Goal: Task Accomplishment & Management: Complete application form

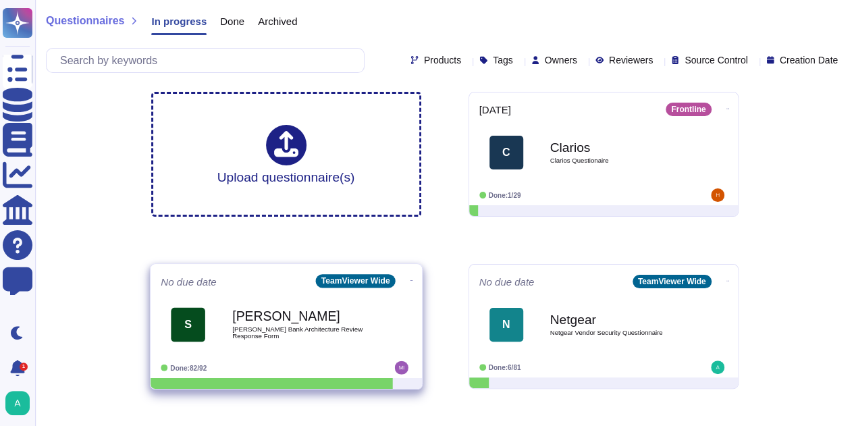
click at [298, 321] on b "[PERSON_NAME]" at bounding box center [300, 316] width 136 height 13
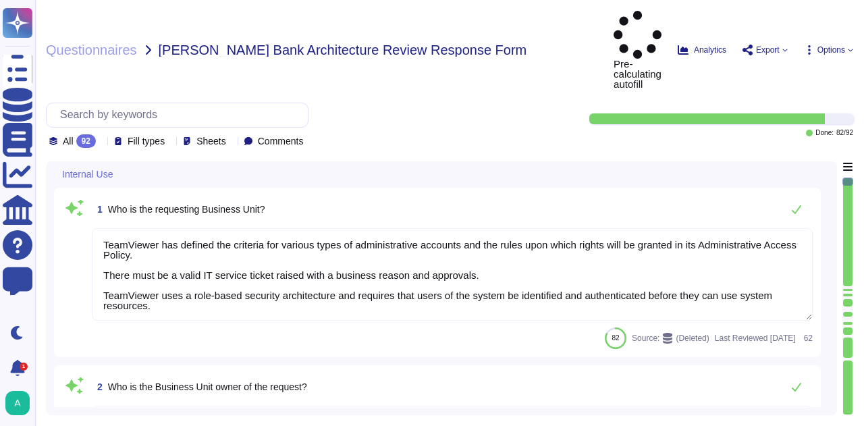
type textarea "TeamViewer has defined the criteria for various types of administrative account…"
type textarea "[GEOGRAPHIC_DATA]."
type textarea "Consequences to the Company may be (e.g):"
type textarea "[URL][DOMAIN_NAME]"
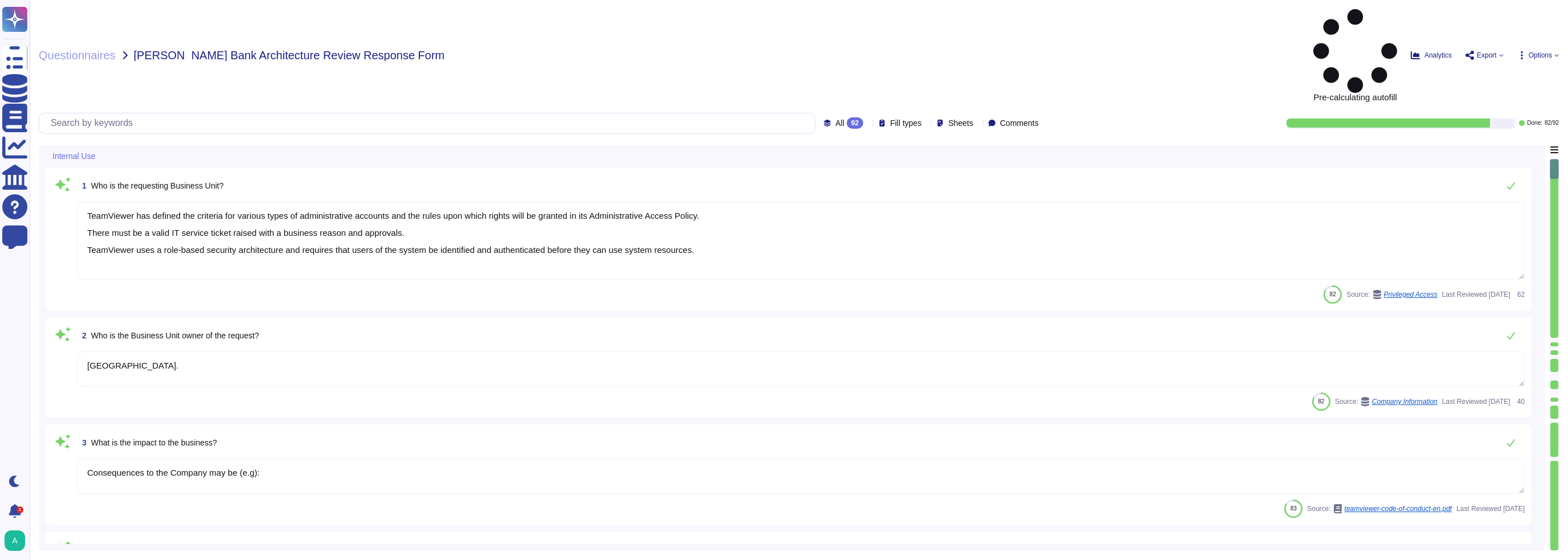
type textarea "The rating may be somewhere between 740 and 749 in actuality."
type textarea "The combined offering enhances customer benefits by proactively preventing IT i…"
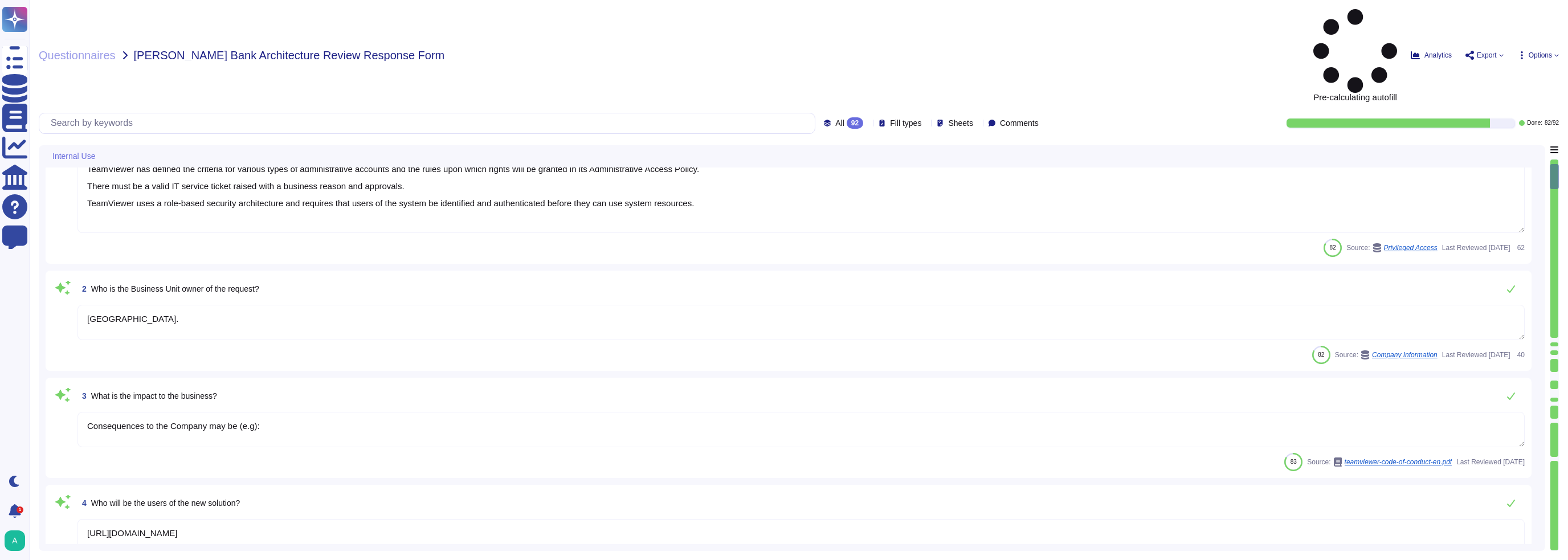
type textarea "Additional features to the Software which are separately marketed and/or priced…"
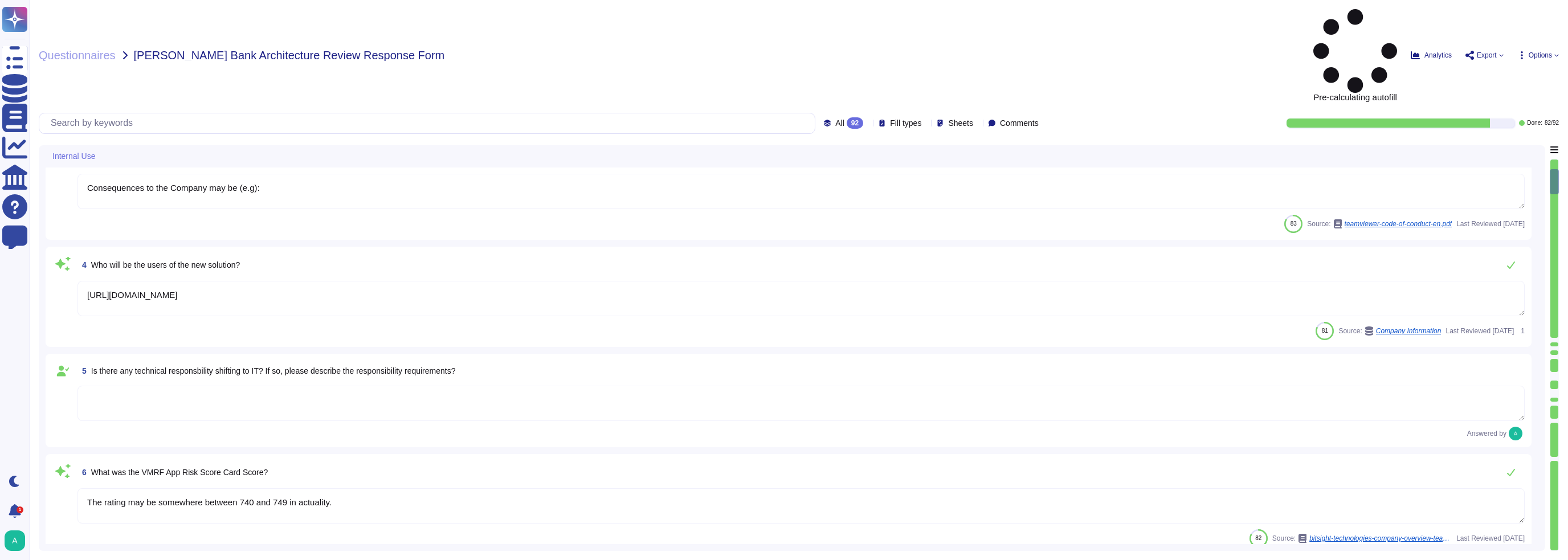
type textarea "TeamViewer maintains a number of certifications, including SOC2/3, HIPAA, and I…"
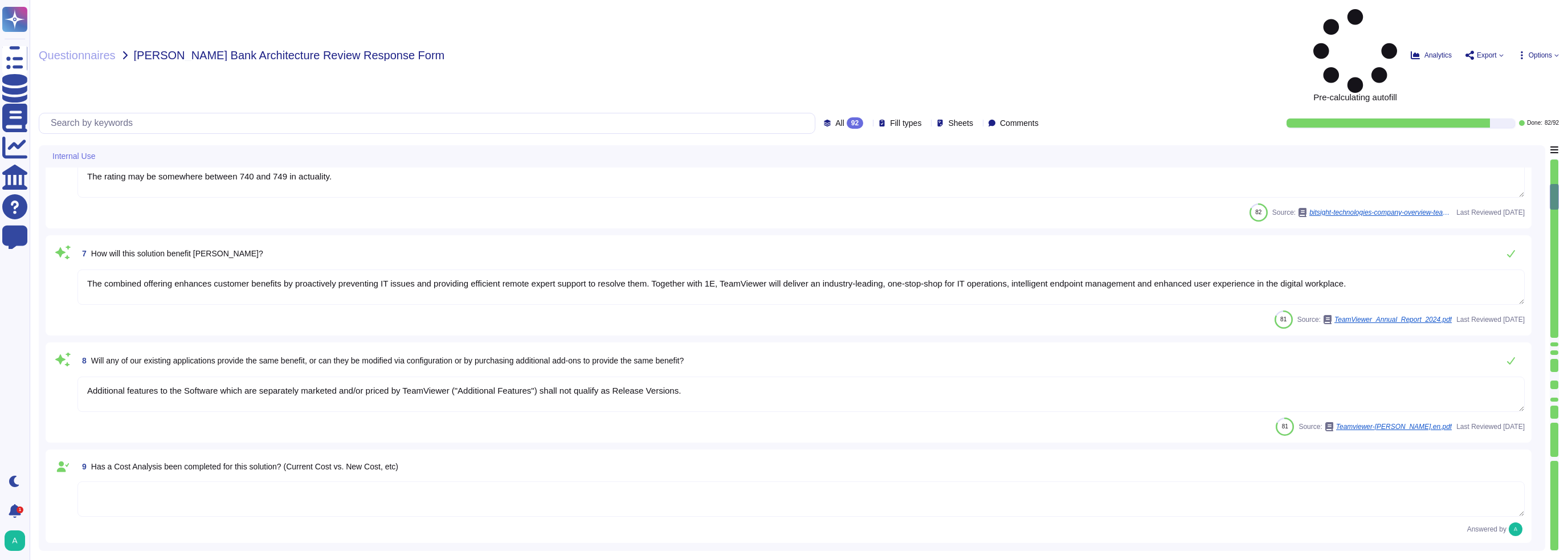
type textarea "Another key factor was the development of a first-class organizational structur…"
type textarea "Data flow diagrams, process flowcharts, narratives and procedures manuals are d…"
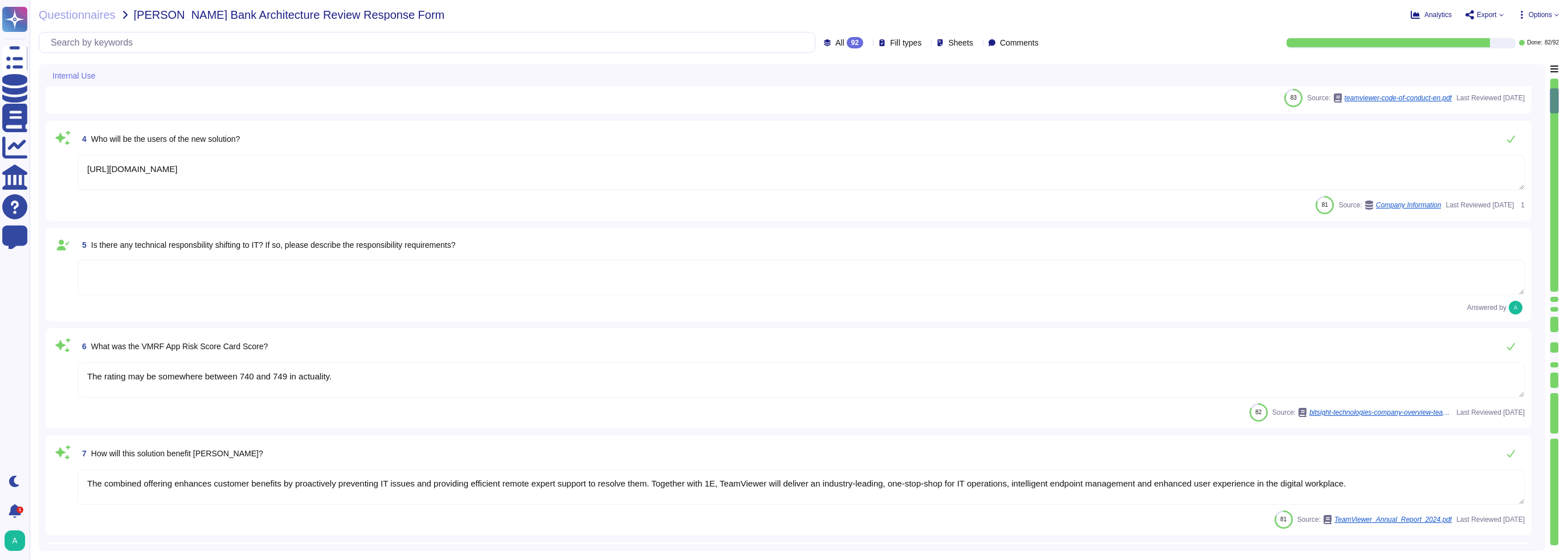
type textarea "TeamViewer has defined the criteria for various types of administrative account…"
type textarea "[GEOGRAPHIC_DATA]."
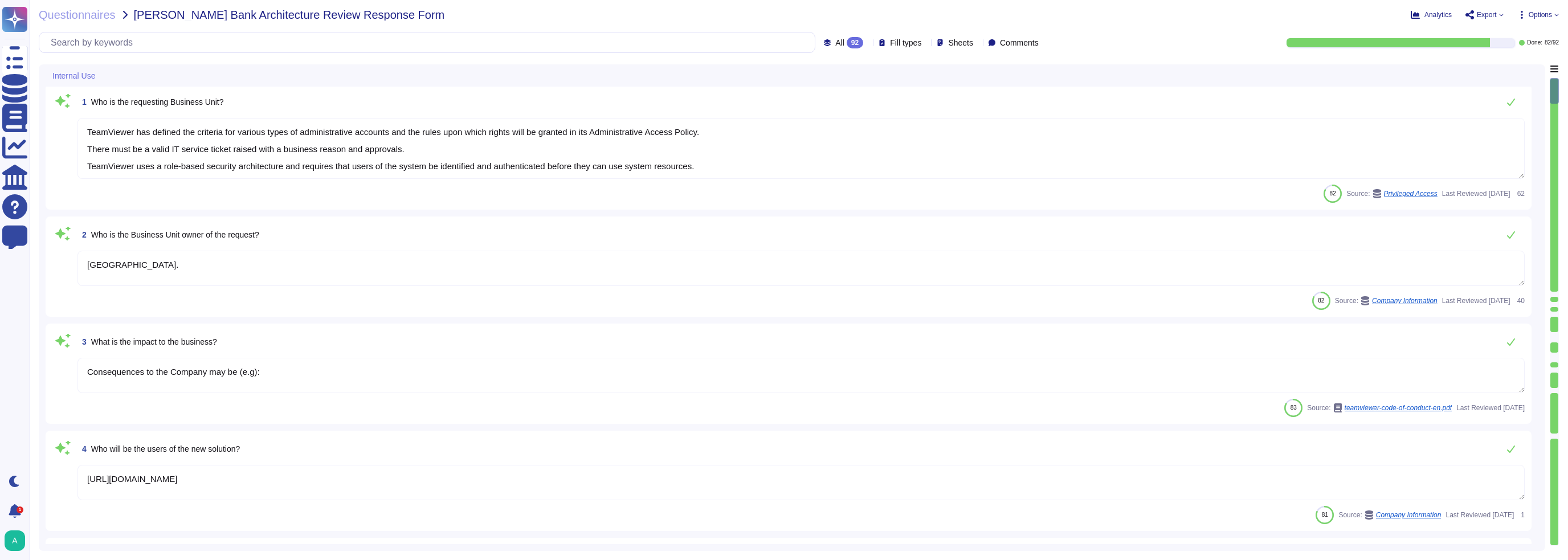
scroll to position [0, 0]
click at [729, 40] on span "Sheets" at bounding box center [961, 42] width 25 height 8
click at [729, 67] on div at bounding box center [938, 70] width 9 height 9
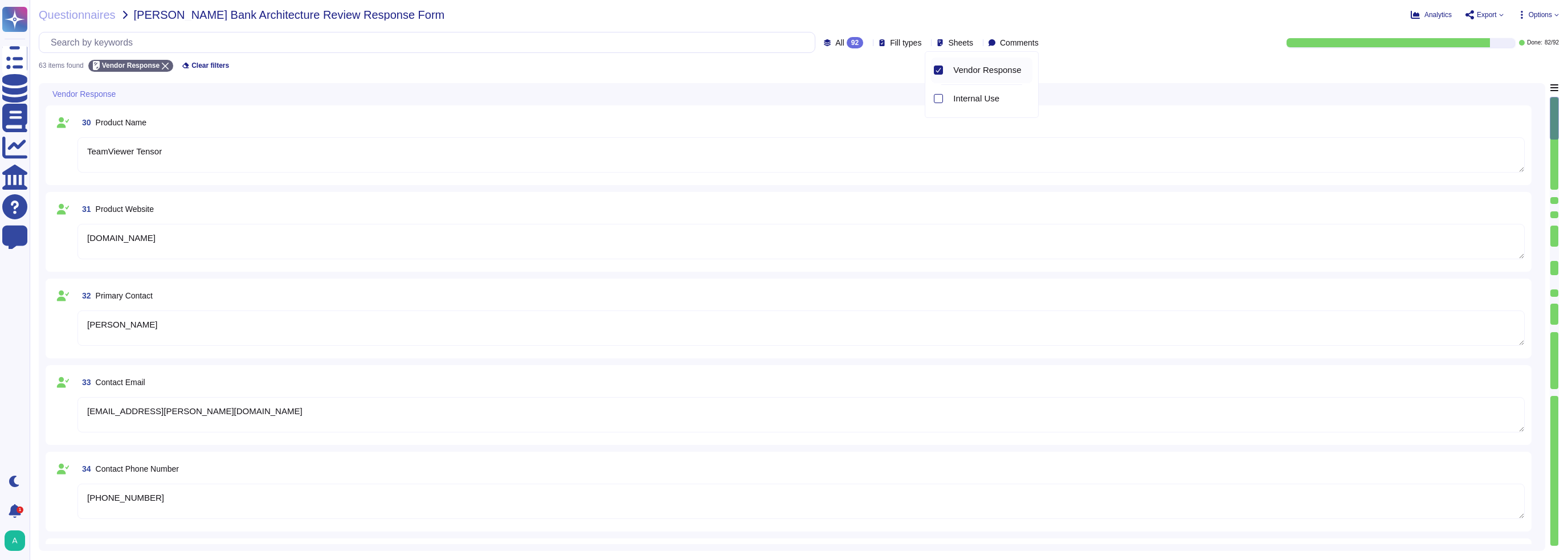
type textarea "[PERSON_NAME]"
type textarea "[EMAIL_ADDRESS][PERSON_NAME][DOMAIN_NAME]"
type textarea "[PHONE_NUMBER]"
type textarea "TeamViewer was founded in [DATE]."
type textarea "Launched in [DATE], TeamViewer focuses on cloud-based technologies to enable on…"
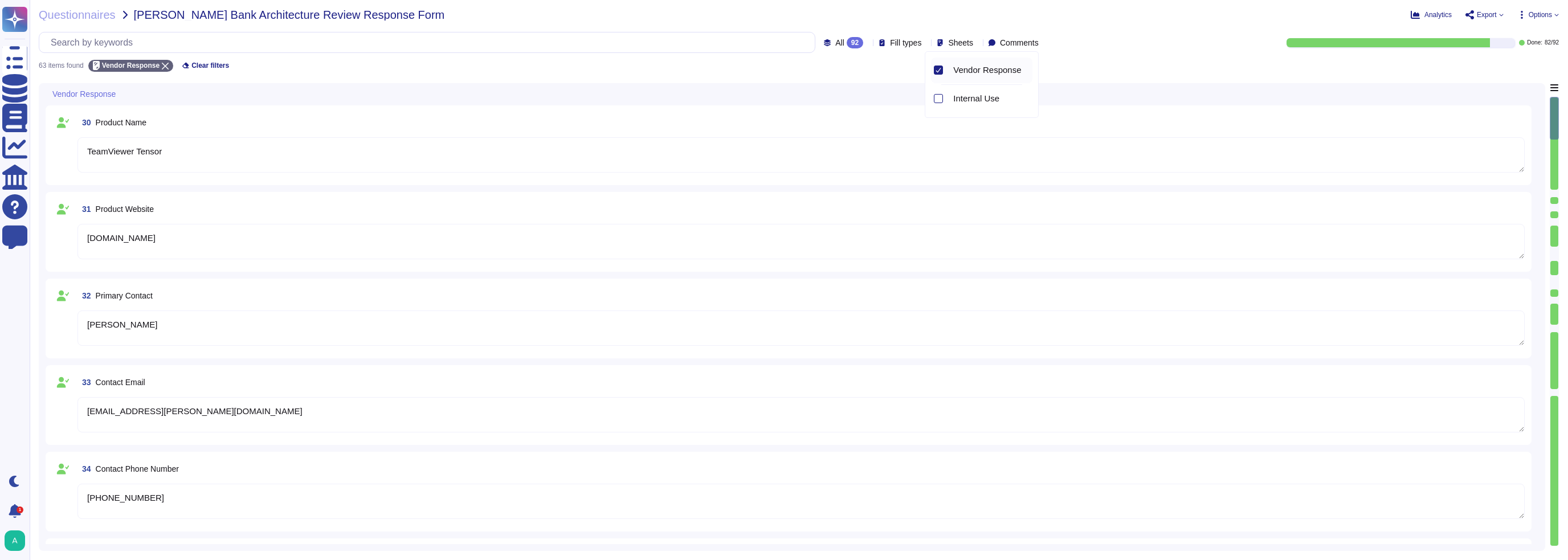
type textarea "TeamViewer Tensor"
type textarea "[DOMAIN_NAME]"
type textarea "More than 60,000 customers worldwide."
type textarea "TeamViewer does not have any utilization of SVB for any part of our financial p…"
click at [624, 73] on div "Questionnaires [PERSON_NAME] Bank Architecture Review Response Form Analytics E…" at bounding box center [798, 280] width 1538 height 560
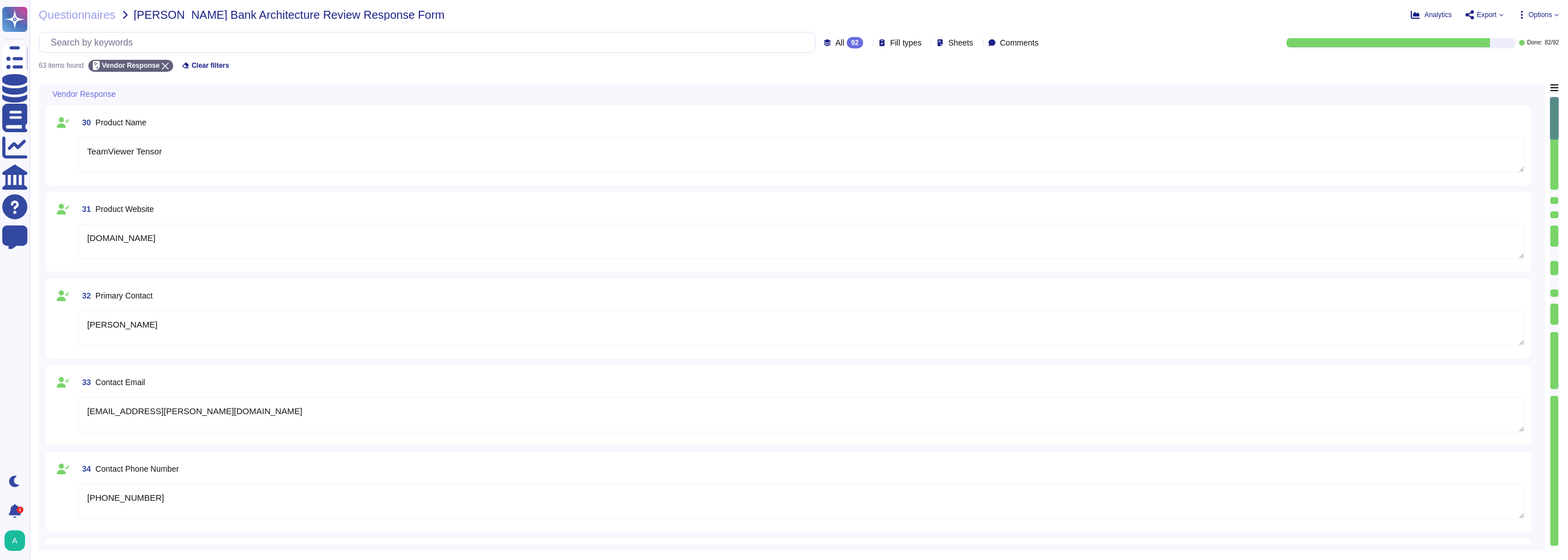
click at [729, 50] on div "All 92 Fill types Sheets Comments" at bounding box center [541, 42] width 1004 height 21
click at [729, 45] on span "Sheets" at bounding box center [961, 42] width 25 height 8
click at [729, 102] on div at bounding box center [938, 98] width 9 height 9
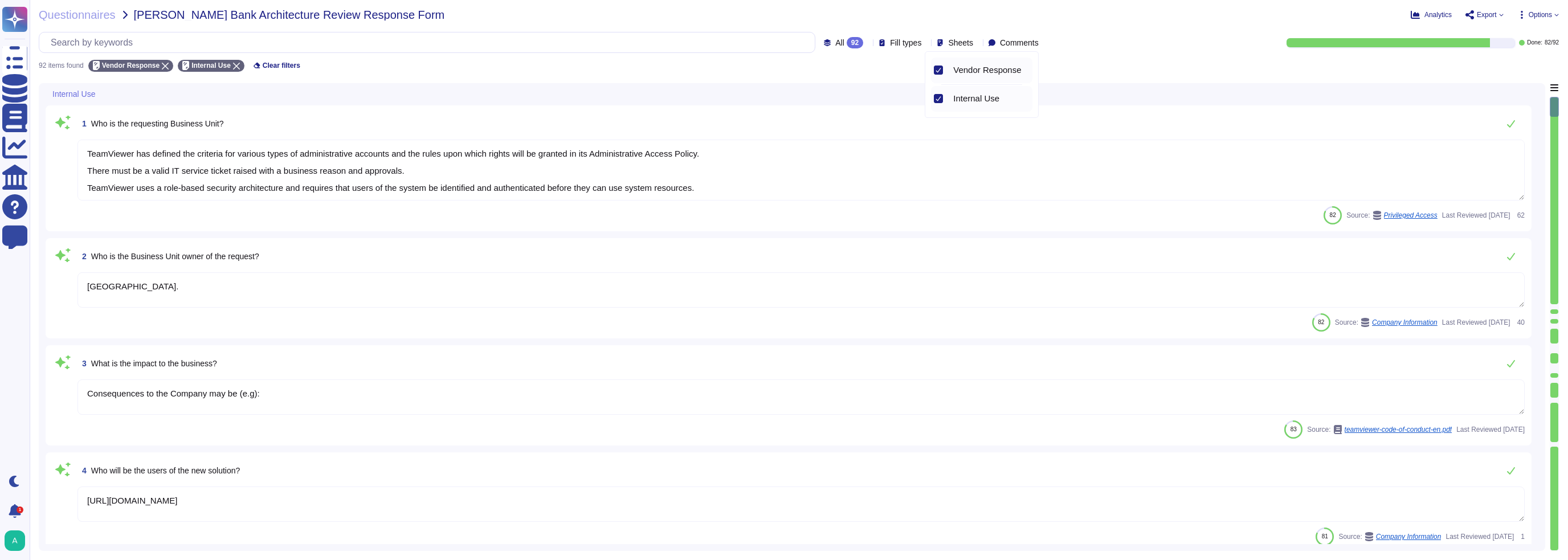
type textarea "Consequences to the Company may be (e.g):"
type textarea "[URL][DOMAIN_NAME]"
type textarea "The rating may be somewhere between 740 and 749 in actuality."
type textarea "The combined offering enhances customer benefits by proactively preventing IT i…"
type textarea "TeamViewer has defined the criteria for various types of administrative account…"
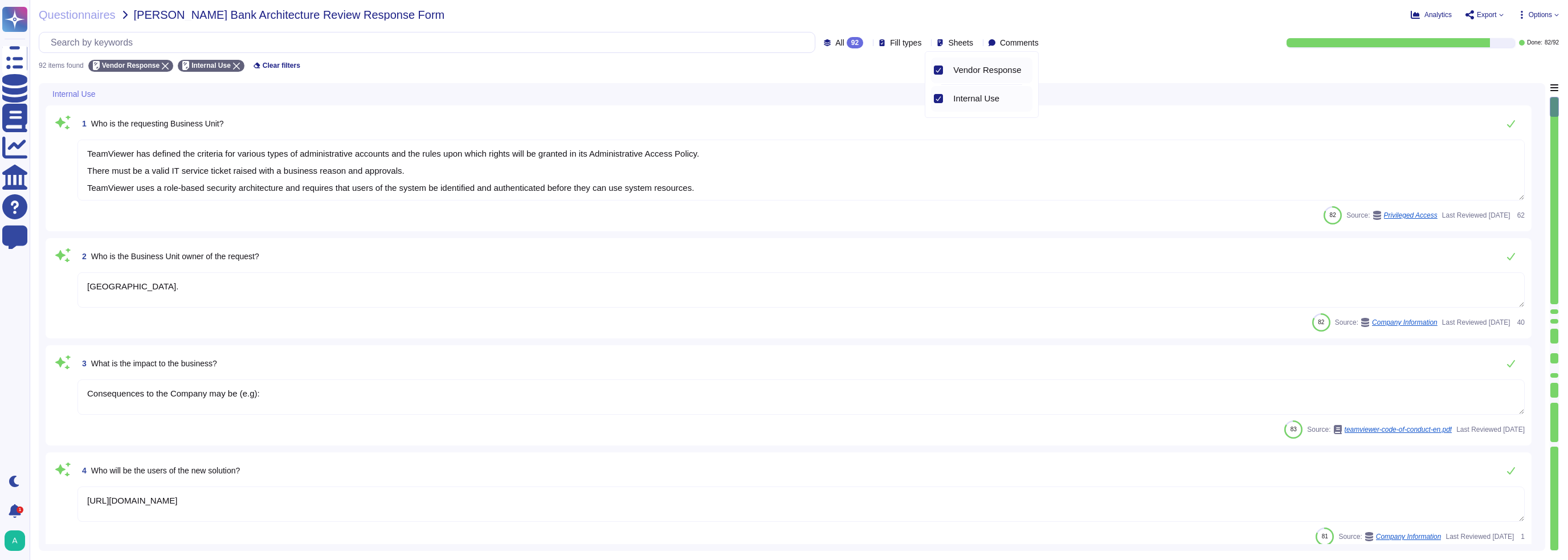
type textarea "[GEOGRAPHIC_DATA]."
click at [729, 70] on icon at bounding box center [938, 70] width 6 height 6
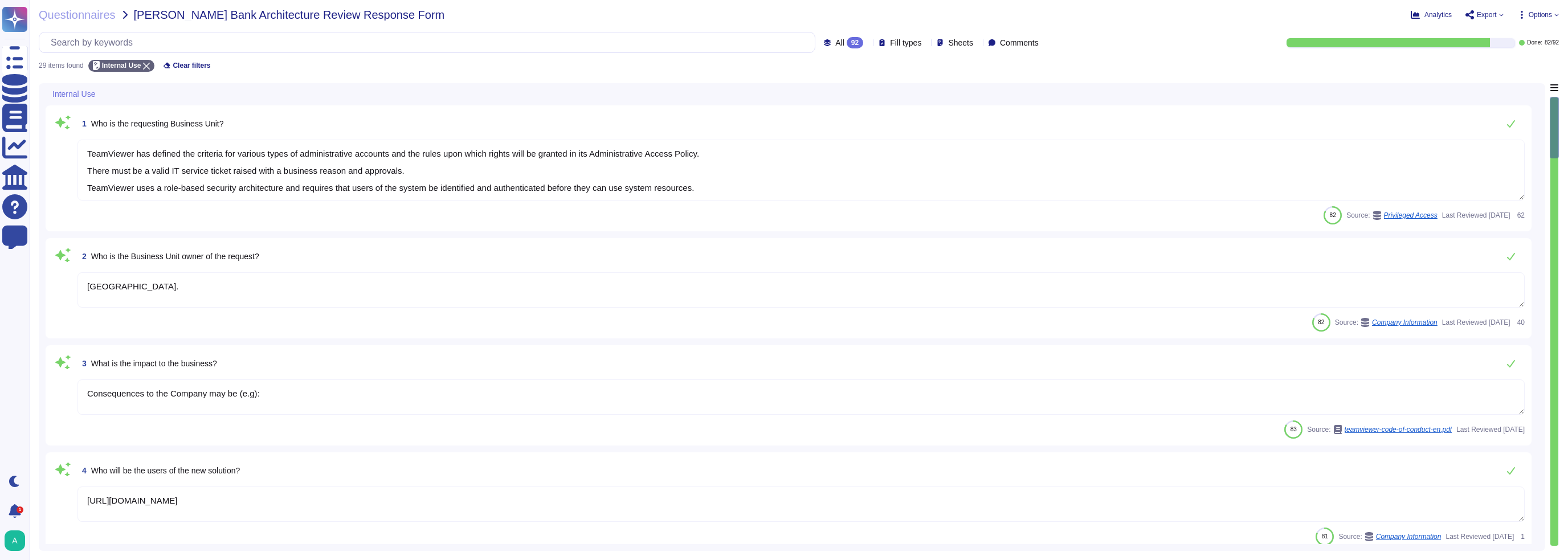
click at [724, 67] on div "29 items found Internal Use Clear filters" at bounding box center [799, 62] width 1521 height 19
drag, startPoint x: 191, startPoint y: 66, endPoint x: 328, endPoint y: 71, distance: 137.1
click at [328, 71] on div "Questionnaires [PERSON_NAME] Bank Architecture Review Response Form Analytics E…" at bounding box center [798, 280] width 1538 height 560
click at [729, 15] on span "Options" at bounding box center [1541, 15] width 24 height 7
click at [375, 46] on input "text" at bounding box center [430, 42] width 770 height 20
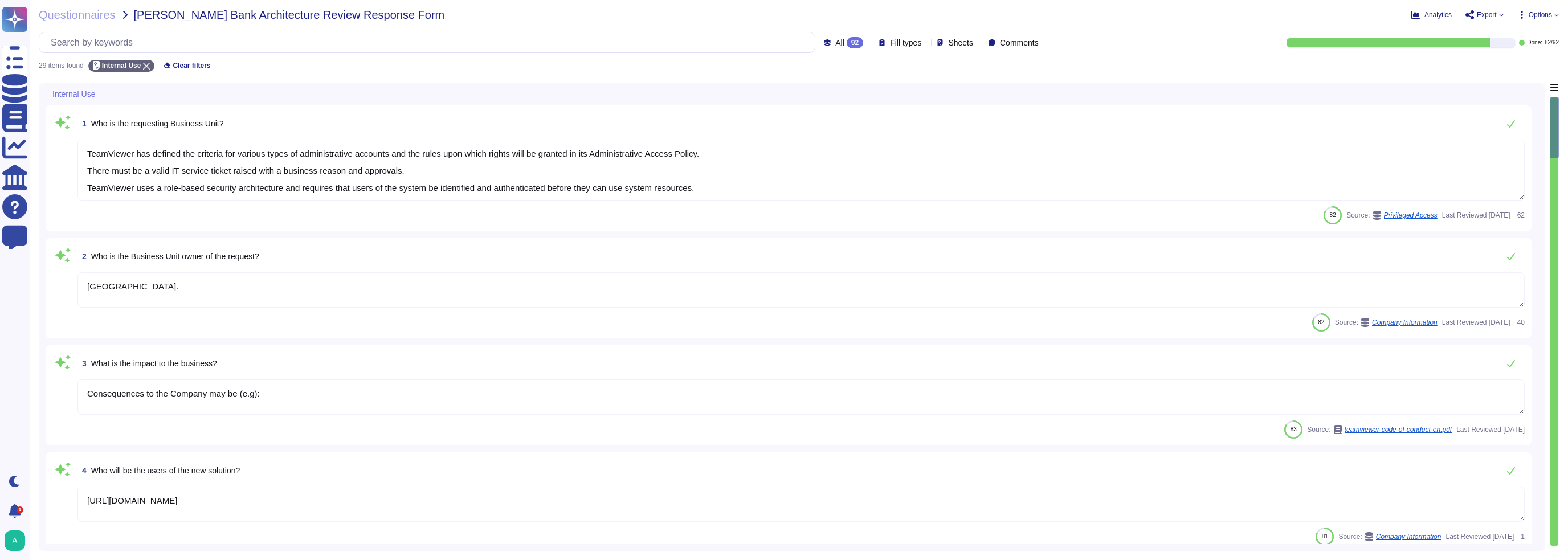
click at [729, 43] on span "Sheets" at bounding box center [961, 42] width 25 height 8
click at [729, 41] on div "92" at bounding box center [855, 43] width 17 height 12
click at [729, 40] on span "Fill types" at bounding box center [906, 42] width 31 height 8
click at [729, 40] on span "Sheets" at bounding box center [961, 42] width 25 height 8
click at [729, 43] on span "Comments" at bounding box center [1019, 42] width 39 height 8
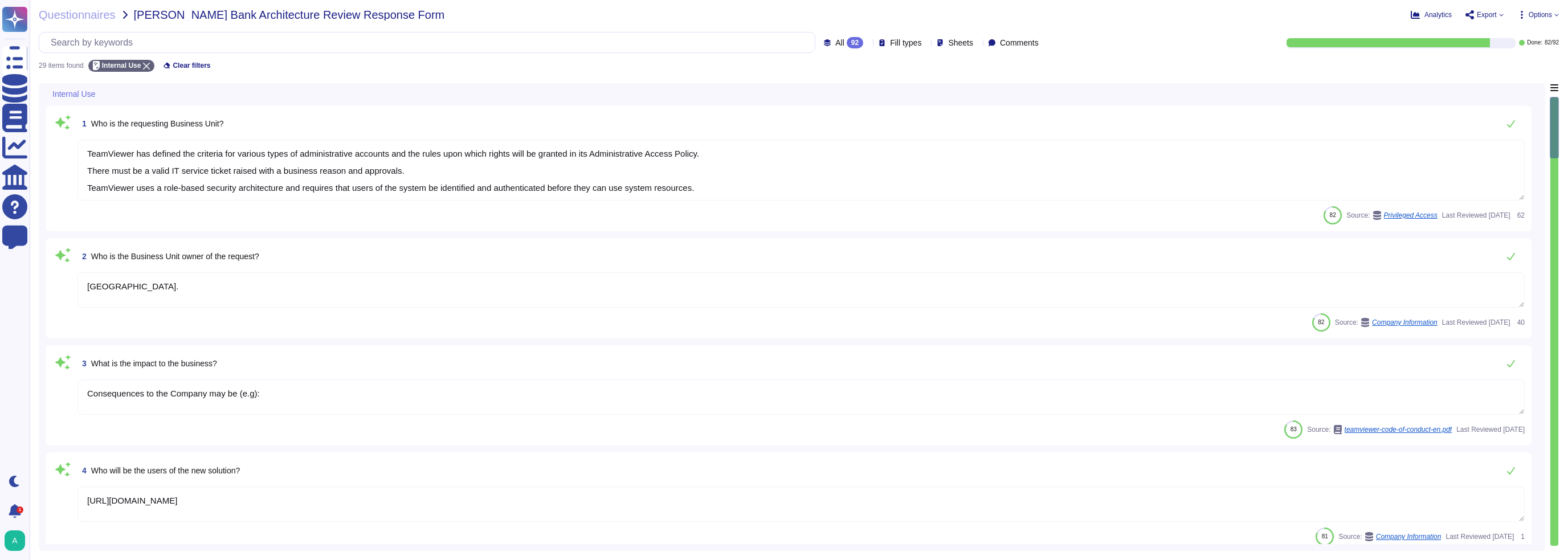
click at [729, 45] on div "Done: 82 / 92" at bounding box center [1308, 42] width 502 height 9
click at [729, 13] on icon at bounding box center [1522, 14] width 9 height 9
click at [729, 19] on span "Options" at bounding box center [1541, 15] width 24 height 7
click at [729, 15] on span "Analytics" at bounding box center [1438, 15] width 27 height 7
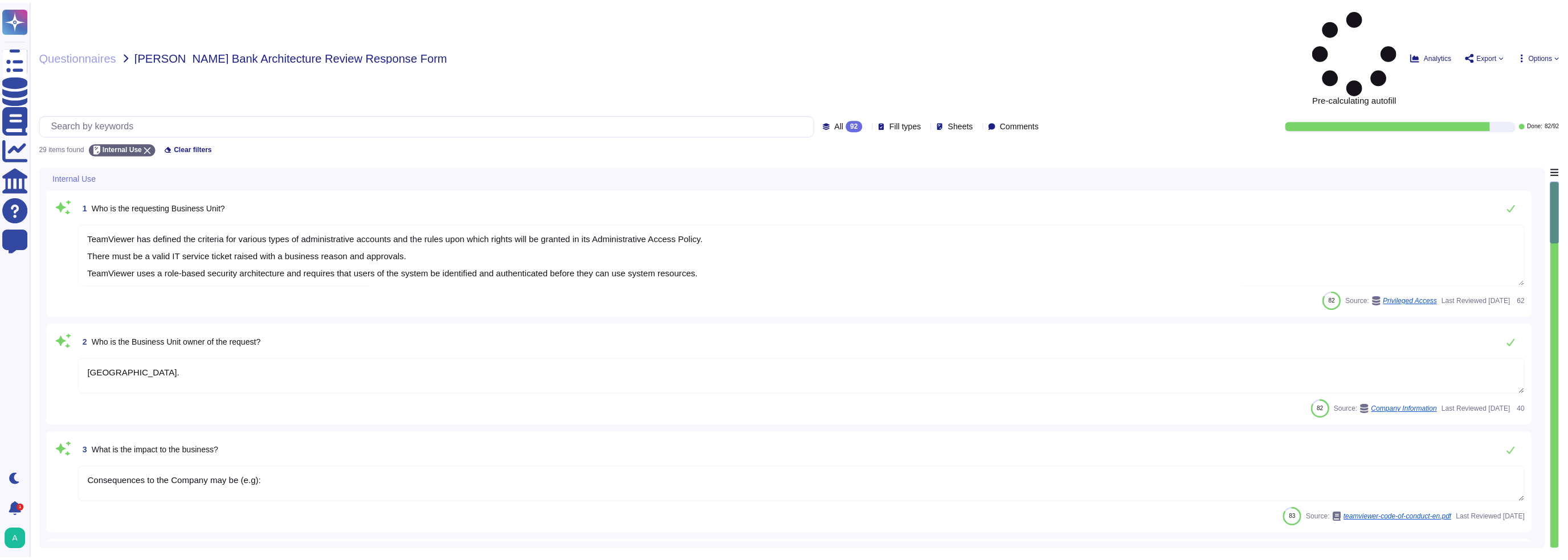
type textarea "TeamViewer has defined the criteria for various types of administrative account…"
type textarea "[GEOGRAPHIC_DATA]."
type textarea "Consequences to the Company may be (e.g):"
type textarea "[URL][DOMAIN_NAME]"
type textarea "The rating may be somewhere between 740 and 749 in actuality."
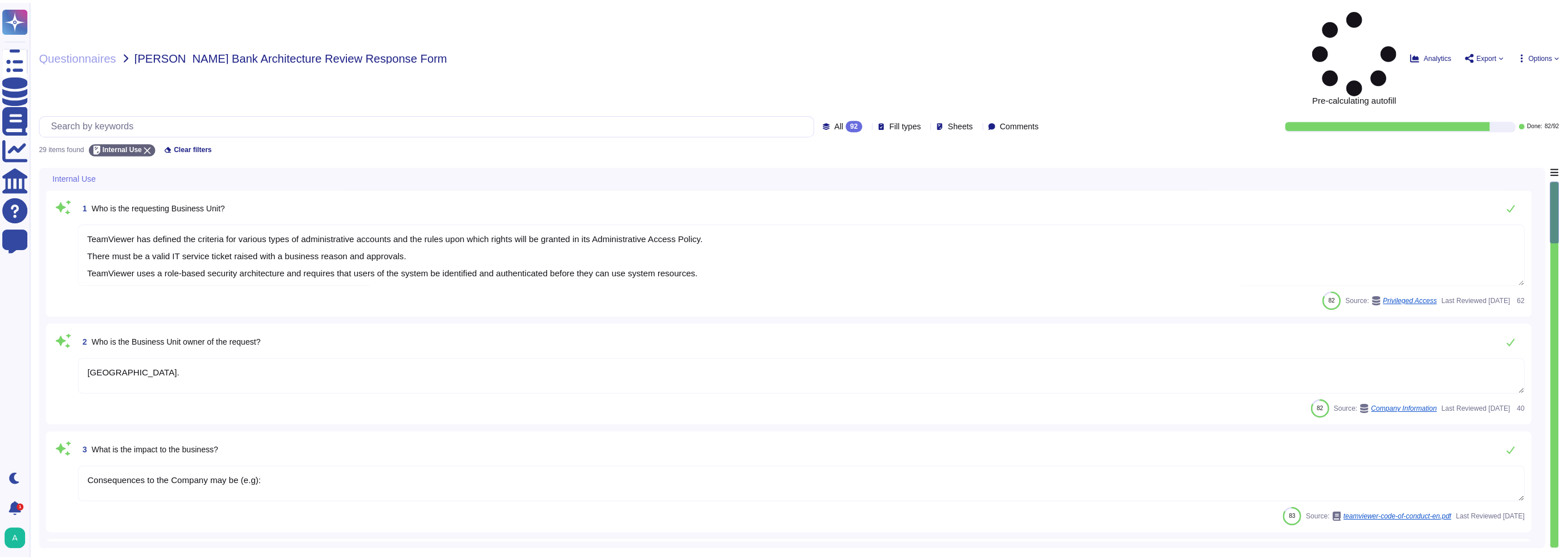
type textarea "The combined offering enhances customer benefits by proactively preventing IT i…"
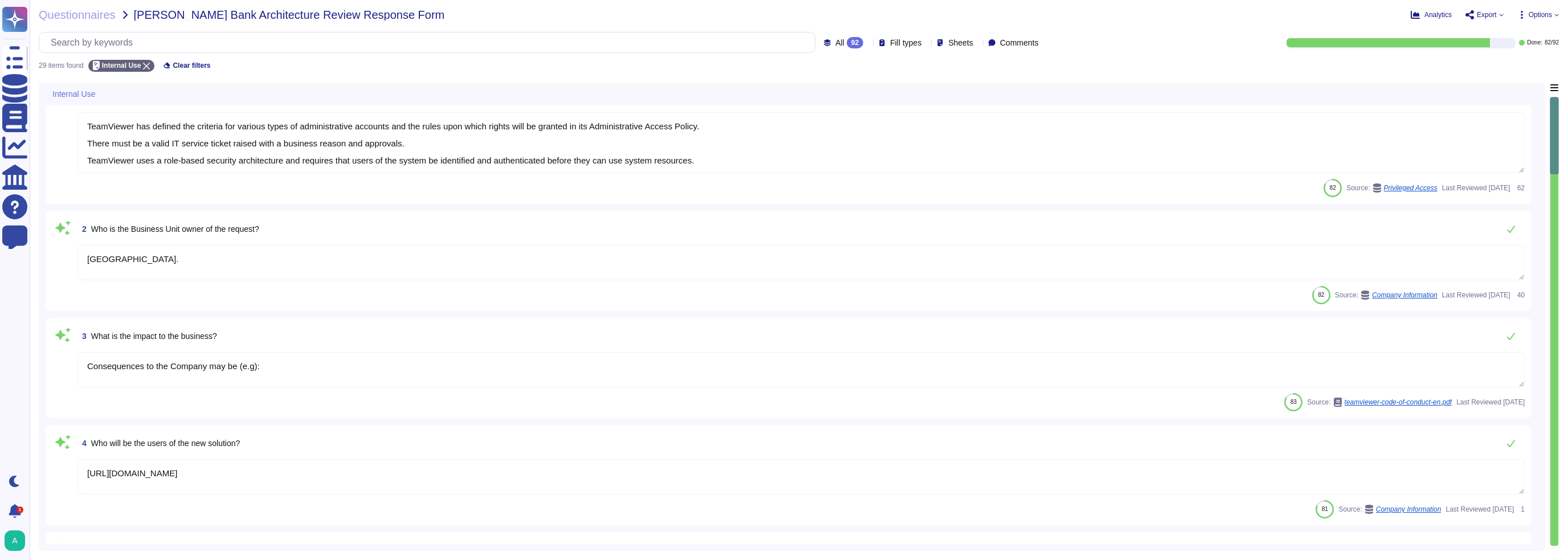
type textarea "Additional features to the Software which are separately marketed and/or priced…"
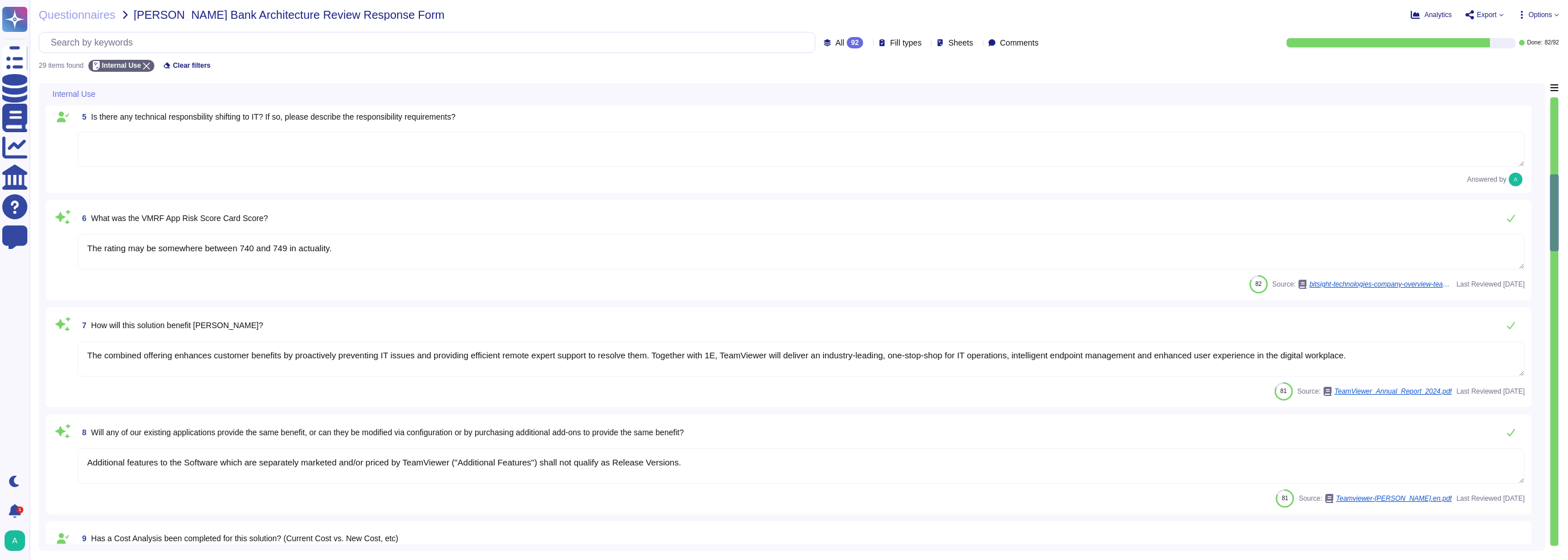
type textarea "TeamViewer maintains a number of certifications, including SOC2/3, HIPAA, and I…"
type textarea "Another key factor was the development of a first-class organizational structur…"
type textarea "Data flow diagrams, process flowcharts, narratives and procedures manuals are d…"
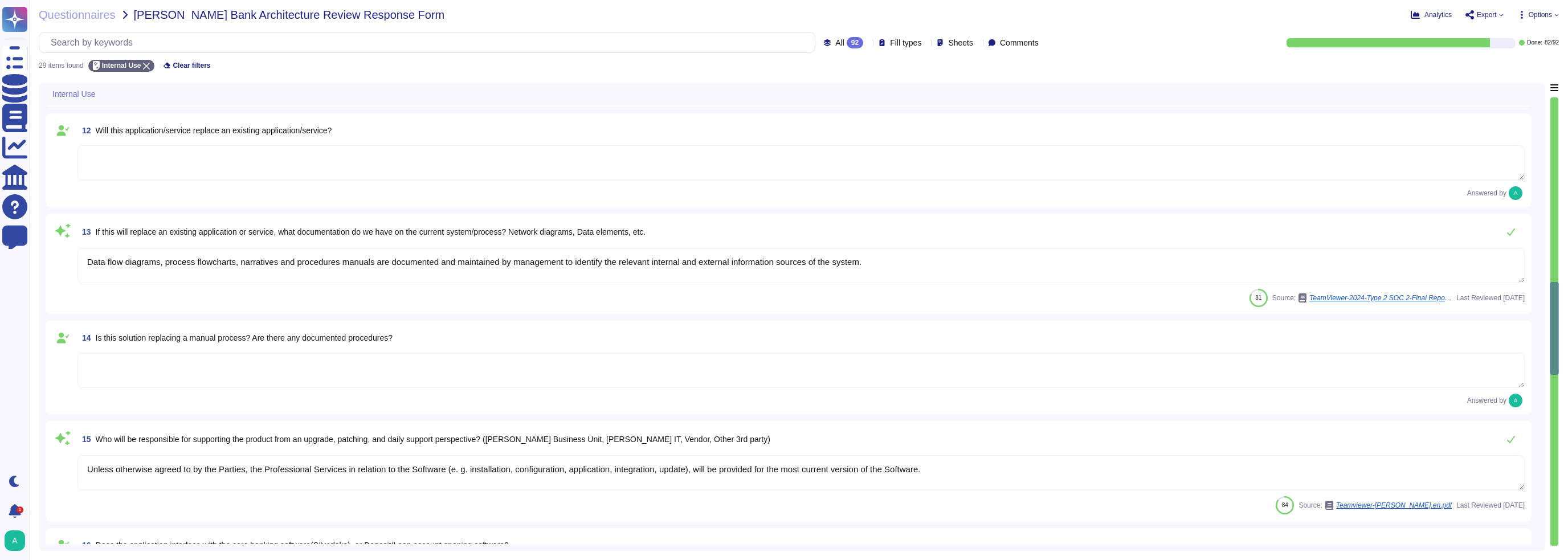
type textarea "Unless otherwise agreed to by the Parties, the Professional Services in relatio…"
type textarea "SaaS based - multi-tenant where all customers are separated."
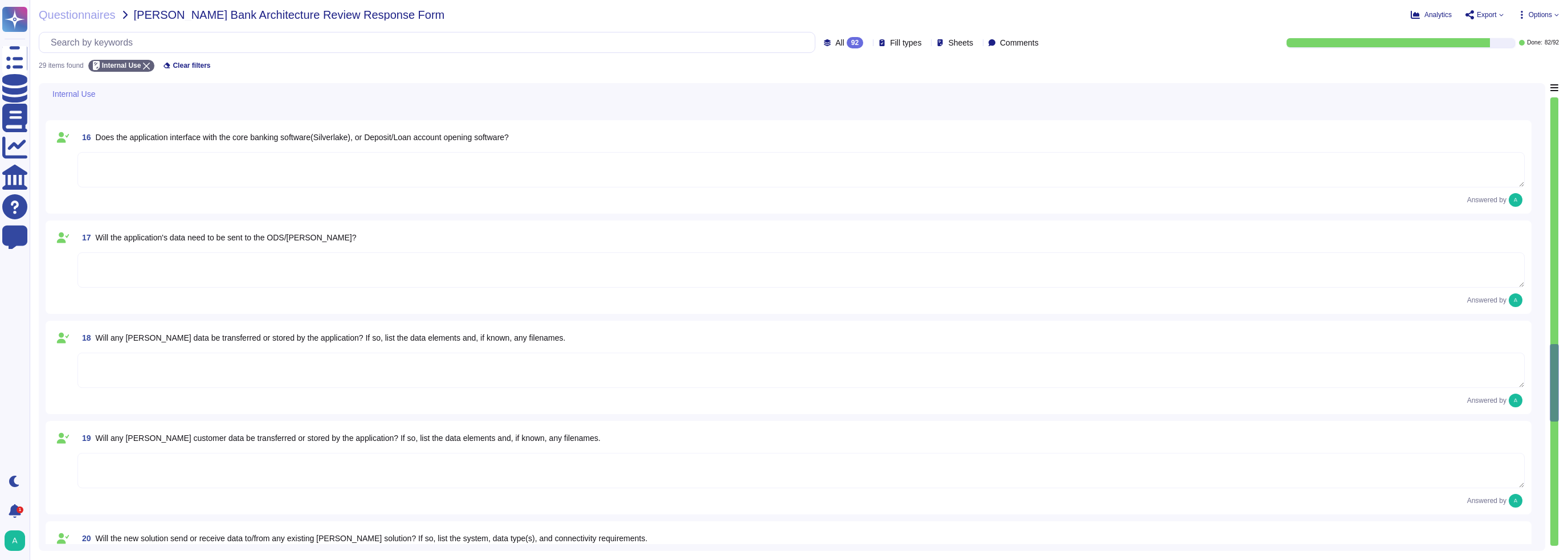
type textarea "Software and/or other Services under Free License are provided as-is."
type textarea "TeamViewer is a SaaS solution reachable 24/7/365. Uptime guarantee and response…"
type textarea "Access to TeamViewer can be configured and restricted through SSO. This applies…"
type textarea "TeamViewer is a SaaS solution reachable 24/7/365. Uptime guarantee and response…"
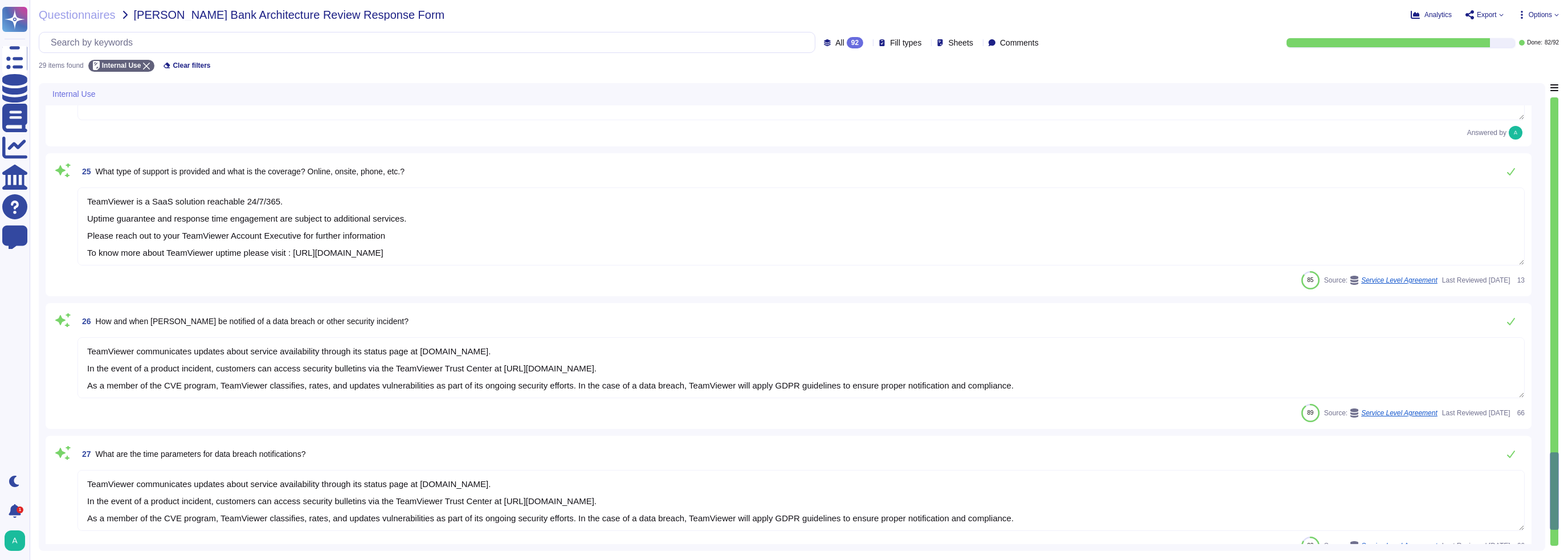
scroll to position [2449, 0]
type textarea "TeamViewer communicates updates about service availability through its status p…"
type textarea "TeamViewer has implemented a patch management process to ensure that contracted…"
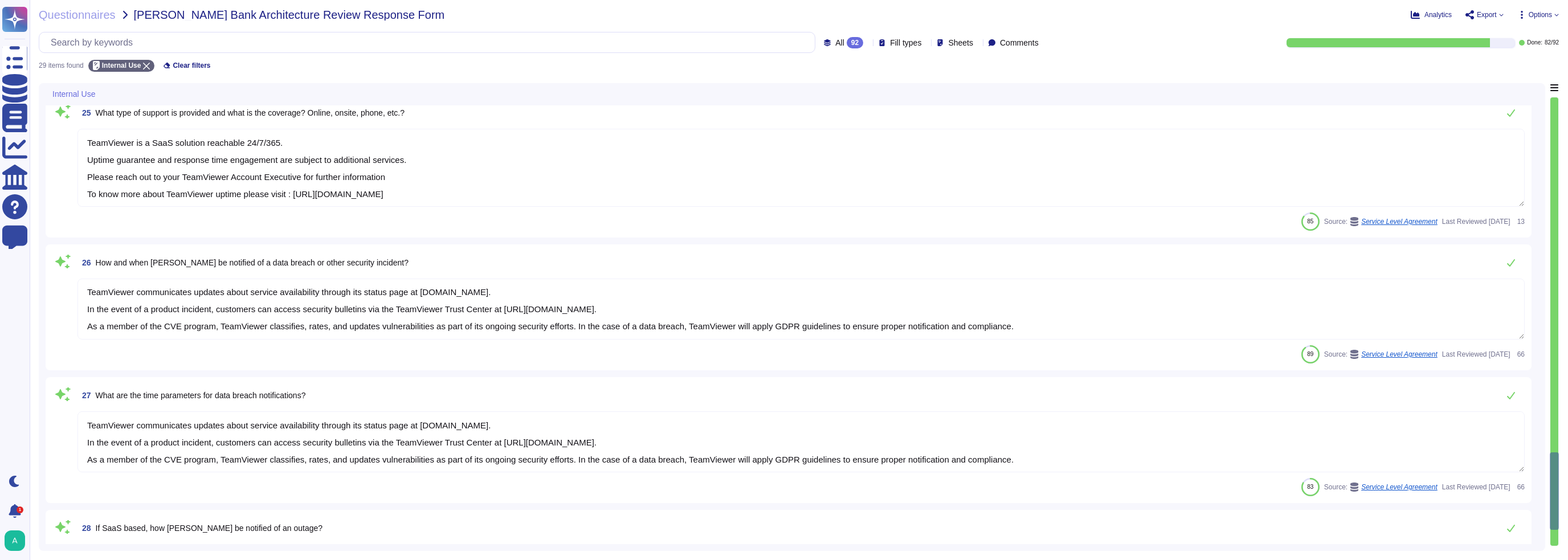
scroll to position [0, 0]
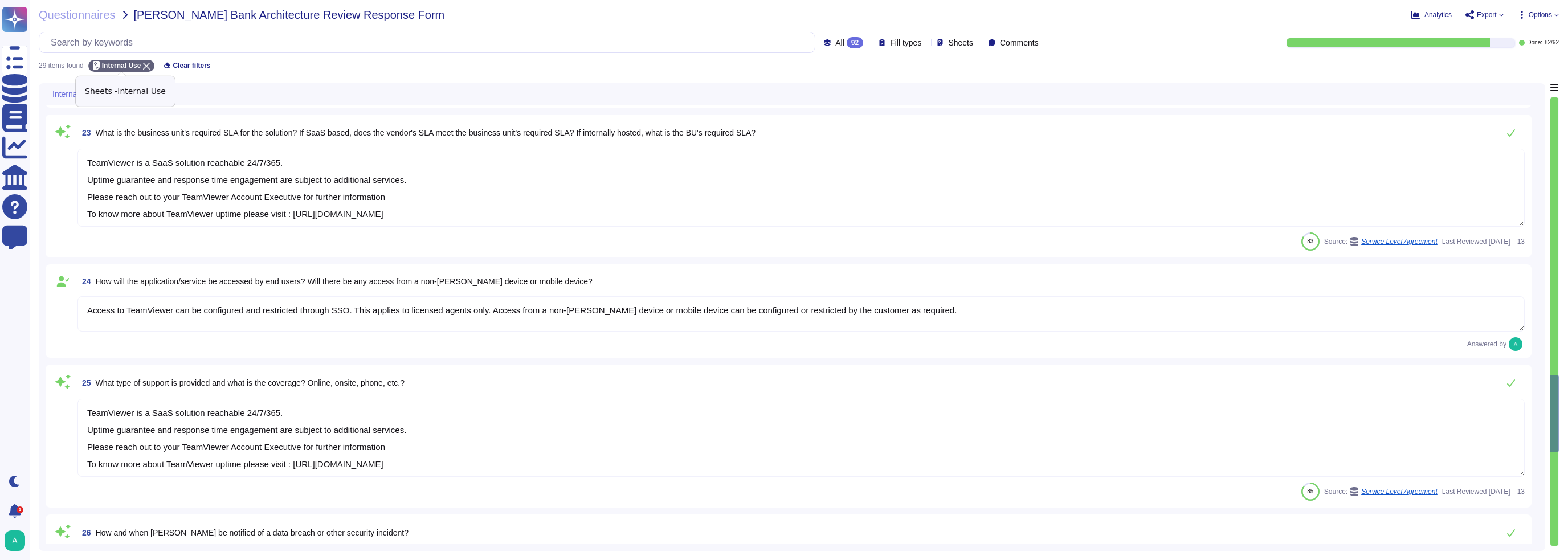
type textarea "SaaS based - multi-tenant where all customers are separated."
type textarea "Software and/or other Services under Free License are provided as-is."
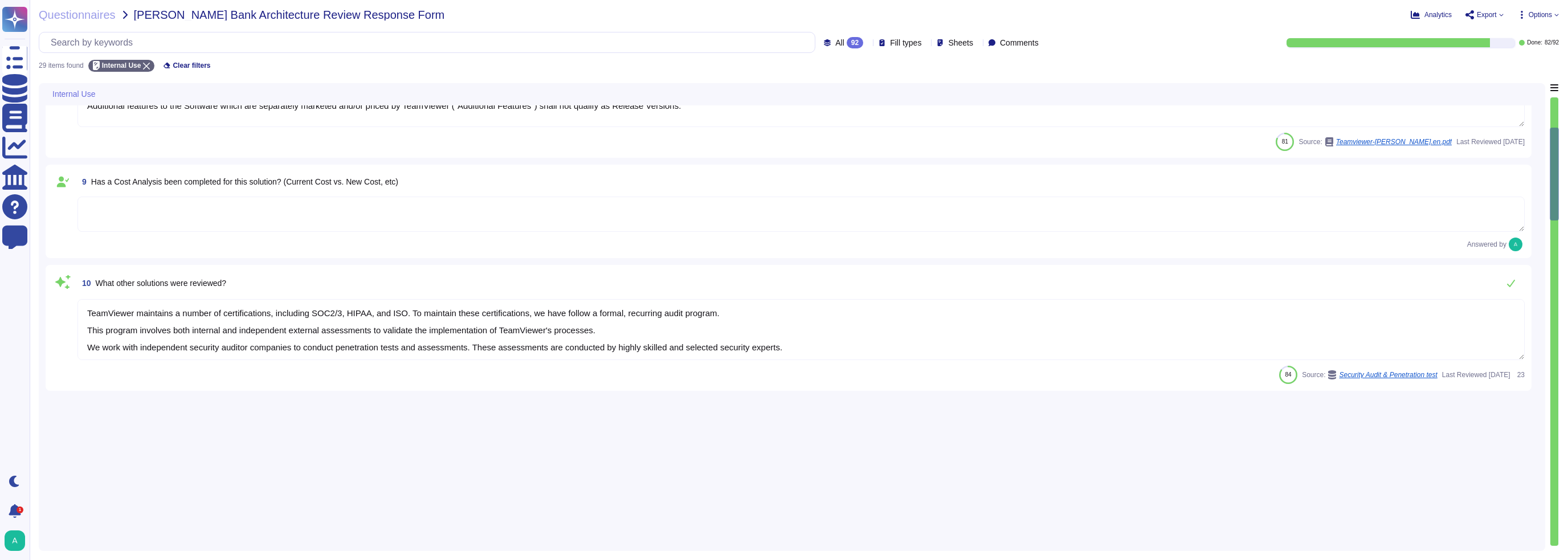
scroll to position [52, 0]
type textarea "TeamViewer has defined the criteria for various types of administrative account…"
type textarea "[GEOGRAPHIC_DATA]."
type textarea "Consequences to the Company may be (e.g):"
type textarea "[URL][DOMAIN_NAME]"
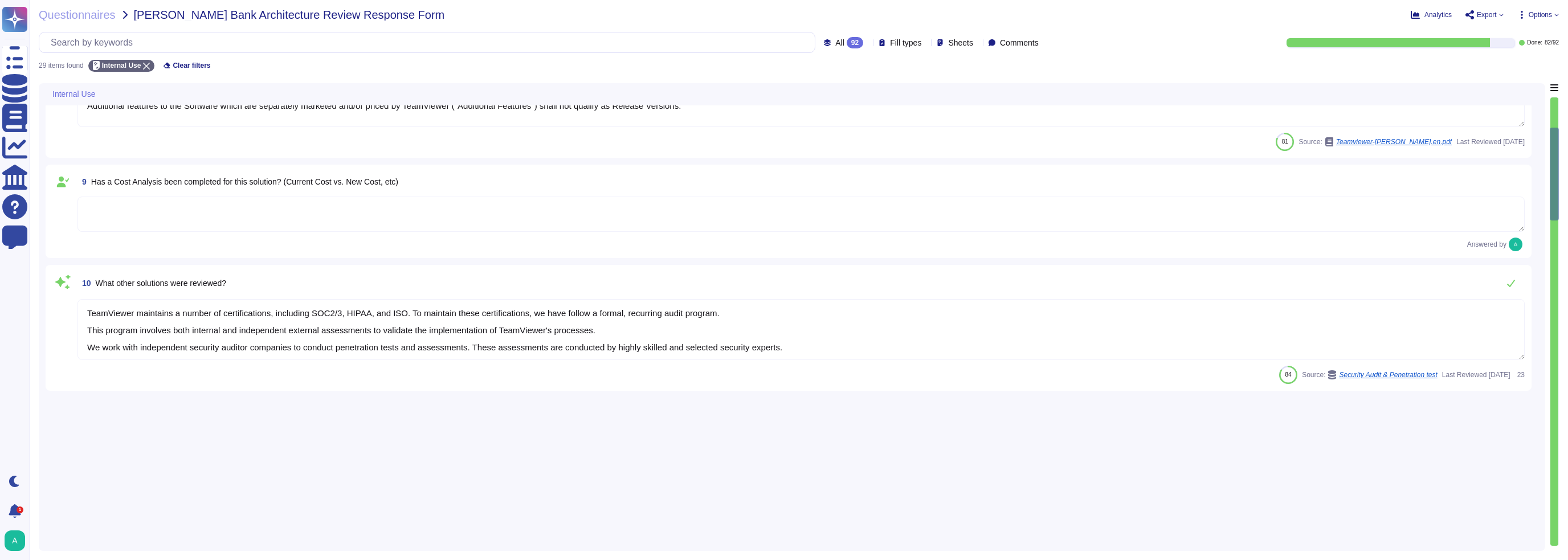
type textarea "The rating may be somewhere between 740 and 749 in actuality."
type textarea "The combined offering enhances customer benefits by proactively preventing IT i…"
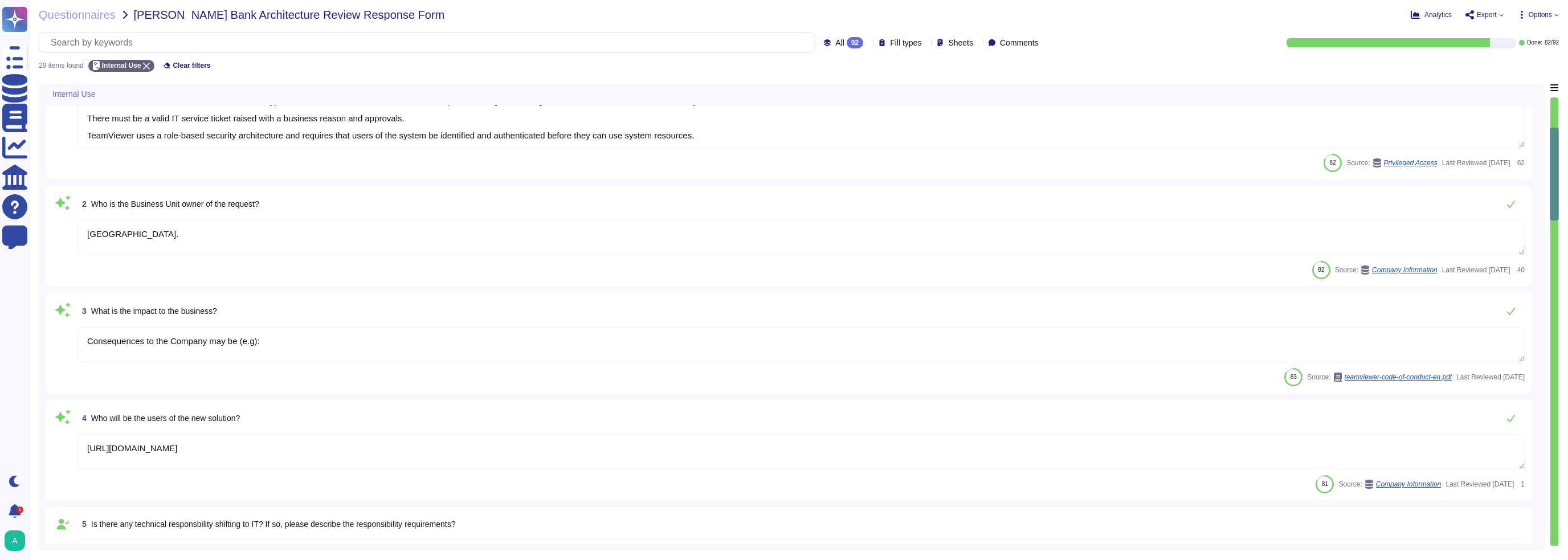
scroll to position [0, 0]
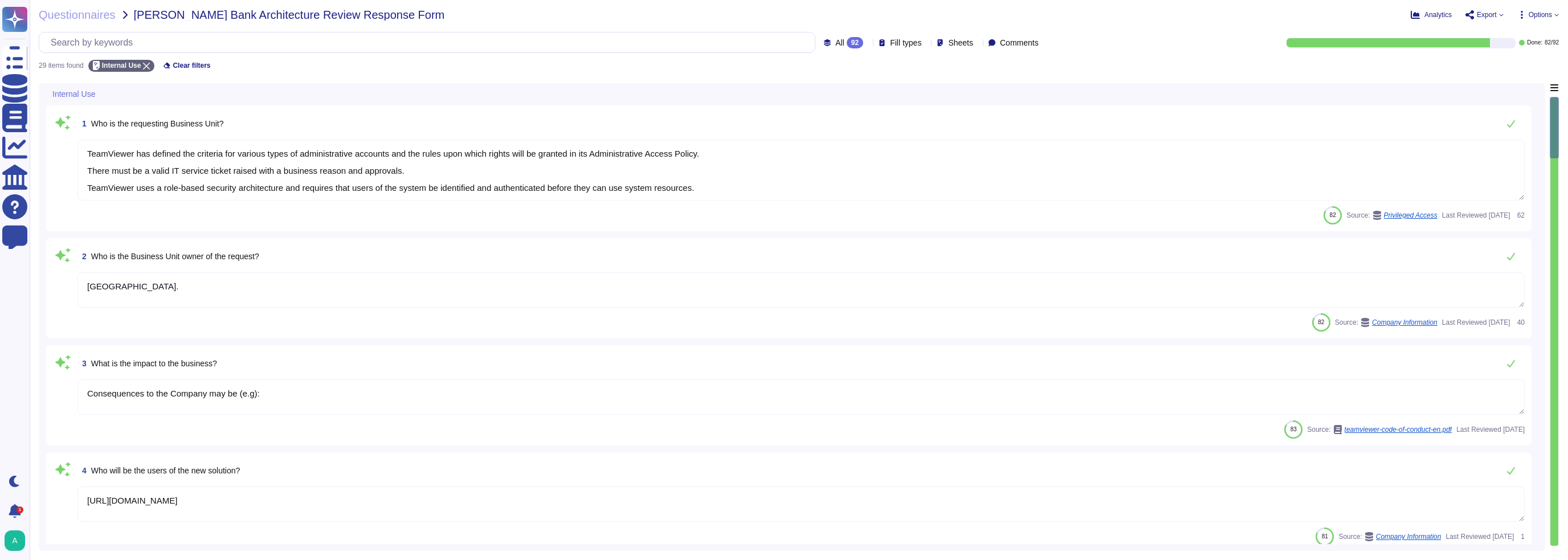
click at [729, 15] on span "Export" at bounding box center [1487, 15] width 20 height 7
click at [729, 41] on span "Sheets" at bounding box center [961, 42] width 25 height 8
click at [729, 97] on div at bounding box center [938, 98] width 9 height 9
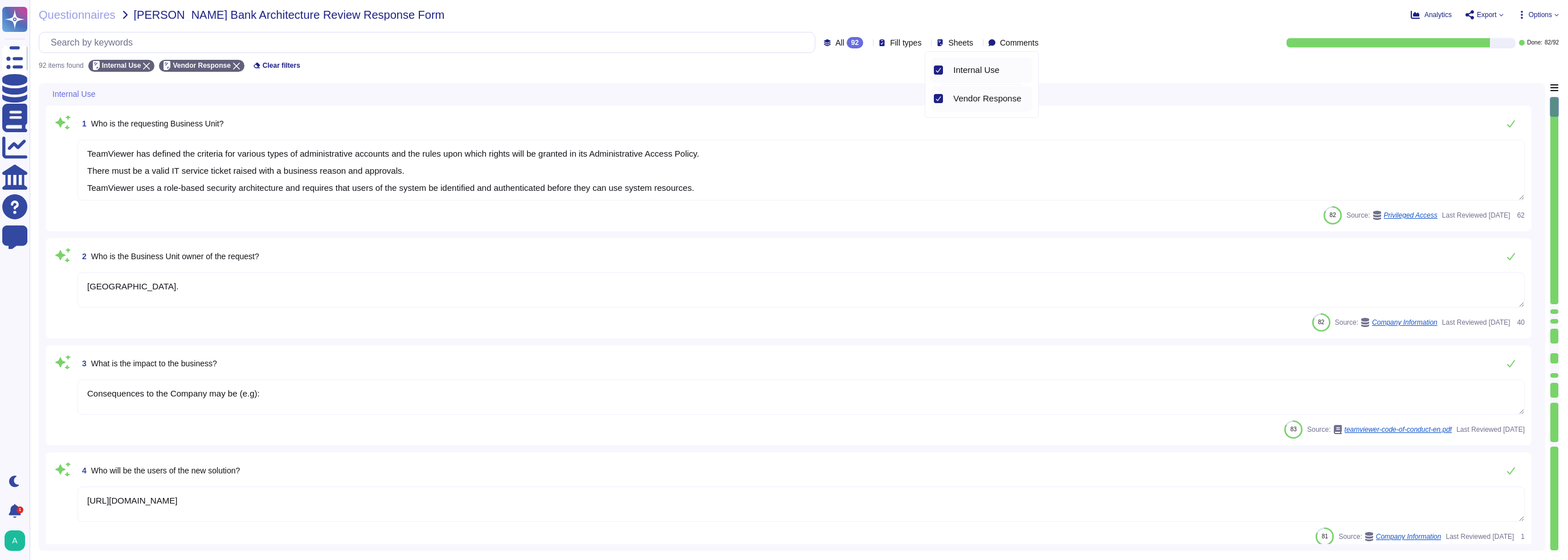
click at [729, 67] on icon at bounding box center [938, 70] width 6 height 6
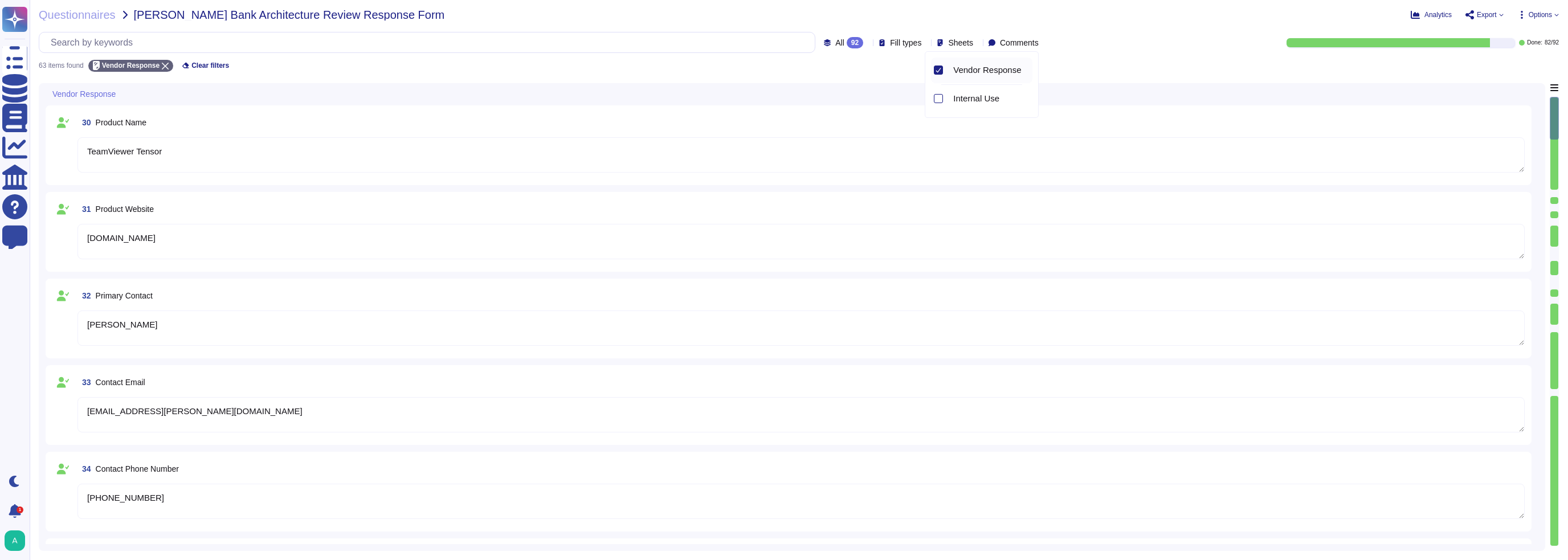
type textarea "More than 60,000 customers worldwide."
type textarea "TeamViewer does not have any utilization of SVB for any part of our financial p…"
type textarea "TeamViewer Tensor"
type textarea "[DOMAIN_NAME]"
type textarea "[PERSON_NAME]"
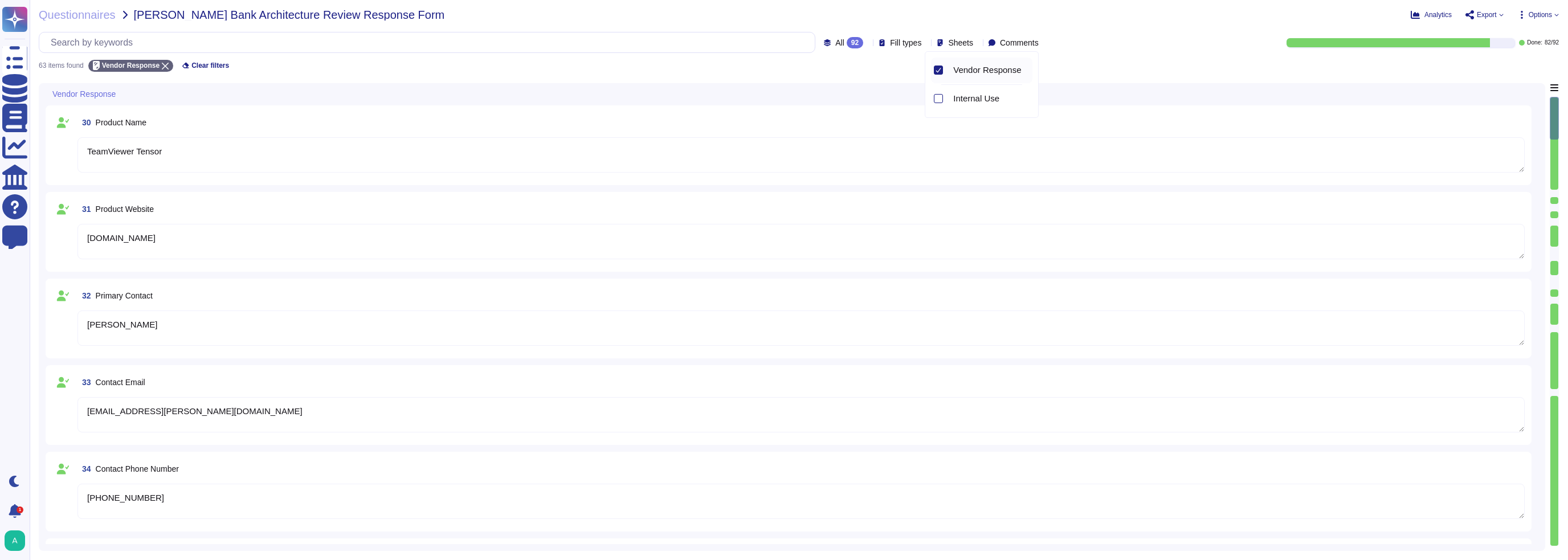
type textarea "[EMAIL_ADDRESS][PERSON_NAME][DOMAIN_NAME]"
type textarea "[PHONE_NUMBER]"
type textarea "TeamViewer was founded in [DATE]."
type textarea "Launched in [DATE], TeamViewer focuses on cloud-based technologies to enable on…"
click at [599, 51] on input "text" at bounding box center [430, 42] width 770 height 20
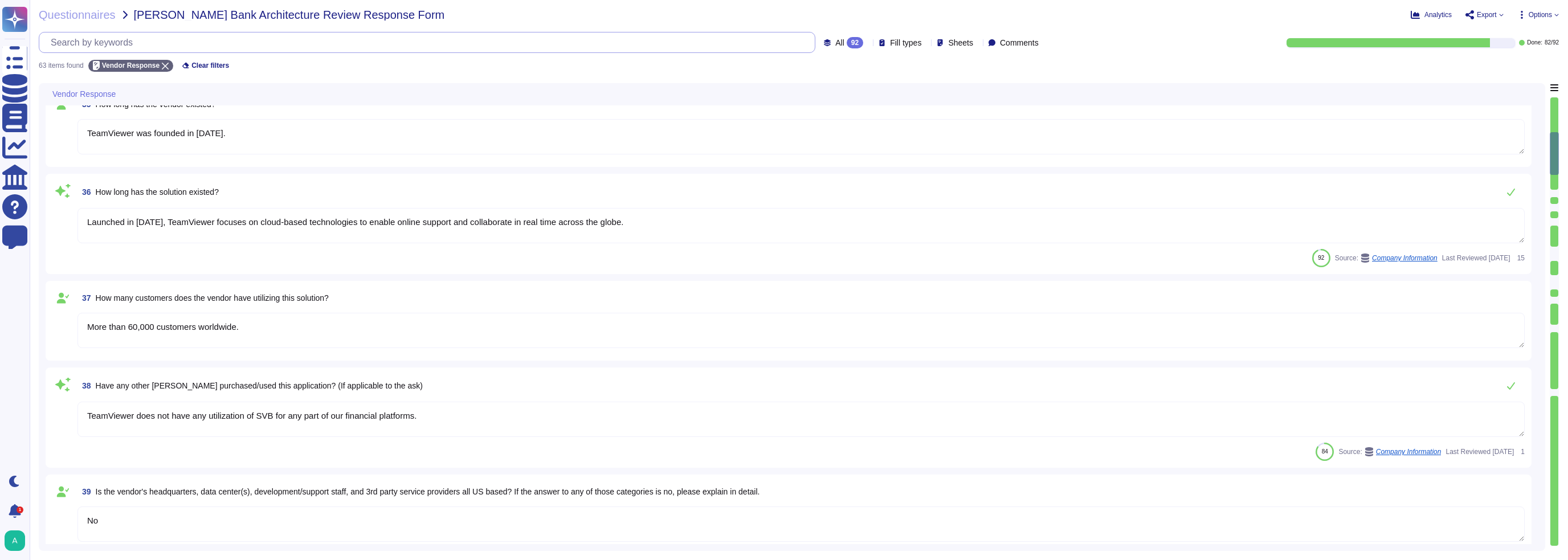
type textarea "No"
type textarea "TeamViewer Frontline is a solution to digitalize and streamline processes for f…"
type textarea "Please for the latest version refer to public available document present on [DO…"
type textarea "Yes"
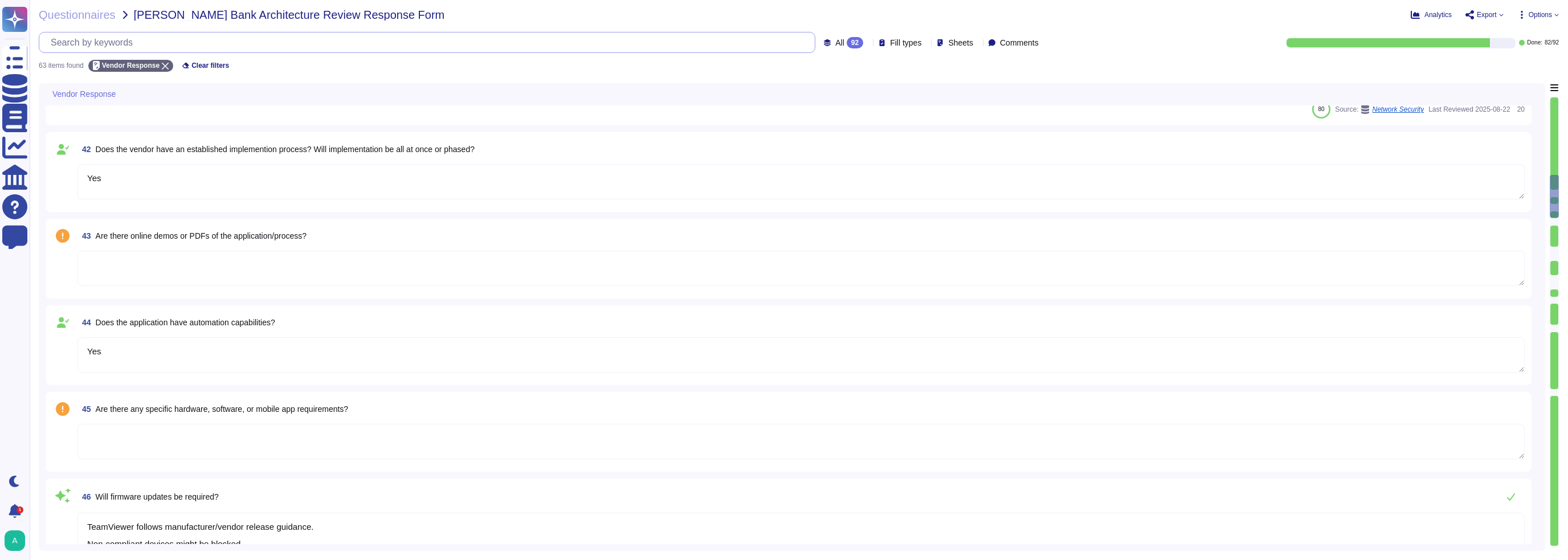
type textarea "Yes"
type textarea "TeamViewer follows manufacturer/vendor release guidance. Non-compliant devices …"
type textarea "Yes"
type textarea "Yes, our product includes an AI component, such as a script assistant that aids…"
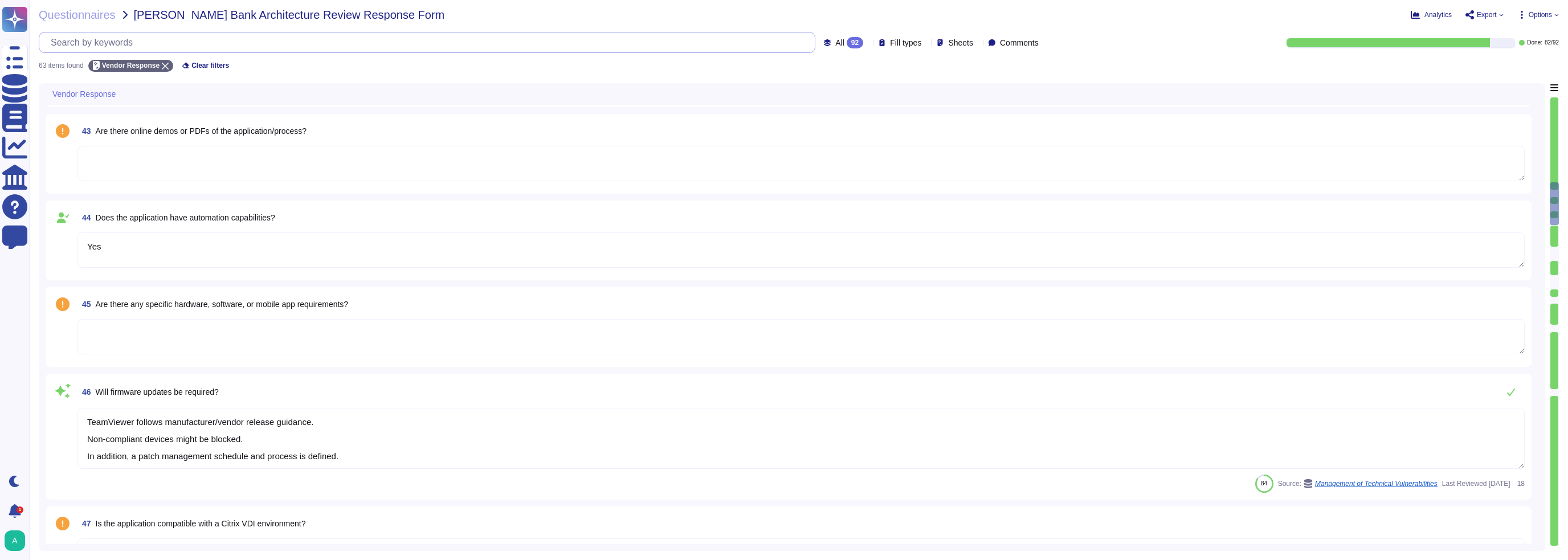
type textarea "Microsoft and Google For more detail, please see : [URL][DOMAIN_NAME]"
click at [222, 341] on textarea at bounding box center [801, 337] width 1447 height 35
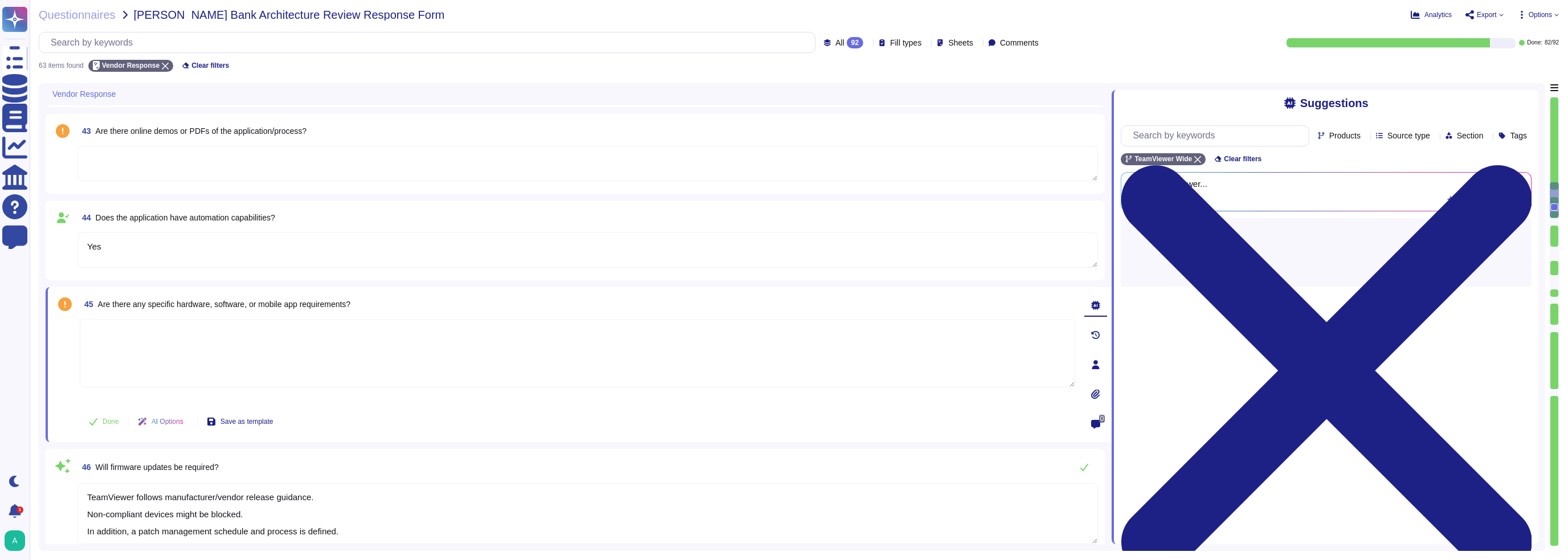
click at [222, 340] on textarea at bounding box center [578, 353] width 996 height 68
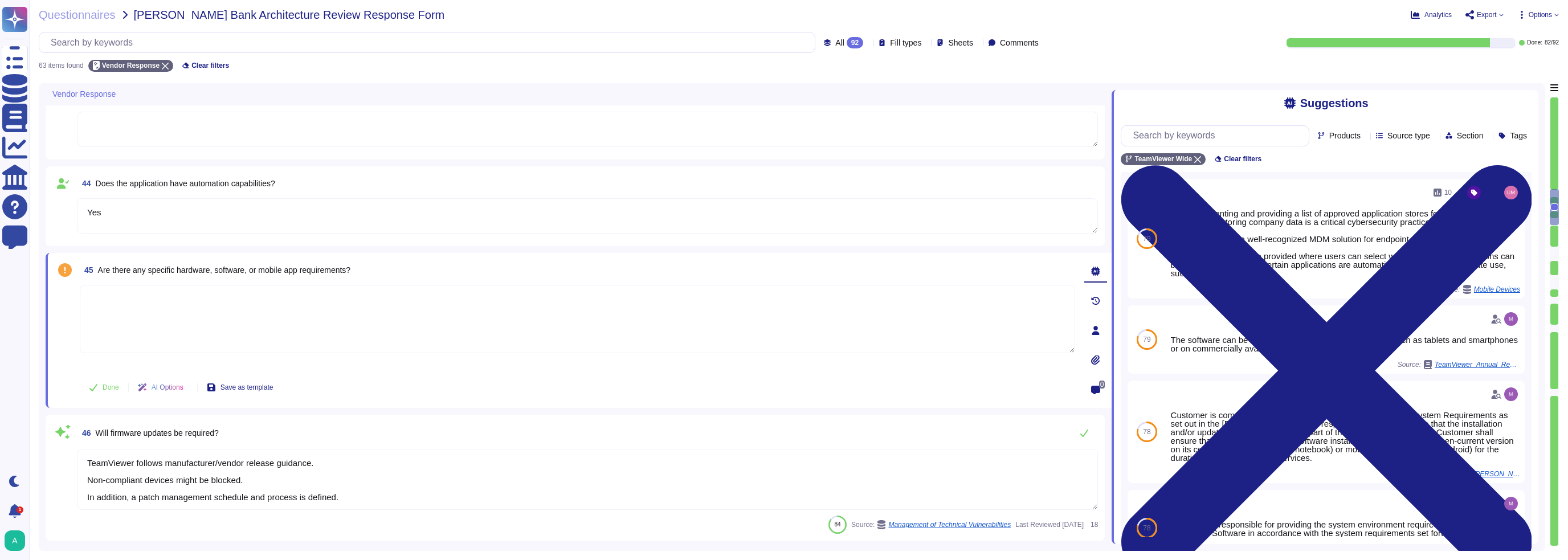
type textarea "Microsoft and Google For more detail, please see : [URL][DOMAIN_NAME]"
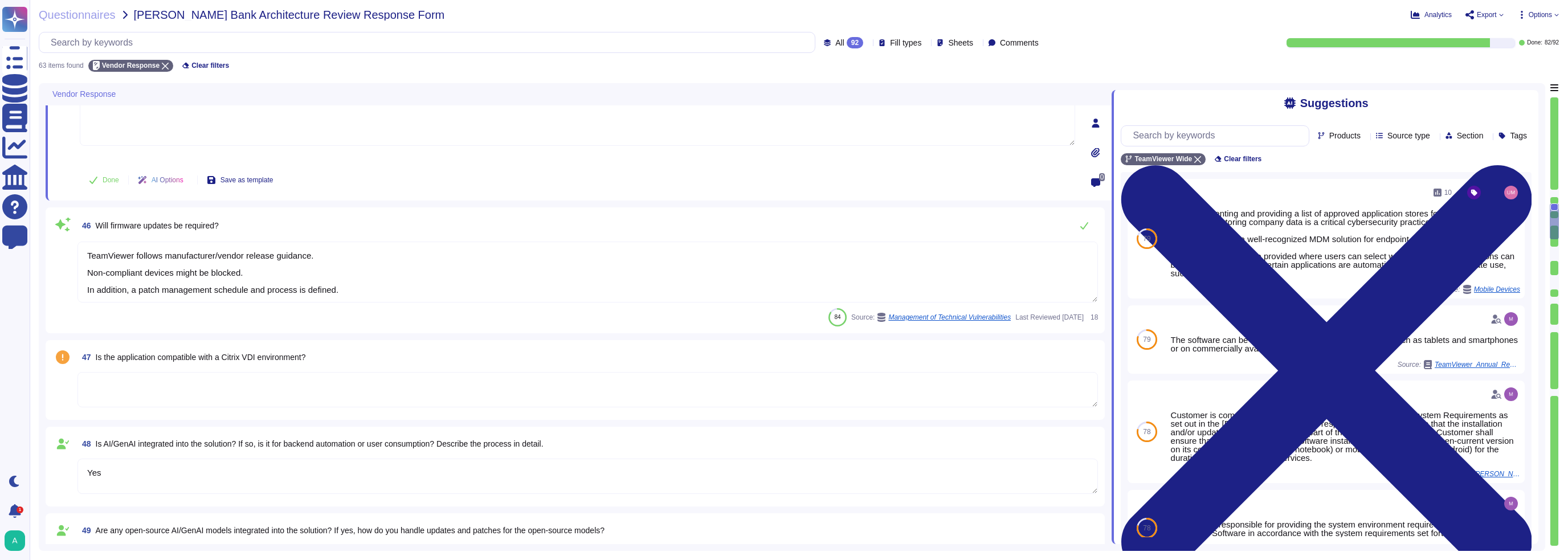
scroll to position [1537, 0]
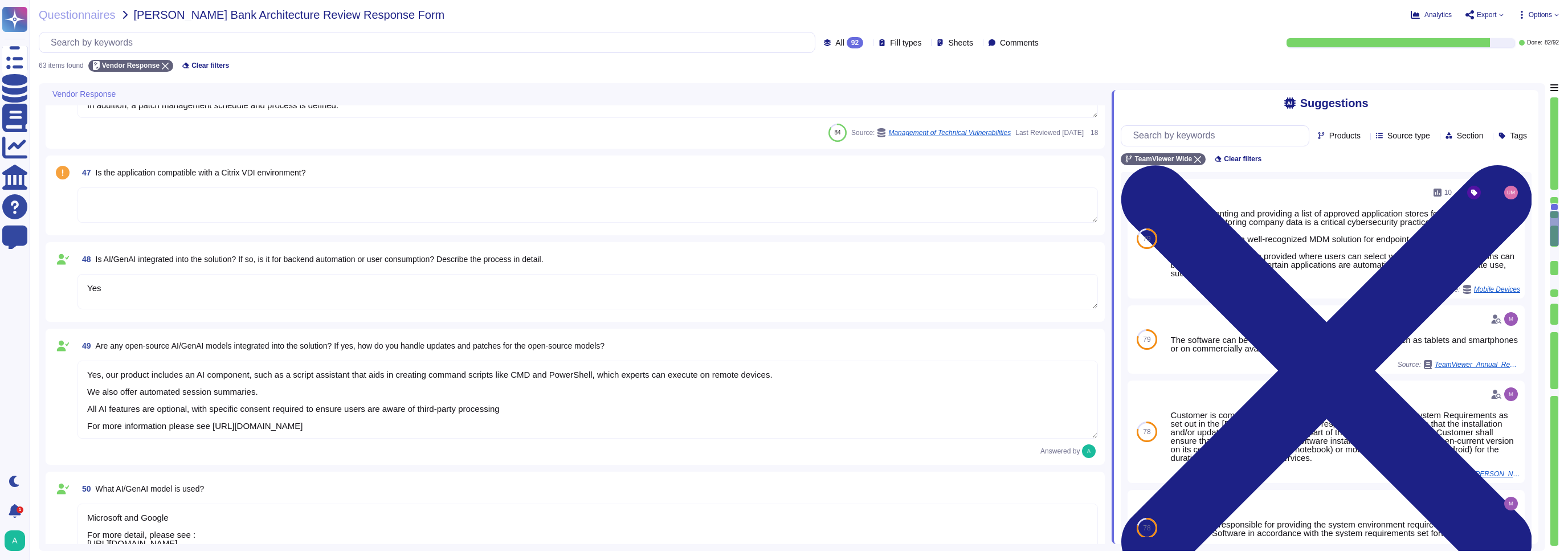
type textarea "Yes"
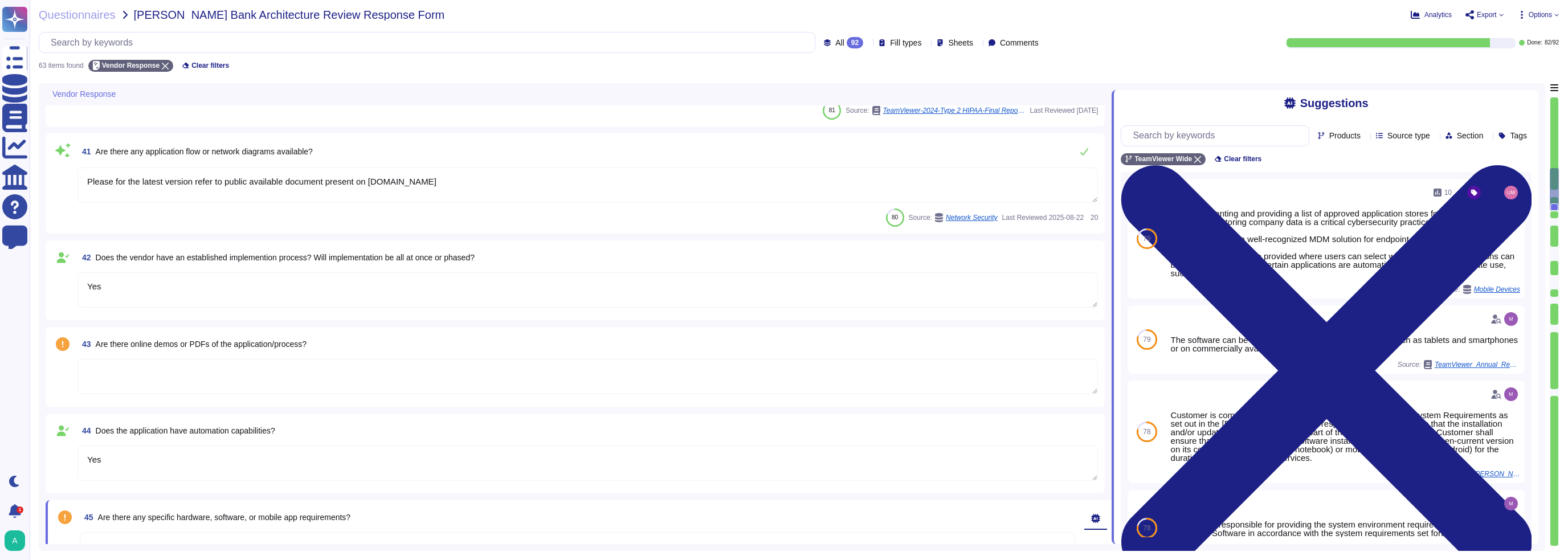
type textarea "TeamViewer does not have any utilization of SVB for any part of our financial p…"
type textarea "No"
type textarea "TeamViewer Frontline is a solution to digitalize and streamline processes for f…"
type textarea "Please for the latest version refer to public available document present on [DO…"
type textarea "Yes"
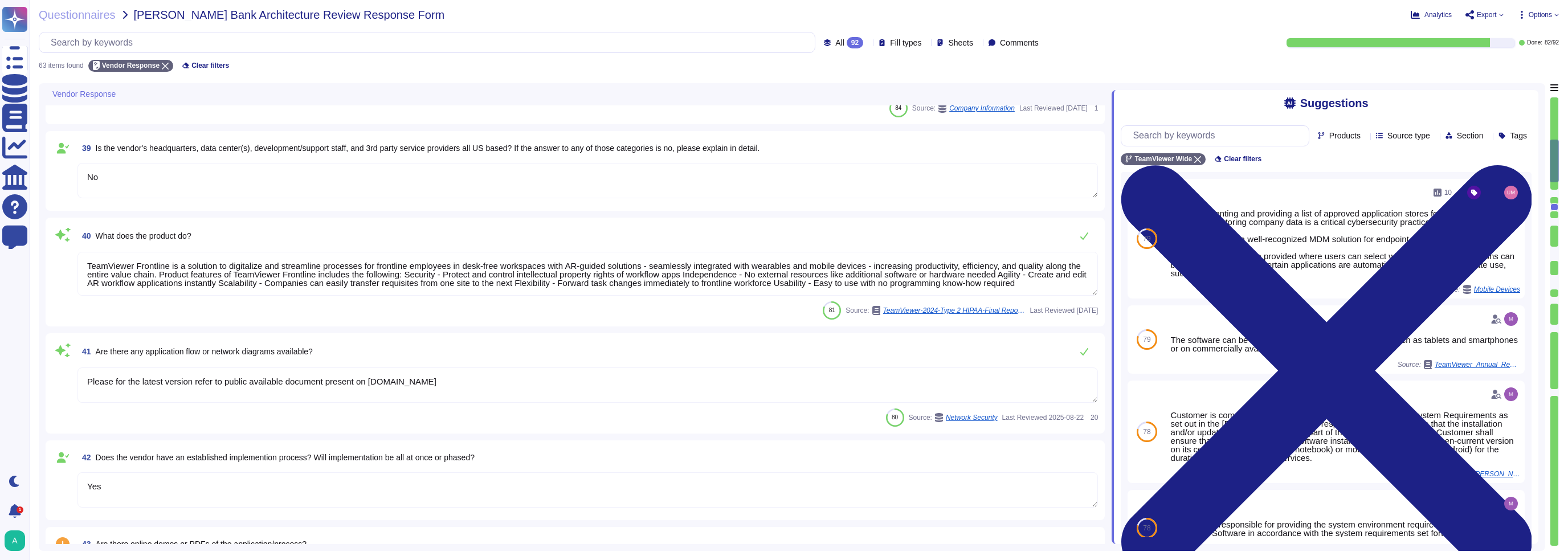
type textarea "[EMAIL_ADDRESS][PERSON_NAME][DOMAIN_NAME]"
type textarea "[PHONE_NUMBER]"
type textarea "TeamViewer was founded in [DATE]."
type textarea "Launched in [DATE], TeamViewer focuses on cloud-based technologies to enable on…"
type textarea "More than 60,000 customers worldwide."
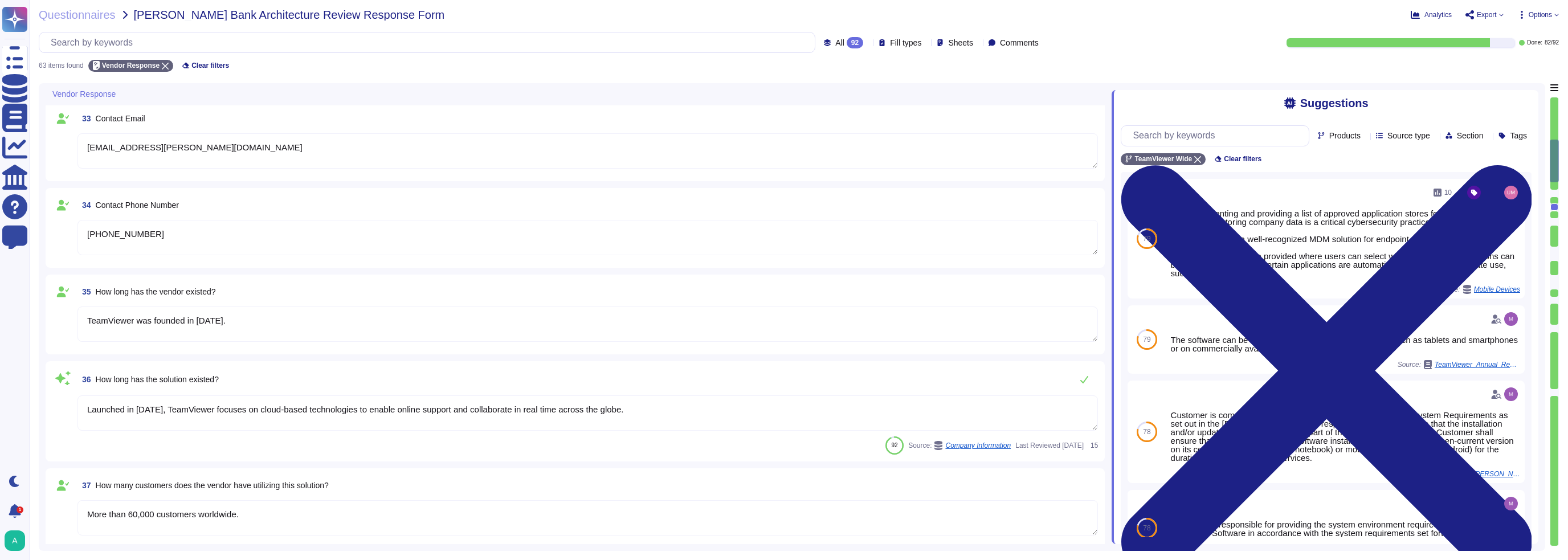
scroll to position [66, 0]
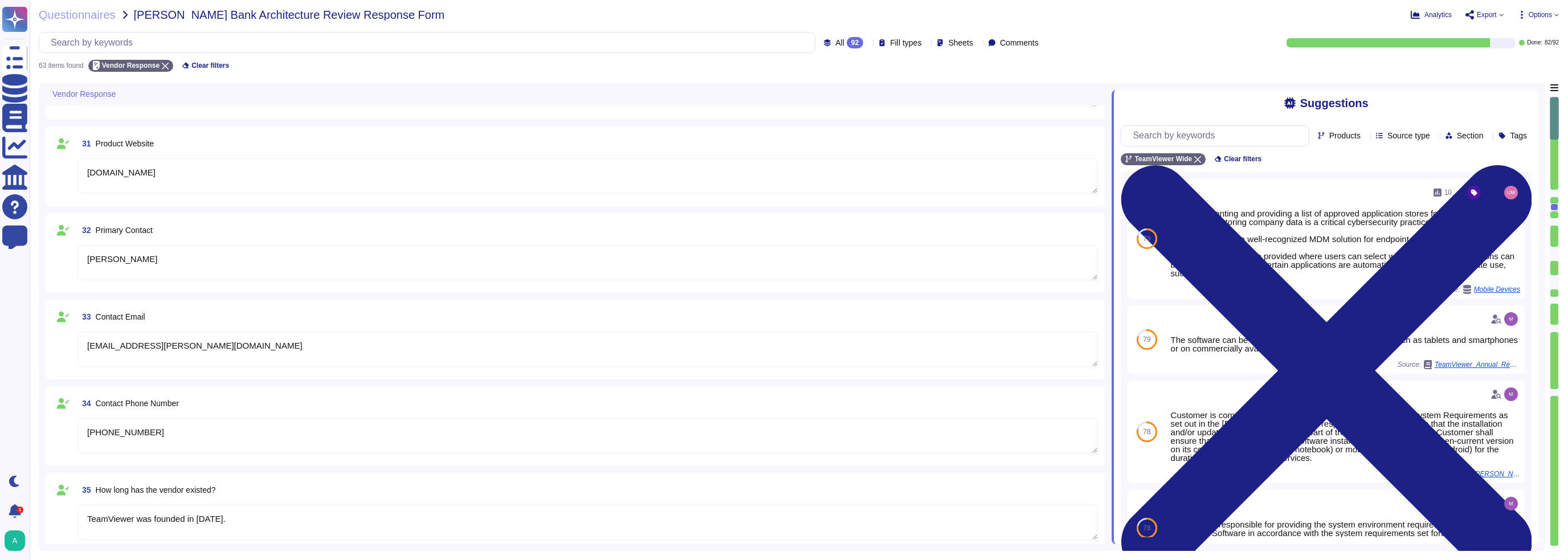
type textarea "TeamViewer Tensor"
type textarea "[DOMAIN_NAME]"
type textarea "[PERSON_NAME]"
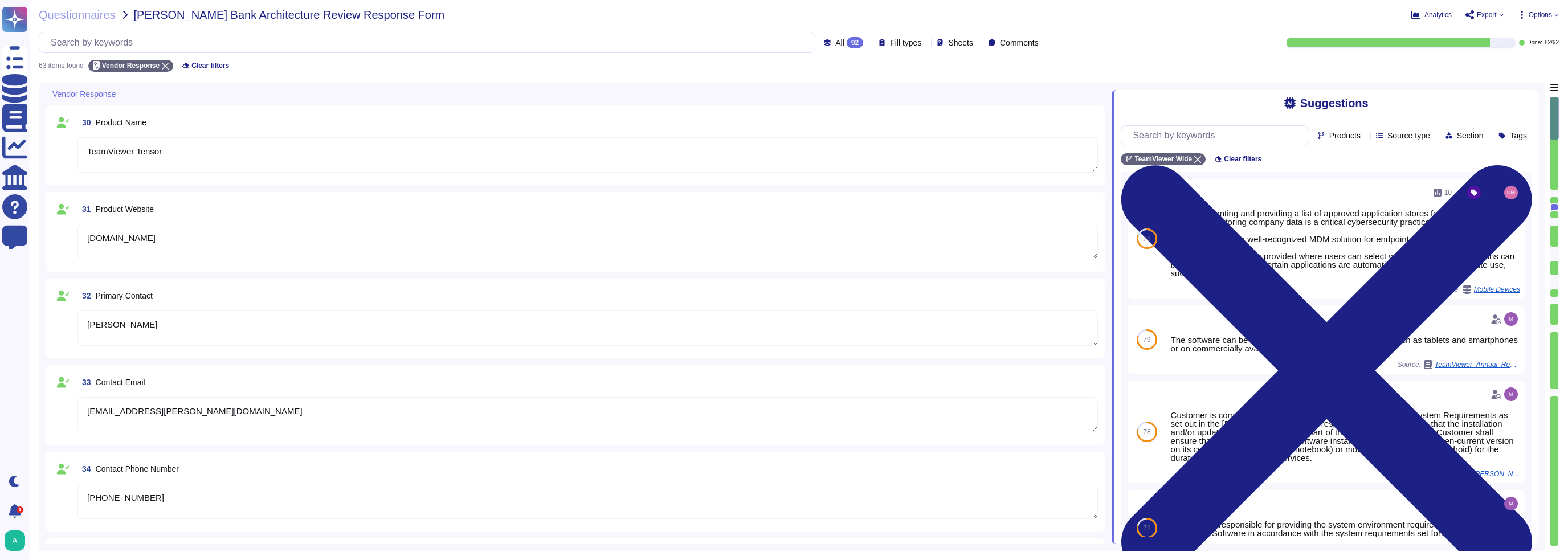
click at [729, 43] on div "All 92" at bounding box center [846, 43] width 44 height 12
click at [729, 102] on div "To do 10" at bounding box center [856, 100] width 92 height 13
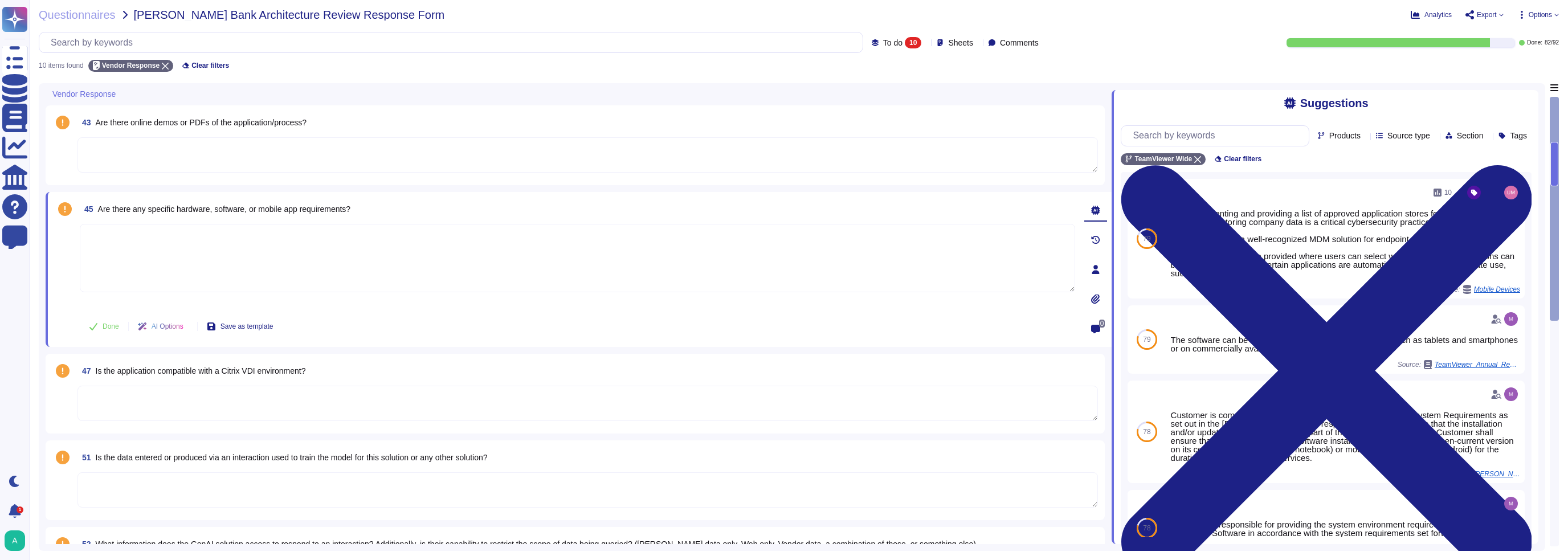
click at [224, 155] on textarea at bounding box center [587, 155] width 1020 height 35
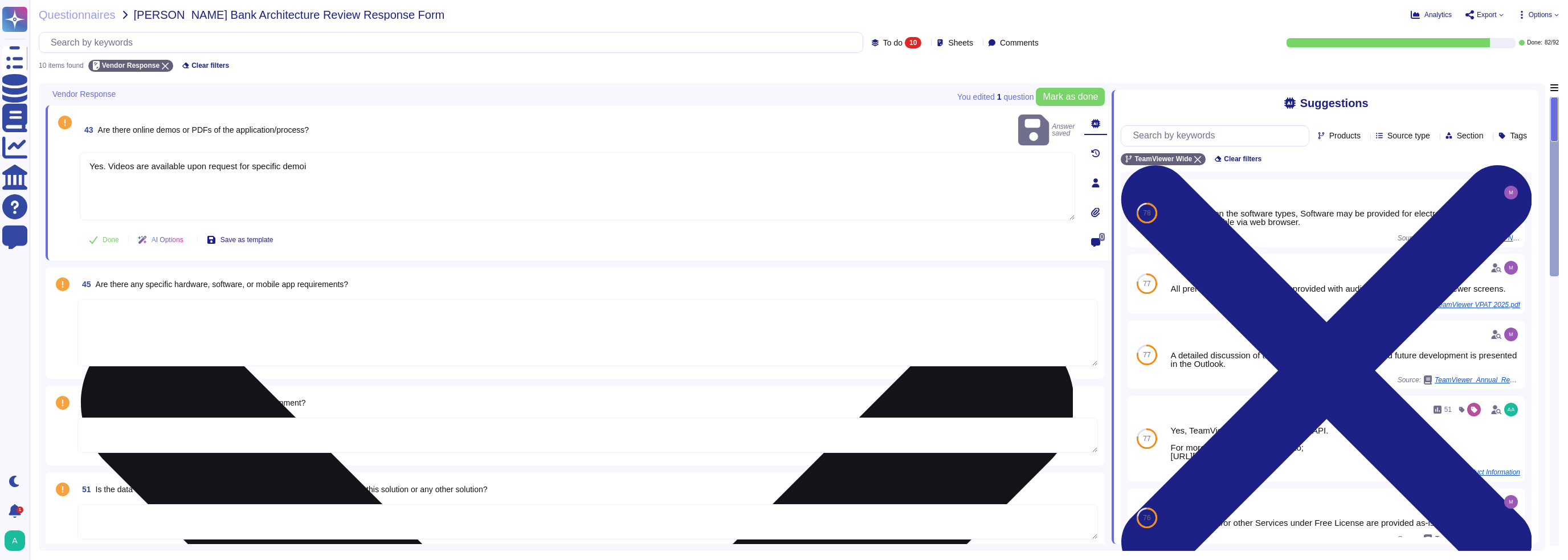
click at [318, 152] on textarea "Yes. Videos are available upon request for specific demoi" at bounding box center [578, 186] width 996 height 68
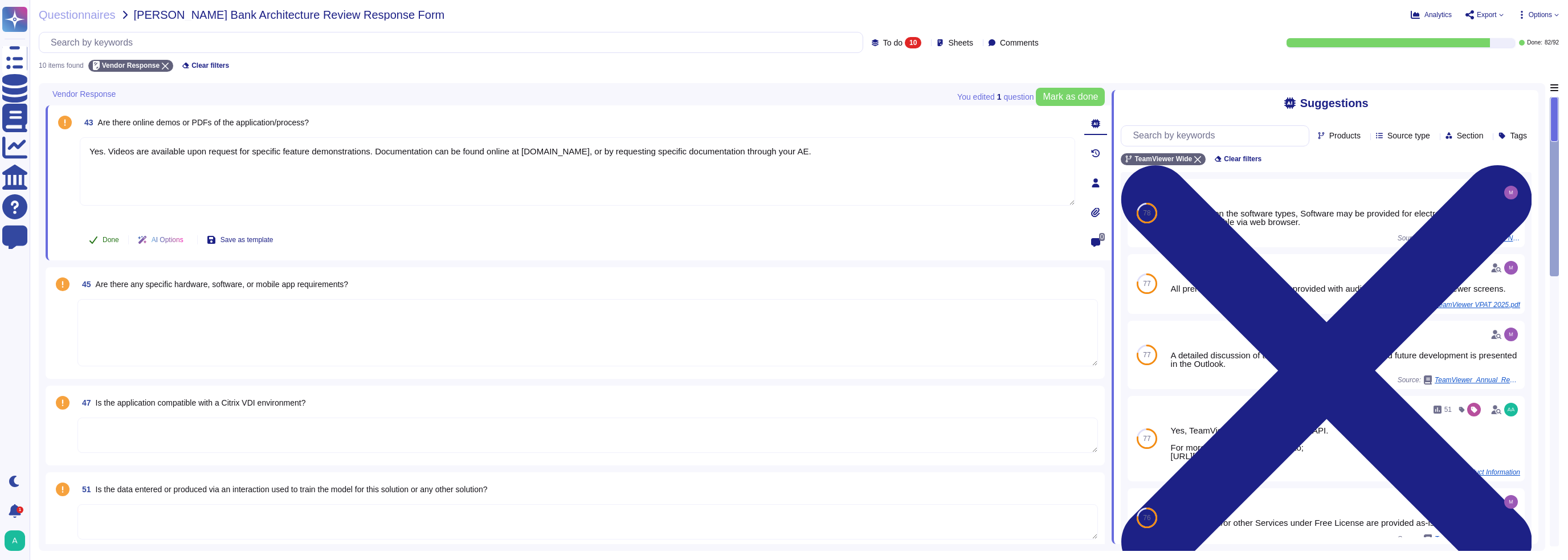
type textarea "Yes. Videos are available upon request for specific feature demonstrations. Doc…"
click at [113, 238] on span "Done" at bounding box center [111, 240] width 17 height 7
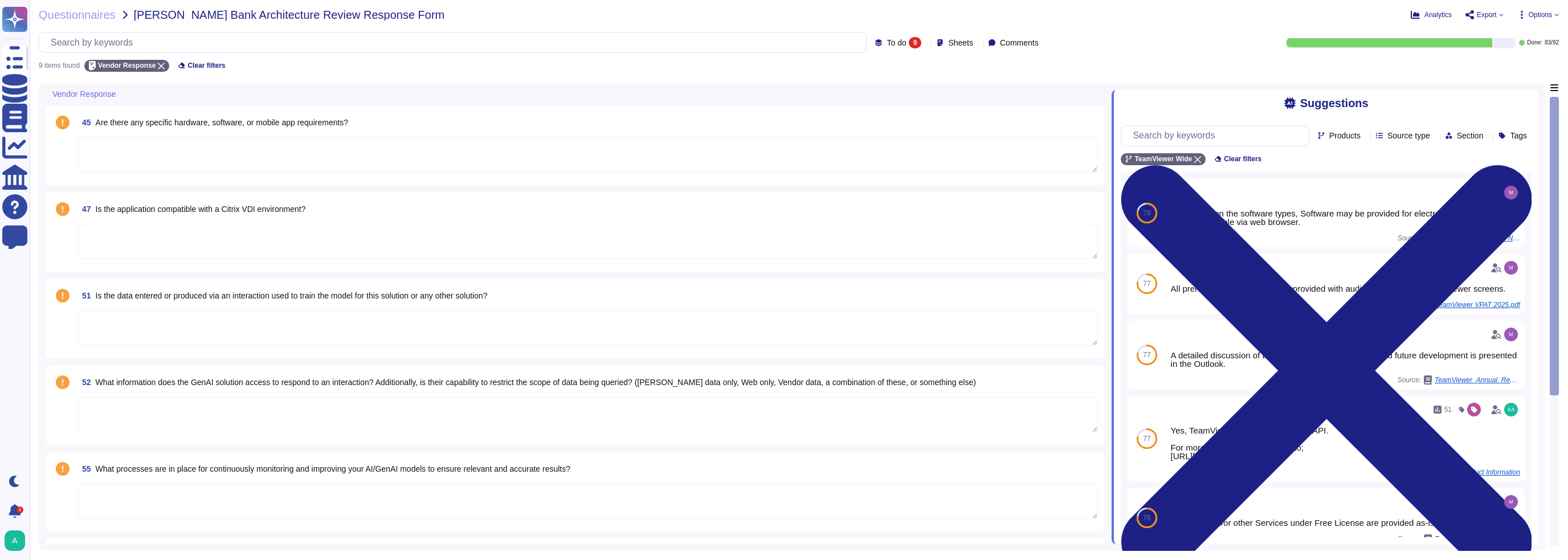
click at [141, 152] on textarea at bounding box center [587, 155] width 1020 height 35
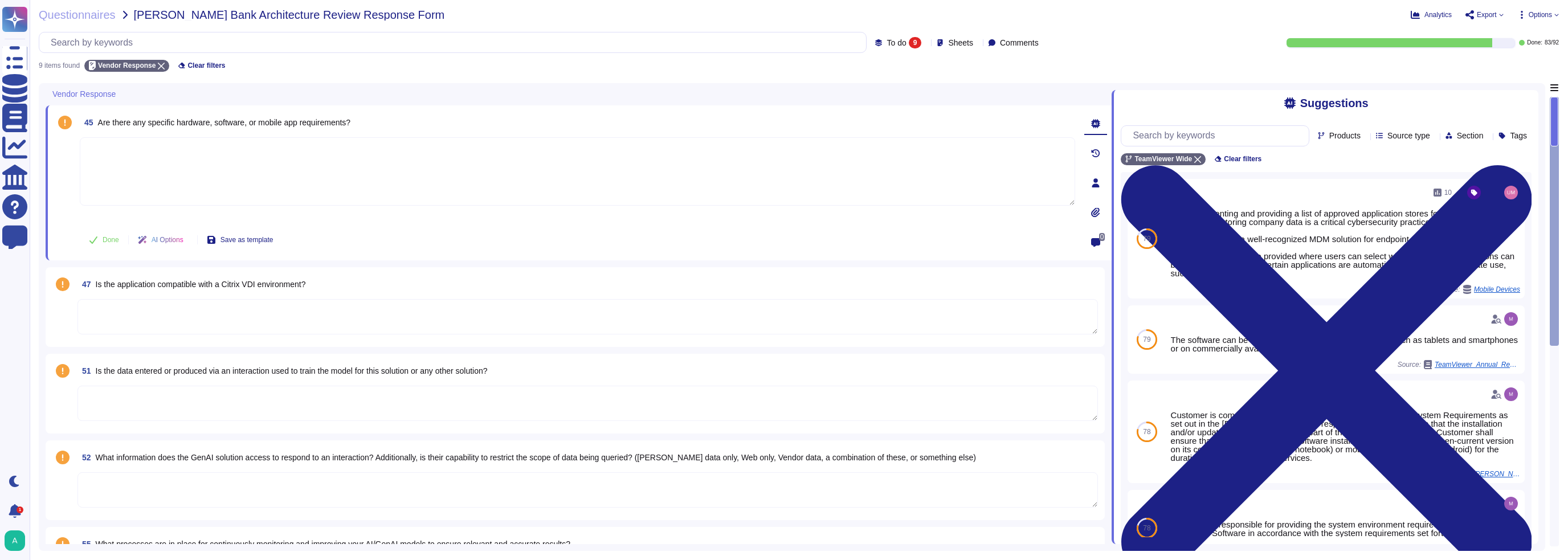
click at [271, 309] on textarea at bounding box center [587, 317] width 1020 height 35
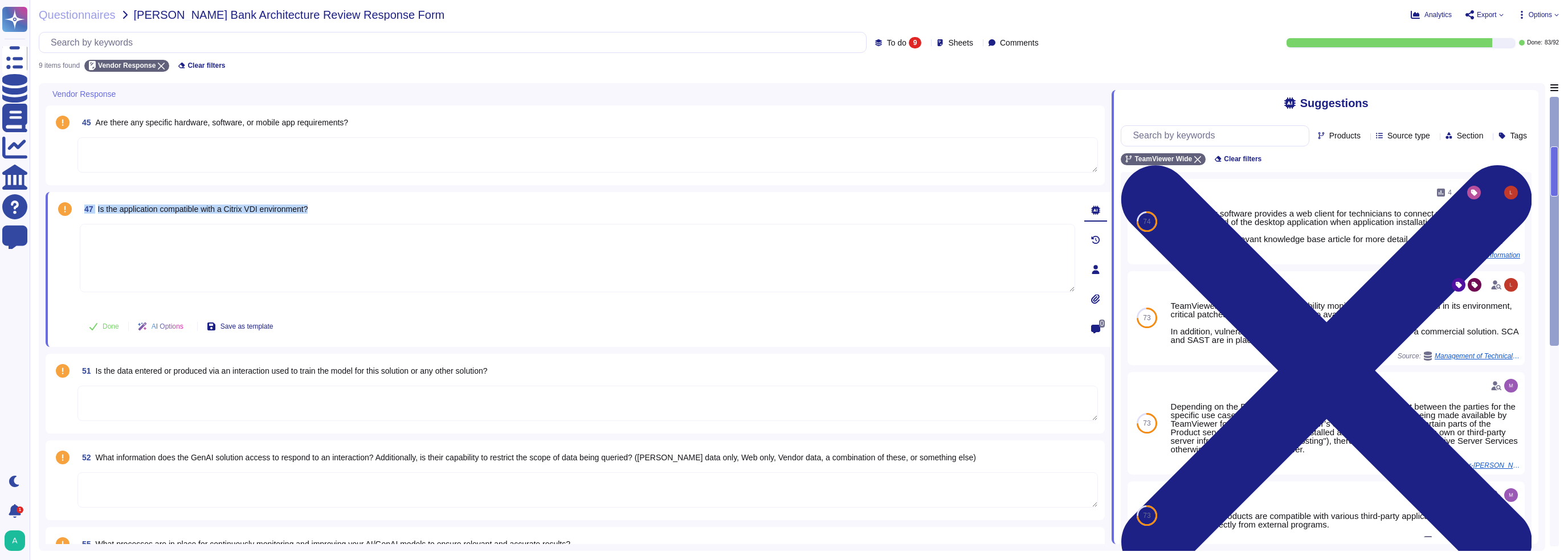
drag, startPoint x: 319, startPoint y: 207, endPoint x: 82, endPoint y: 215, distance: 237.1
click at [82, 215] on div "47 Is the application compatible with a Citrix VDI environment?" at bounding box center [578, 209] width 996 height 20
drag, startPoint x: 103, startPoint y: 206, endPoint x: 437, endPoint y: 207, distance: 334.0
click at [437, 207] on div "47 Is the application compatible with a Citrix VDI environment?" at bounding box center [578, 209] width 996 height 20
click at [246, 358] on textarea at bounding box center [587, 403] width 1020 height 35
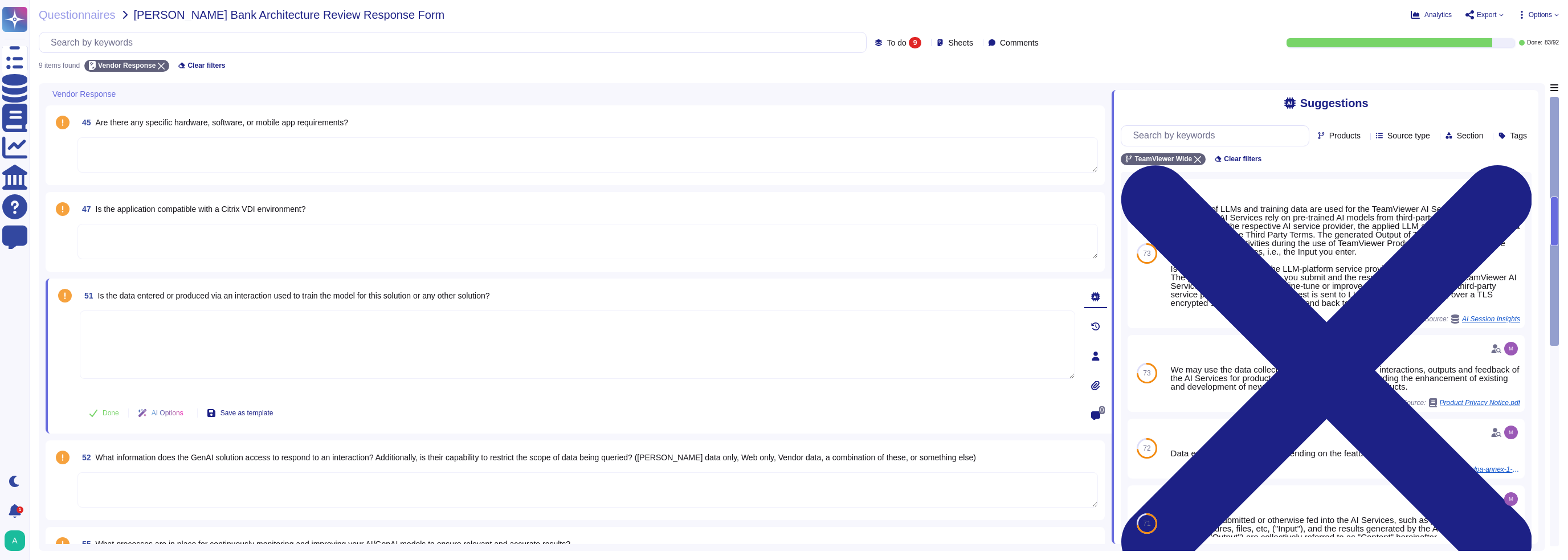
click at [164, 329] on textarea at bounding box center [578, 344] width 996 height 68
type textarea "No."
click at [103, 358] on span "Done" at bounding box center [111, 413] width 17 height 7
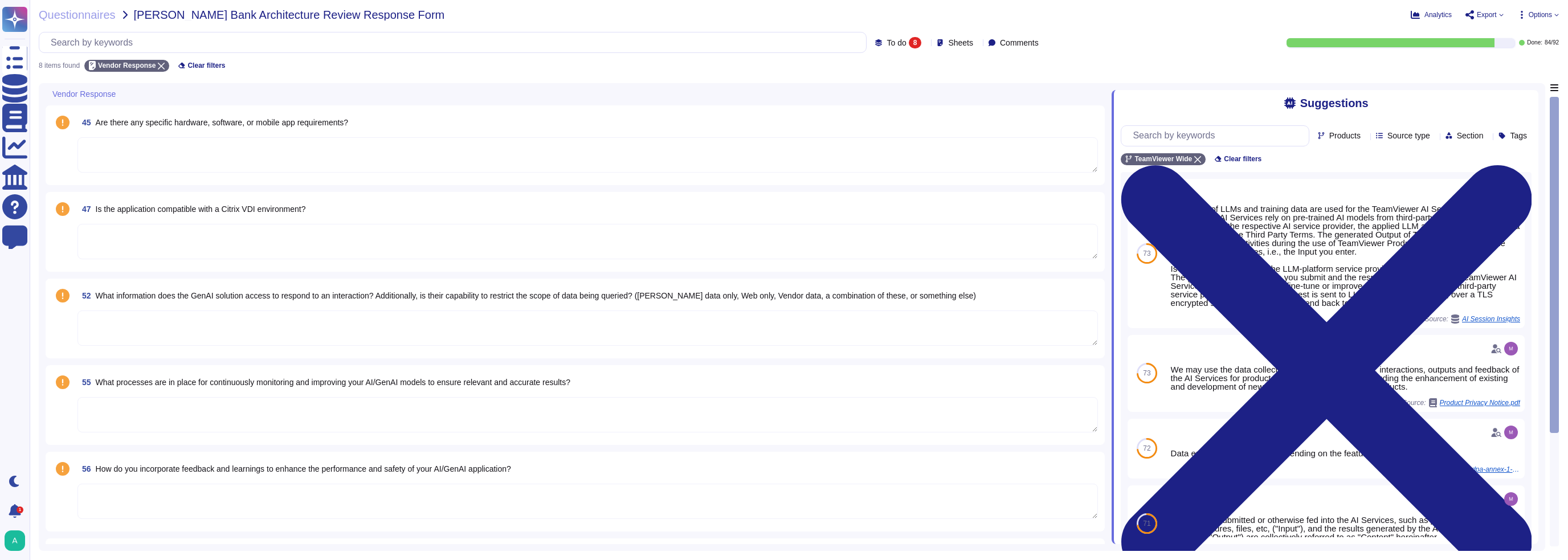
click at [199, 330] on textarea at bounding box center [587, 328] width 1020 height 35
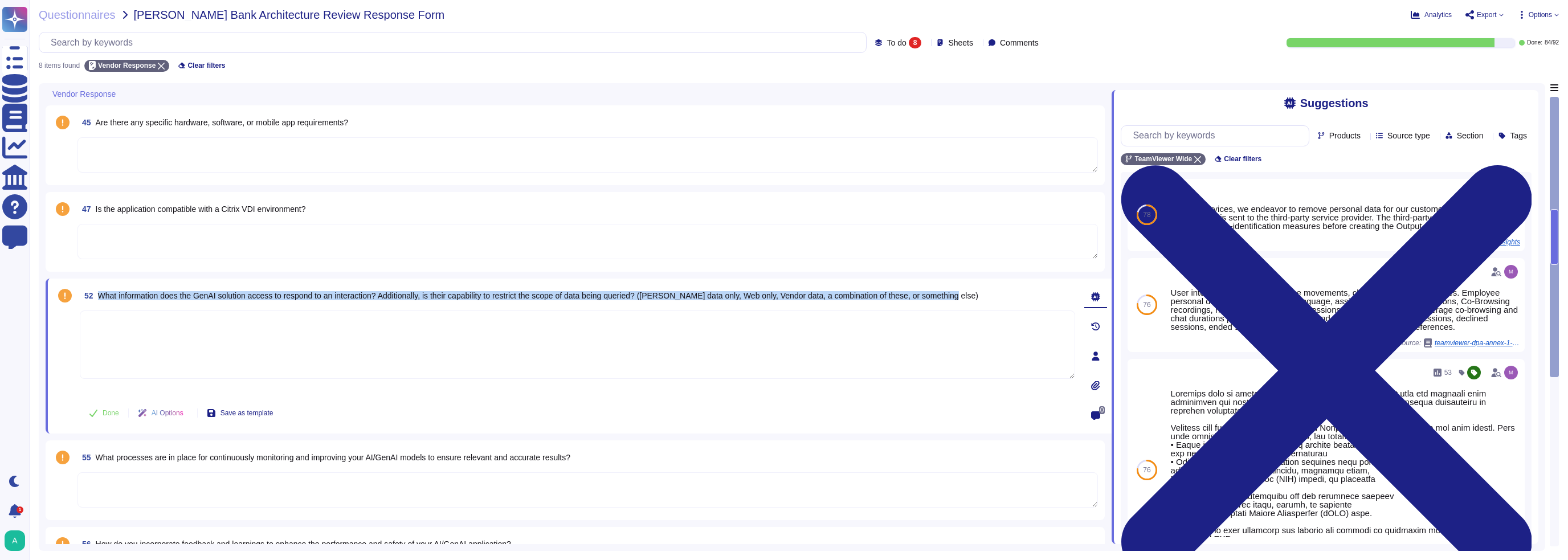
drag, startPoint x: 973, startPoint y: 293, endPoint x: 98, endPoint y: 285, distance: 875.0
click at [98, 285] on div "52 What information does the GenAI solution access to respond to an interaction…" at bounding box center [578, 295] width 996 height 20
copy span "What information does the GenAI solution access to respond to an interaction? A…"
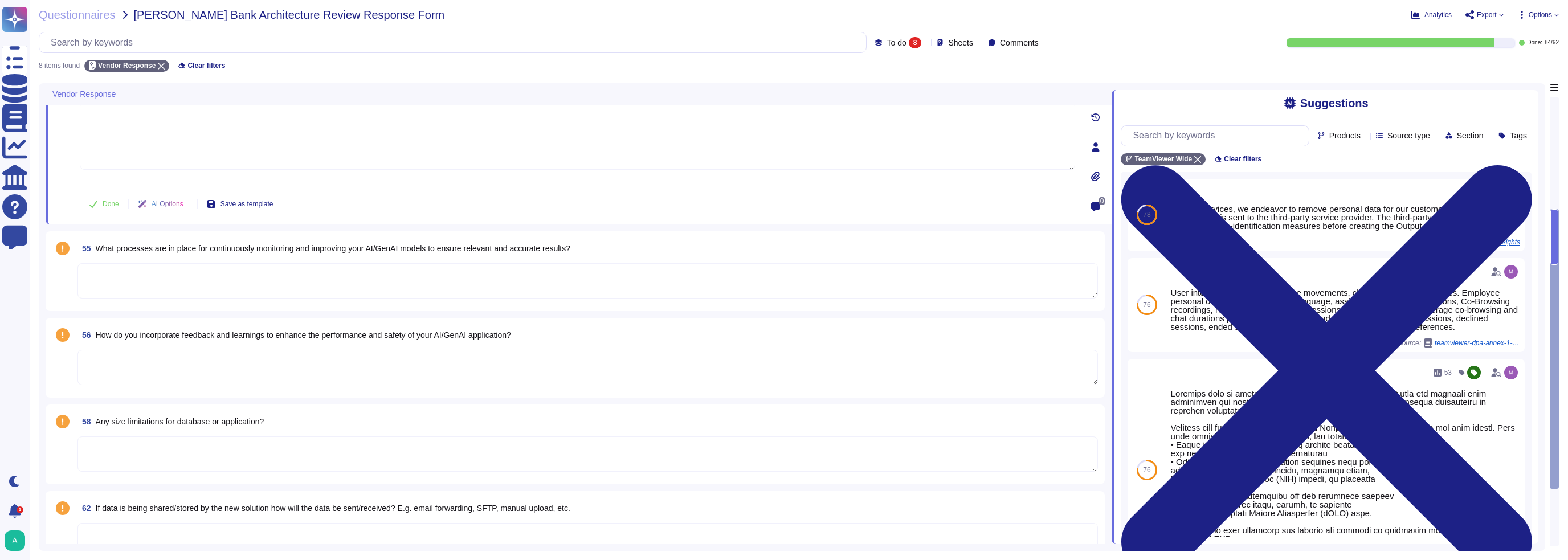
scroll to position [228, 0]
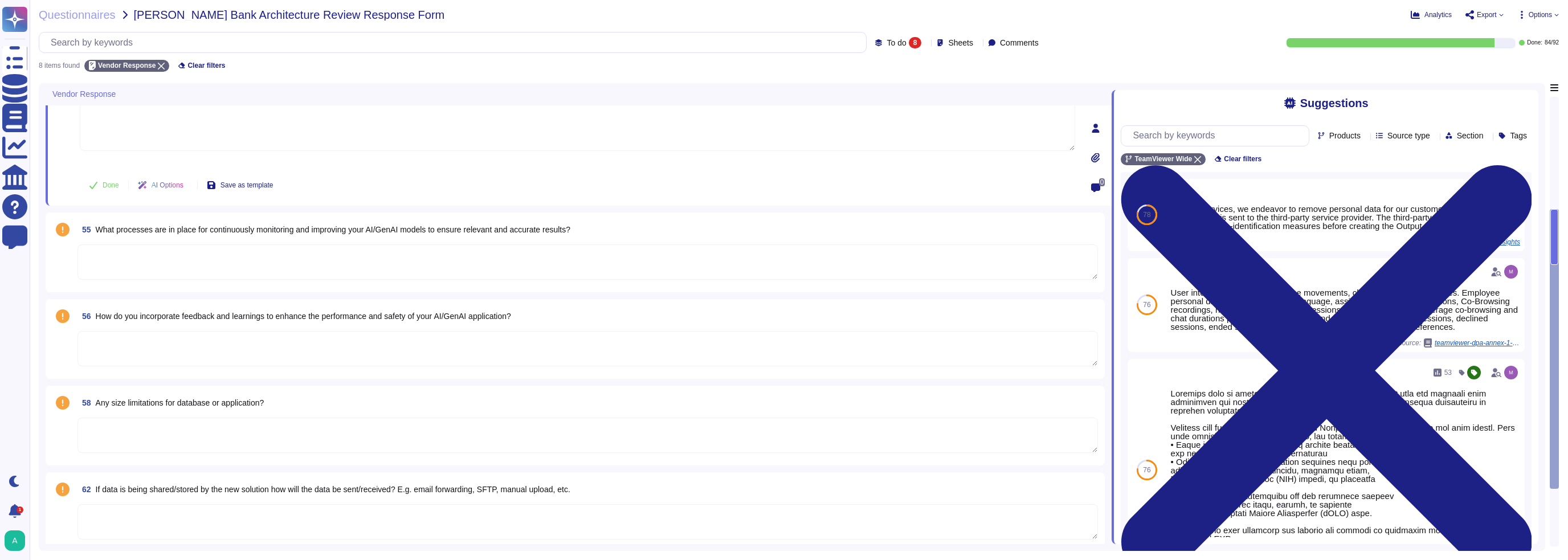
click at [215, 358] on textarea at bounding box center [587, 435] width 1020 height 35
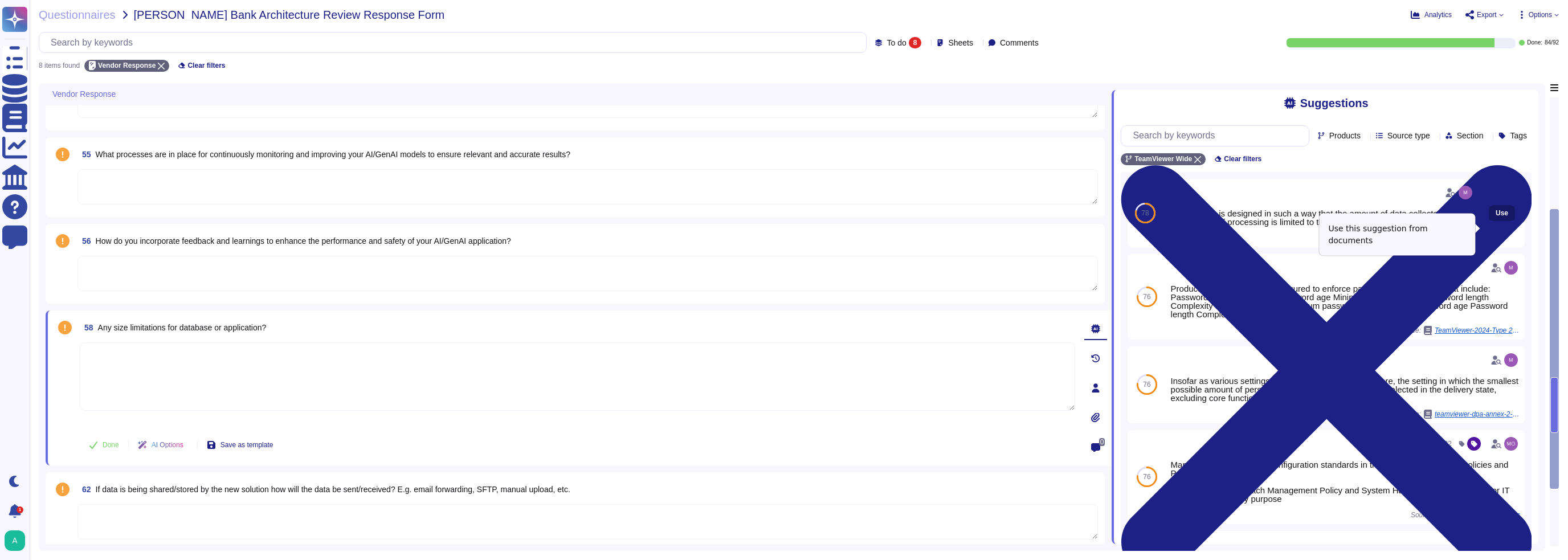
click at [729, 221] on button "Use" at bounding box center [1501, 213] width 26 height 16
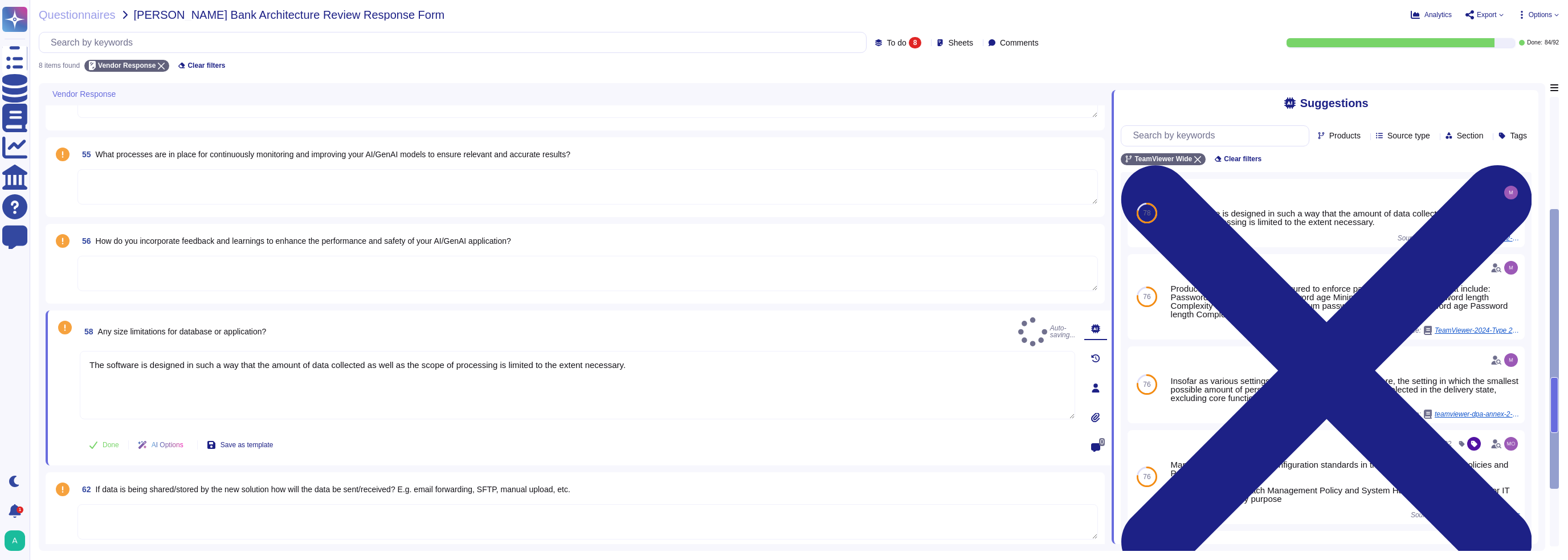
type textarea "The software is designed in such a way that the amount of data collected as wel…"
click at [106, 358] on span "Done" at bounding box center [111, 444] width 17 height 7
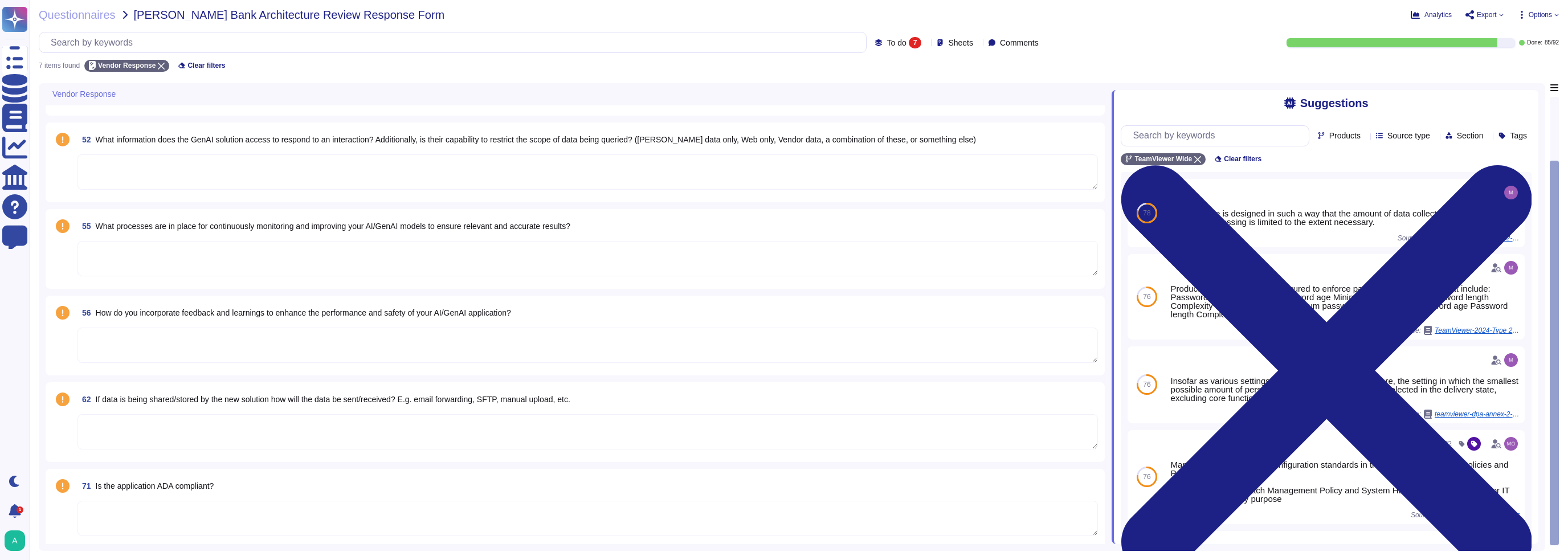
scroll to position [160, 0]
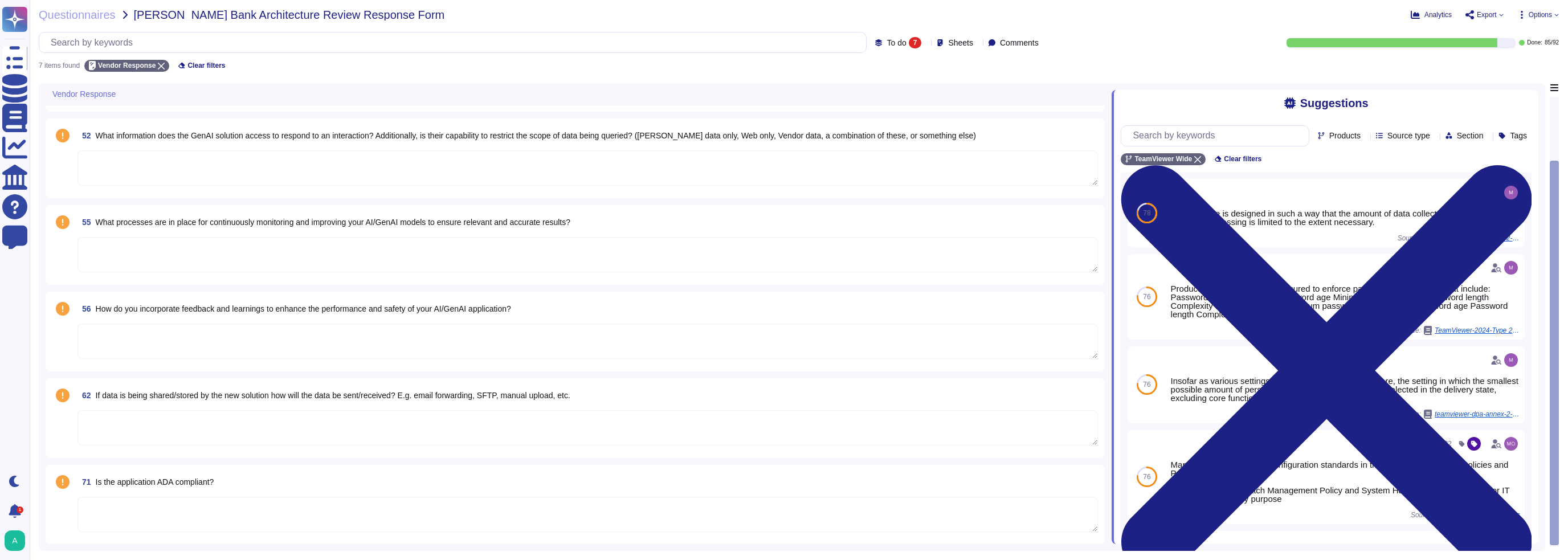
click at [258, 334] on textarea at bounding box center [587, 342] width 1020 height 35
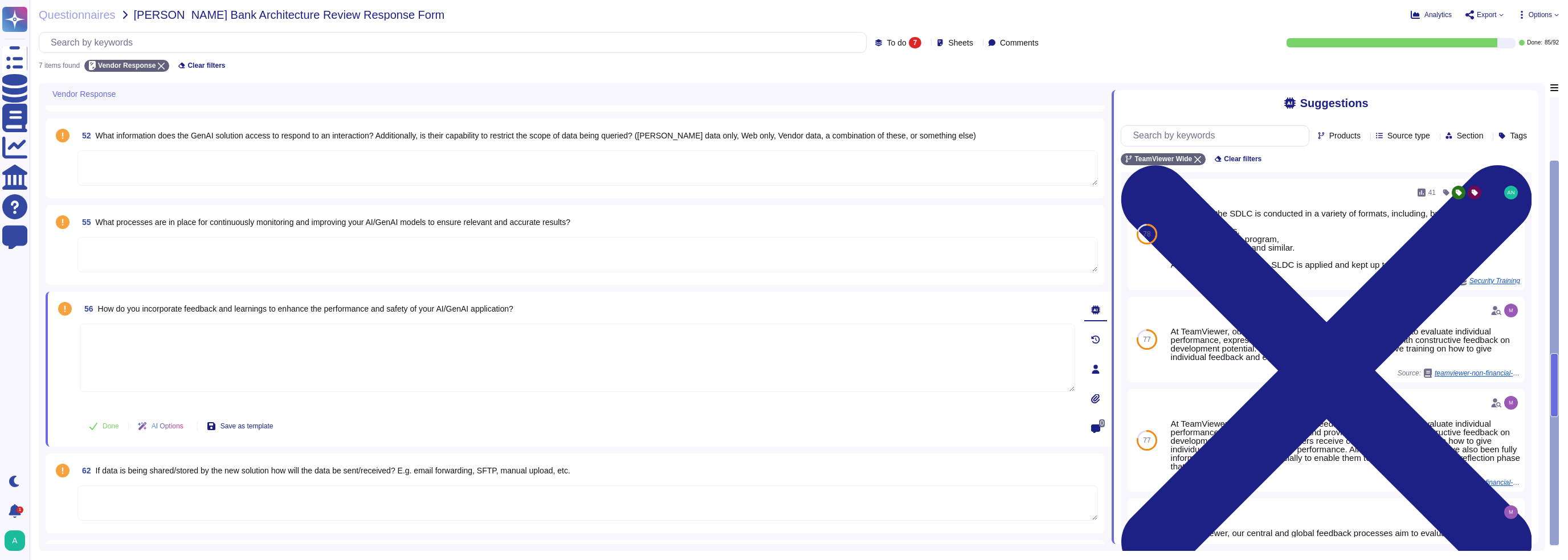
click at [51, 257] on div "55 What processes are in place for continuously monitoring and improving your A…" at bounding box center [575, 245] width 1059 height 80
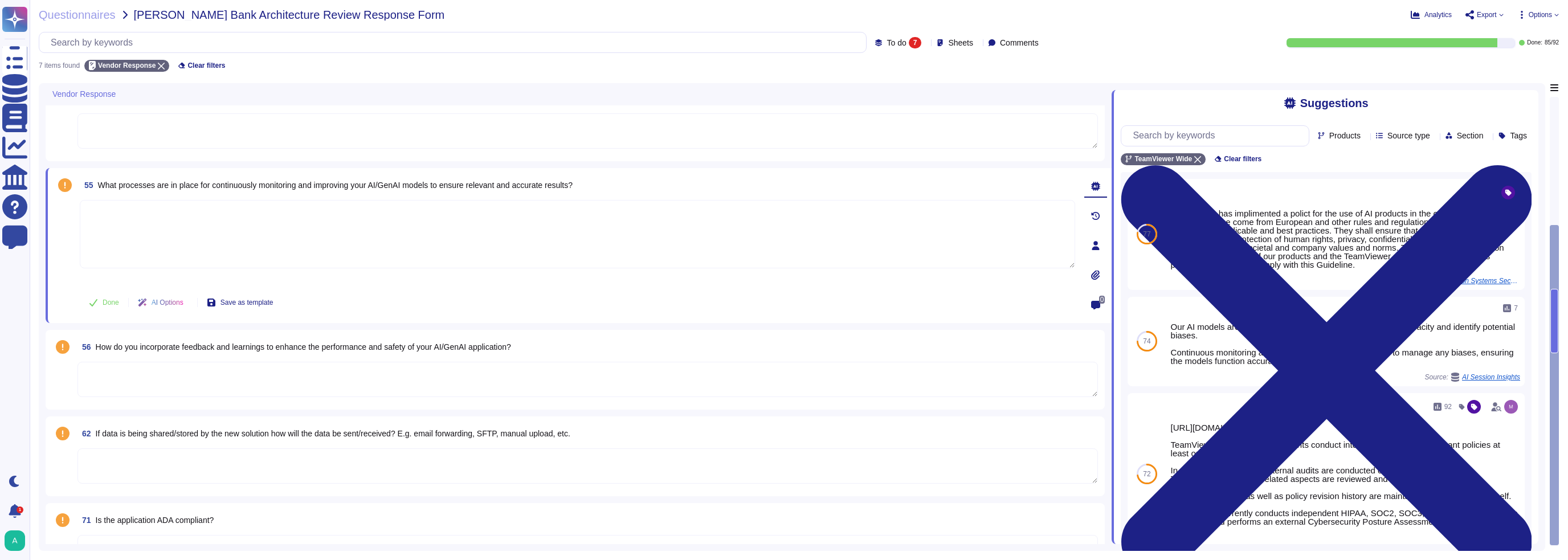
scroll to position [228, 0]
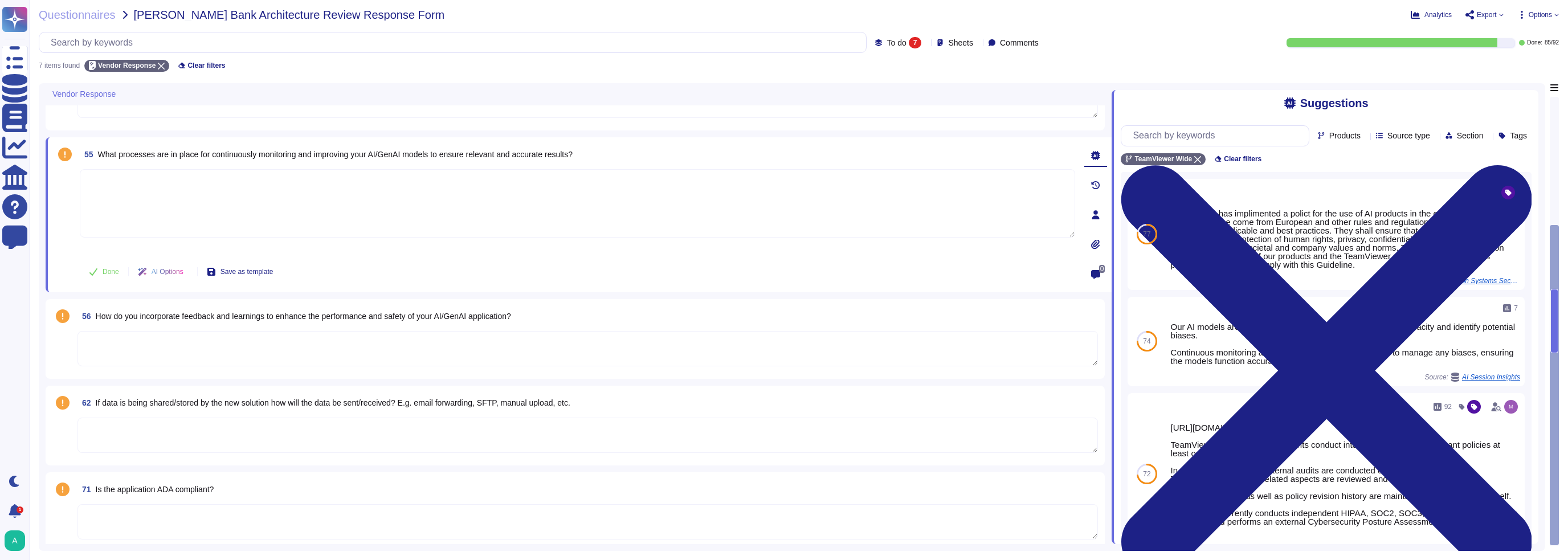
click at [185, 357] on textarea at bounding box center [587, 348] width 1020 height 35
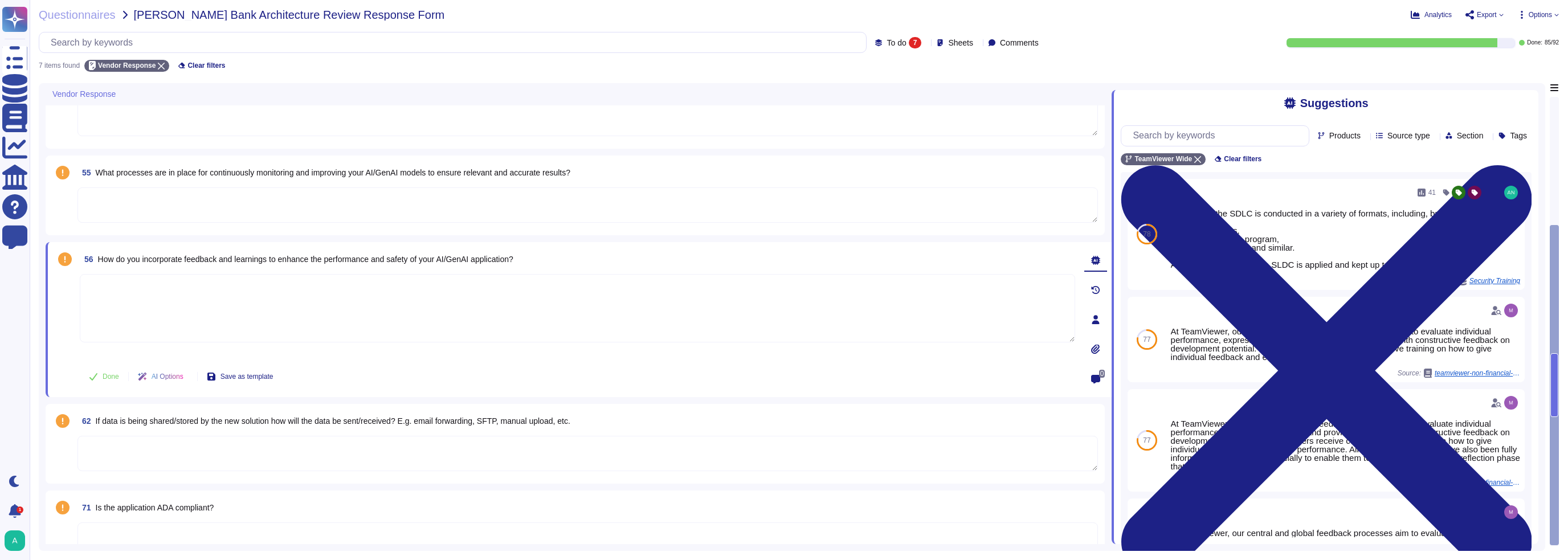
scroll to position [234, 0]
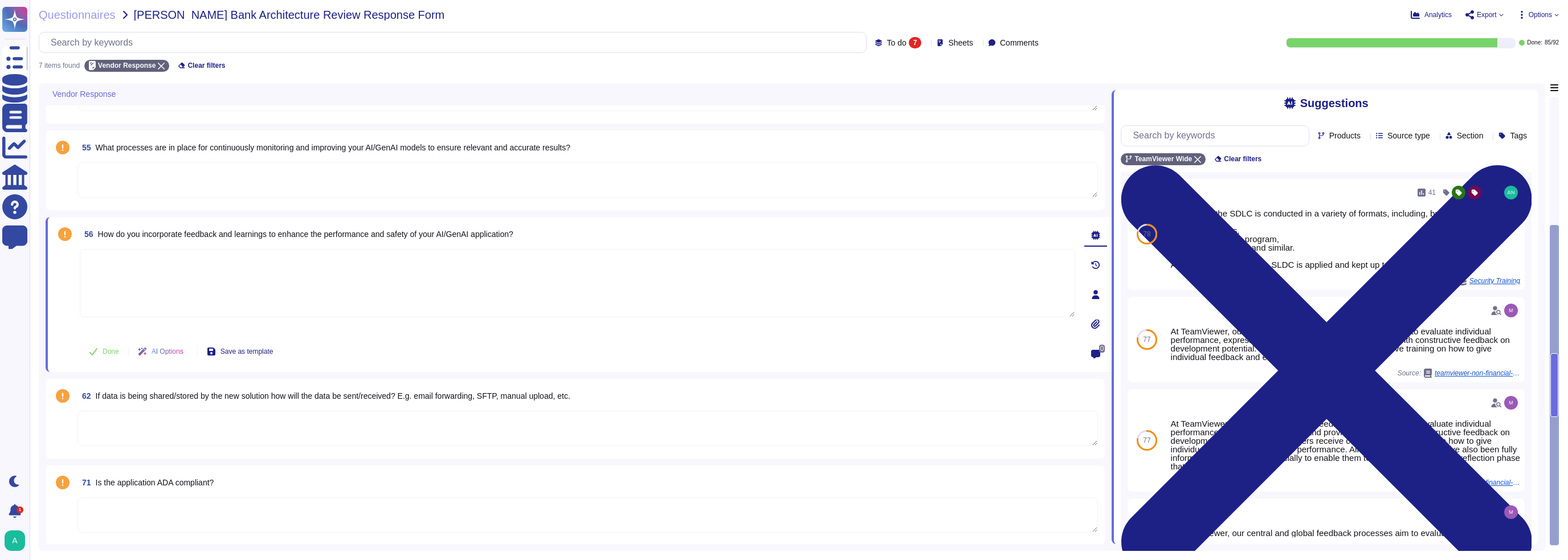
click at [187, 358] on textarea at bounding box center [587, 428] width 1020 height 35
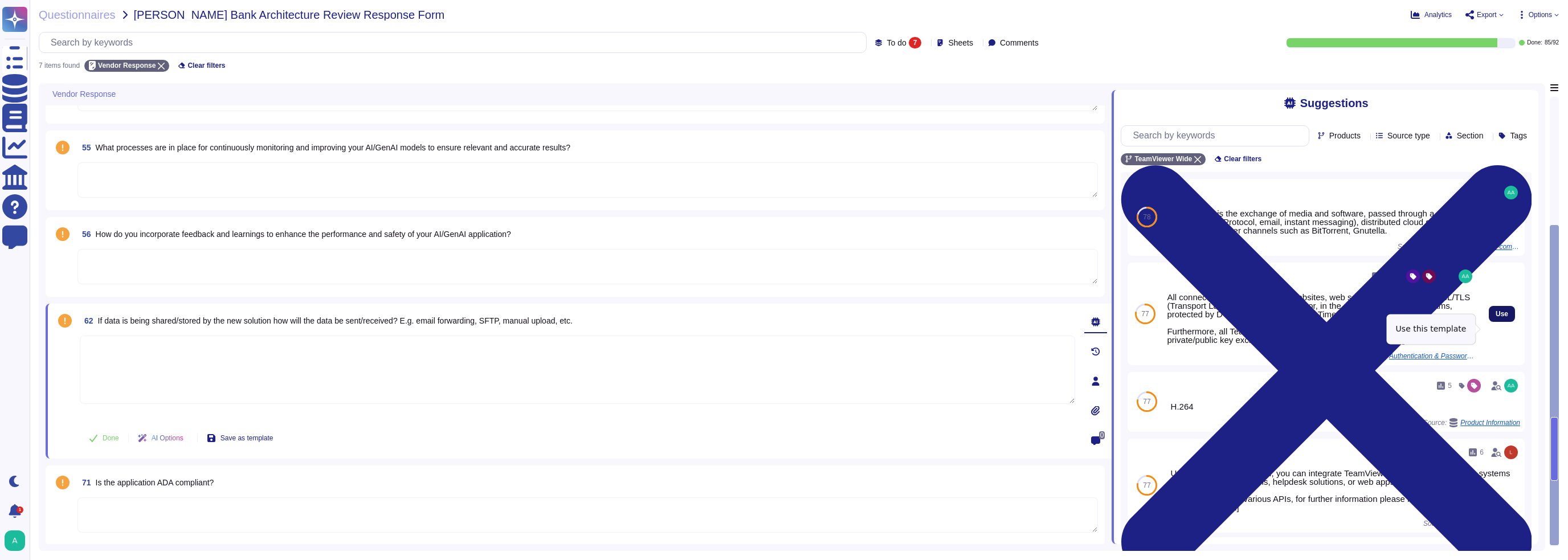
click at [729, 317] on span "Use" at bounding box center [1502, 314] width 13 height 7
type textarea "All connections to TeamViewer's websites, web services, and apps are SSL/TLS (T…"
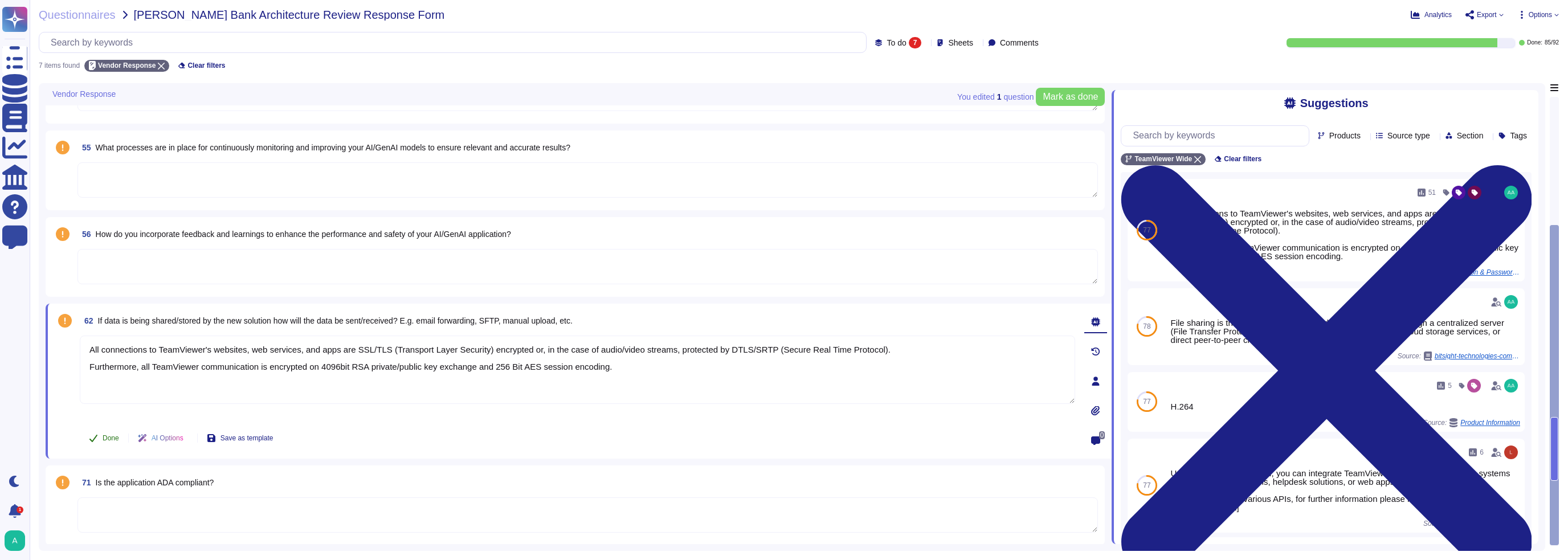
click at [101, 358] on button "Done" at bounding box center [104, 438] width 48 height 23
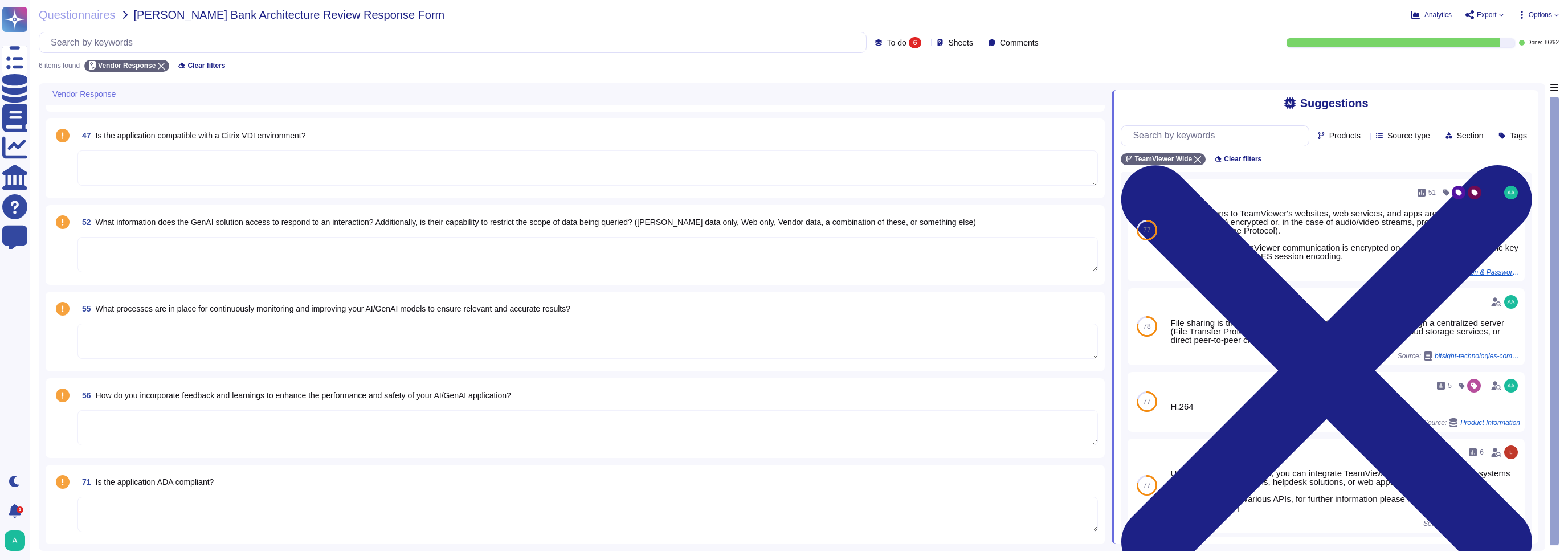
click at [251, 358] on textarea at bounding box center [587, 428] width 1020 height 35
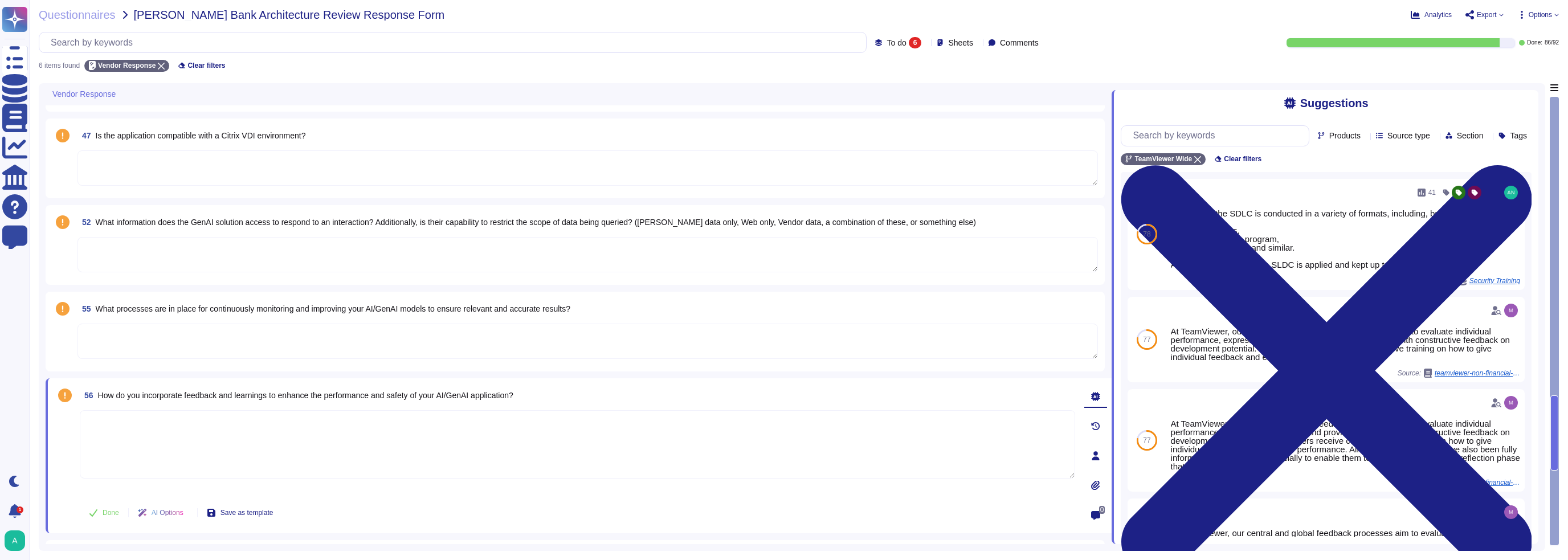
click at [187, 347] on textarea at bounding box center [587, 342] width 1020 height 35
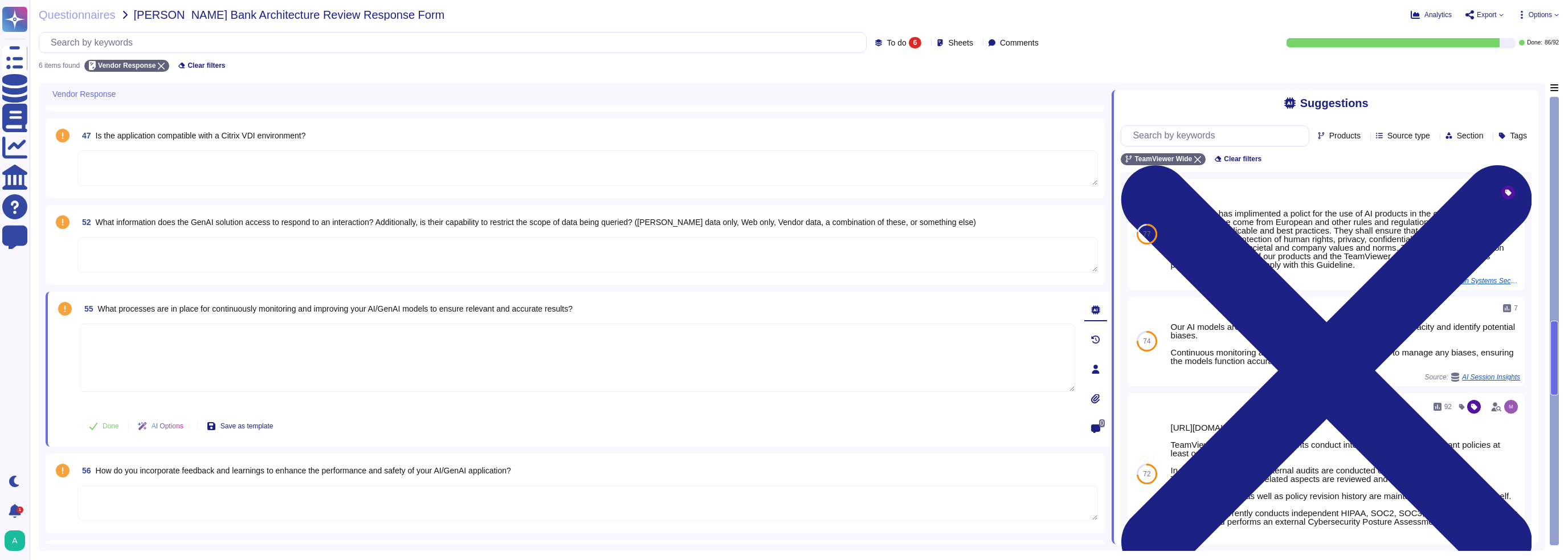
click at [236, 259] on textarea at bounding box center [587, 255] width 1020 height 35
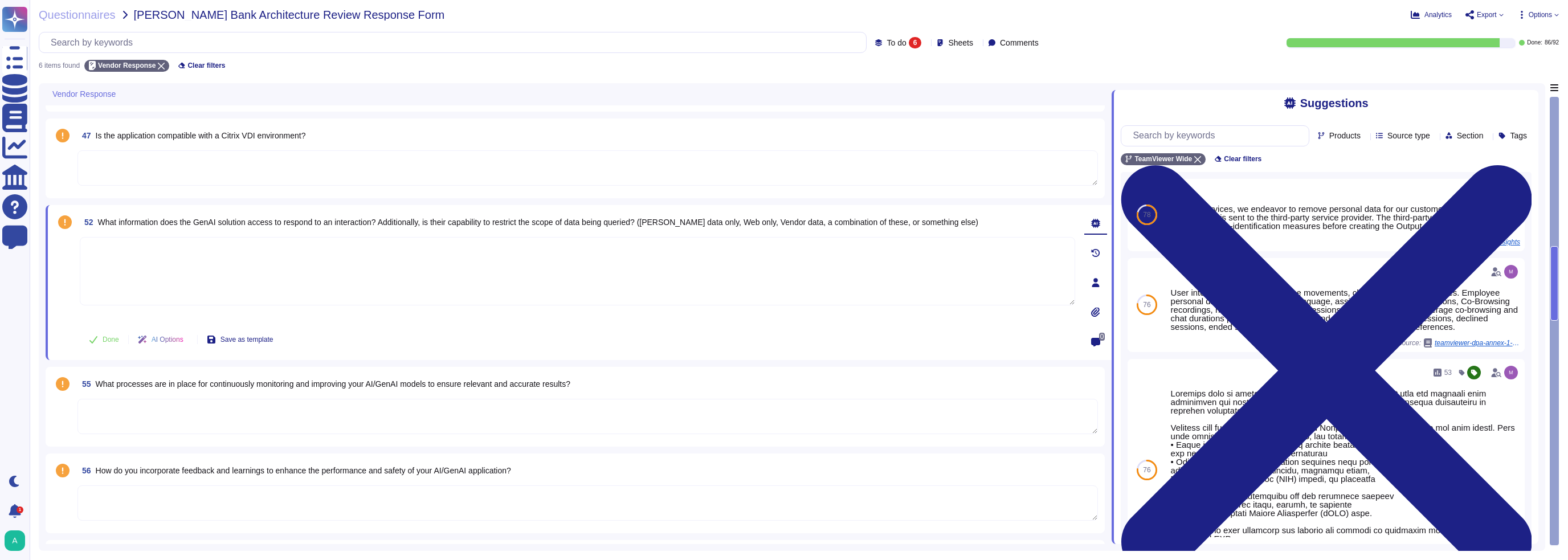
click at [192, 168] on textarea at bounding box center [587, 168] width 1020 height 35
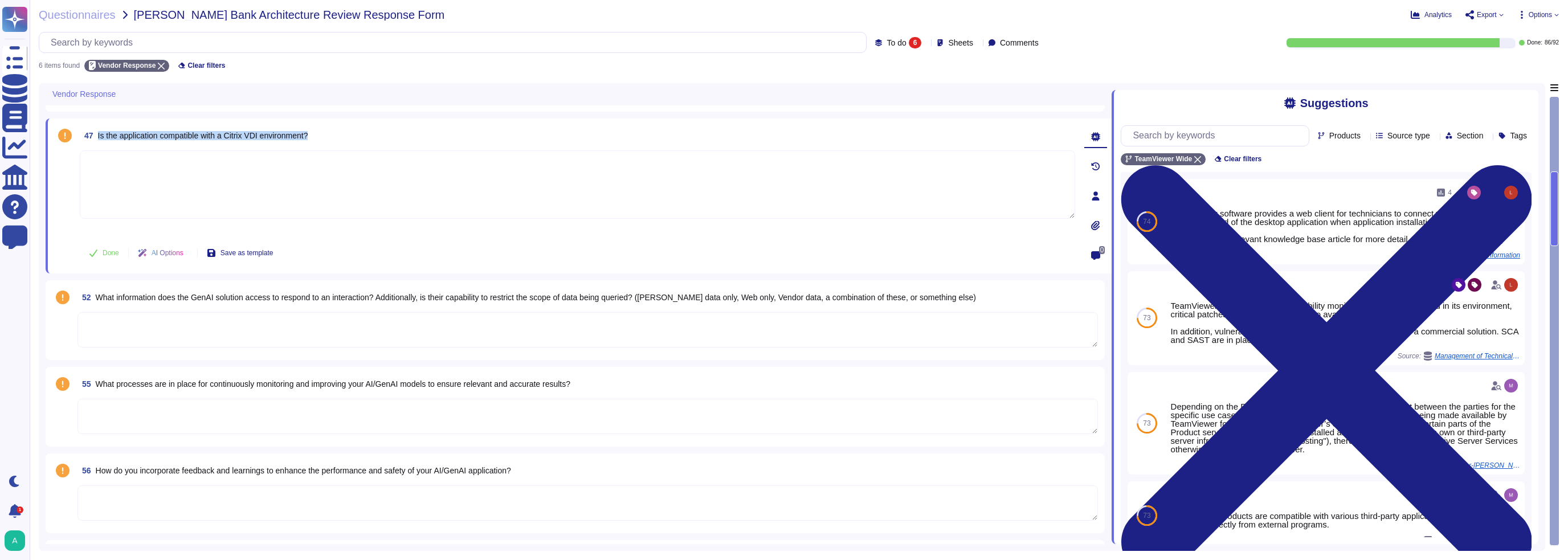
drag, startPoint x: 301, startPoint y: 132, endPoint x: 98, endPoint y: 142, distance: 203.2
click at [98, 142] on div "47 Is the application compatible with a Citrix VDI environment?" at bounding box center [578, 136] width 996 height 20
click at [238, 108] on div "45 Are there any specific hardware, software, or mobile app requirements?" at bounding box center [575, 72] width 1059 height 80
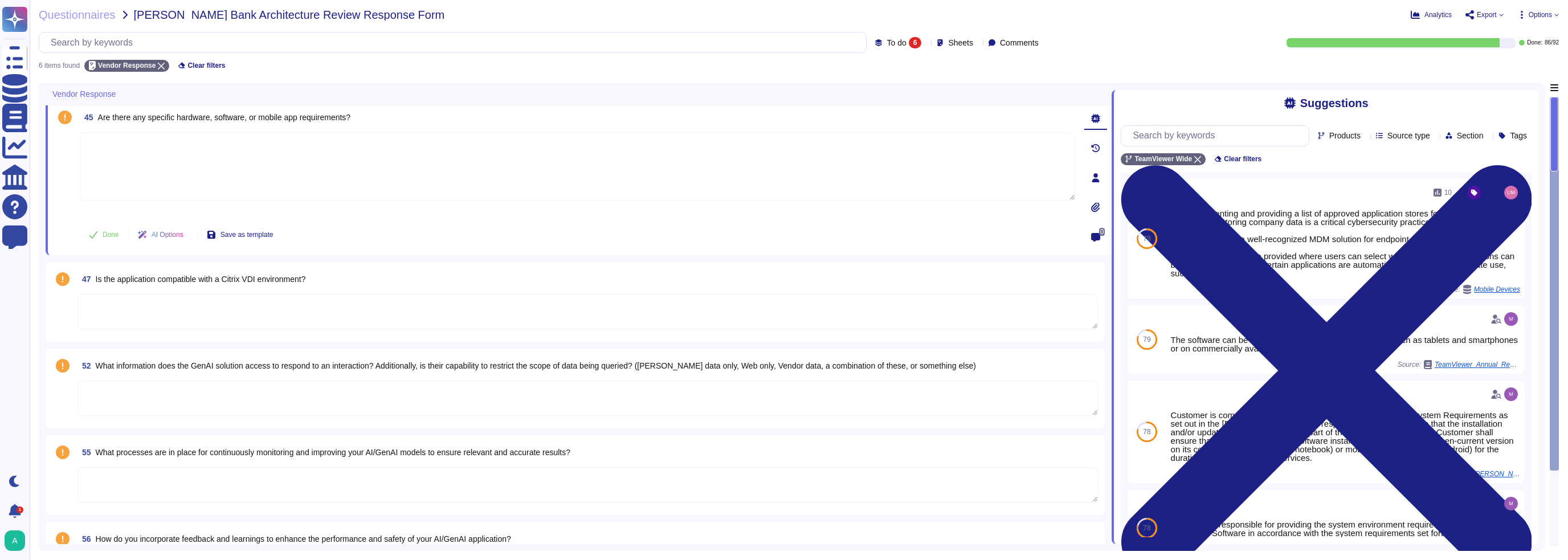
scroll to position [0, 0]
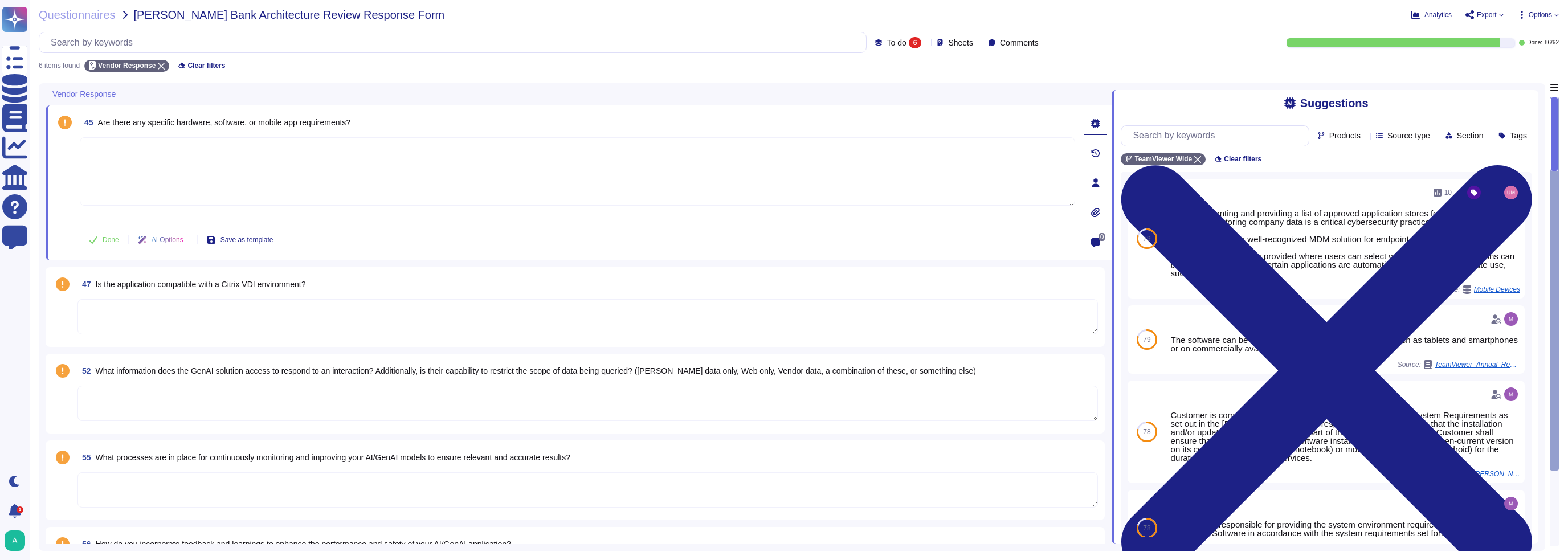
click at [176, 181] on textarea at bounding box center [578, 171] width 996 height 68
click at [256, 207] on div at bounding box center [578, 180] width 996 height 84
click at [251, 197] on textarea at bounding box center [578, 171] width 996 height 68
type textarea "Yes, via the TeamViewer QuickSupport Module."
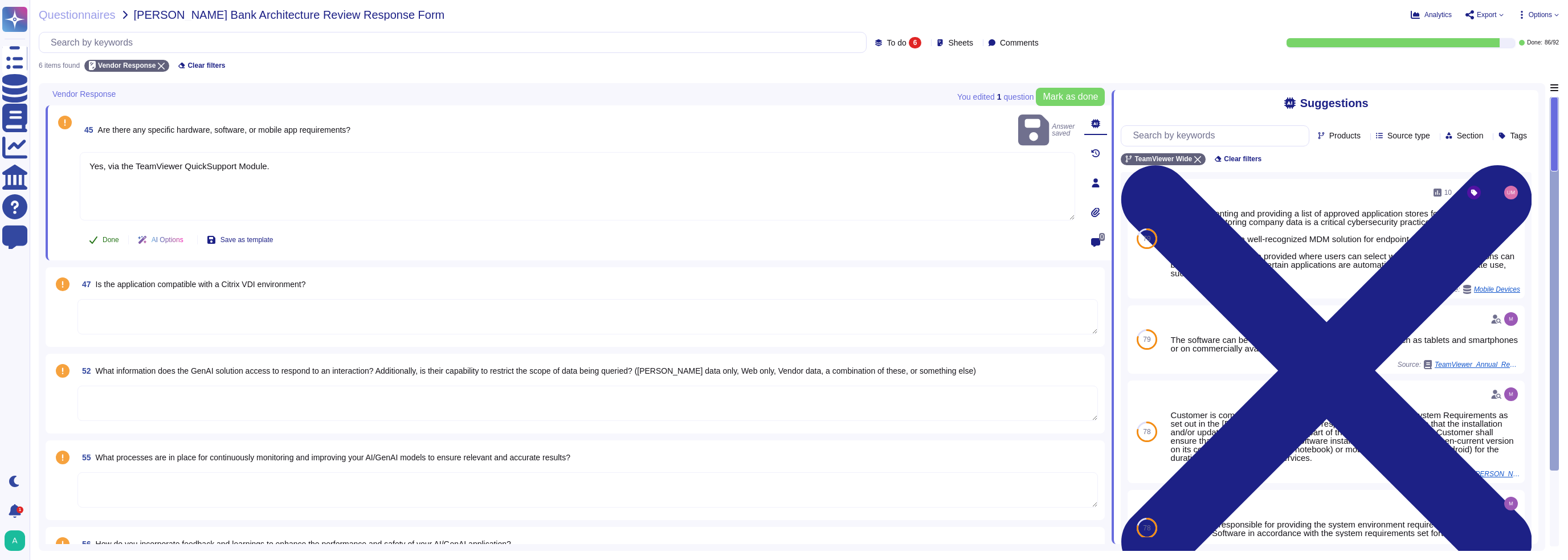
click at [109, 240] on span "Done" at bounding box center [111, 240] width 17 height 7
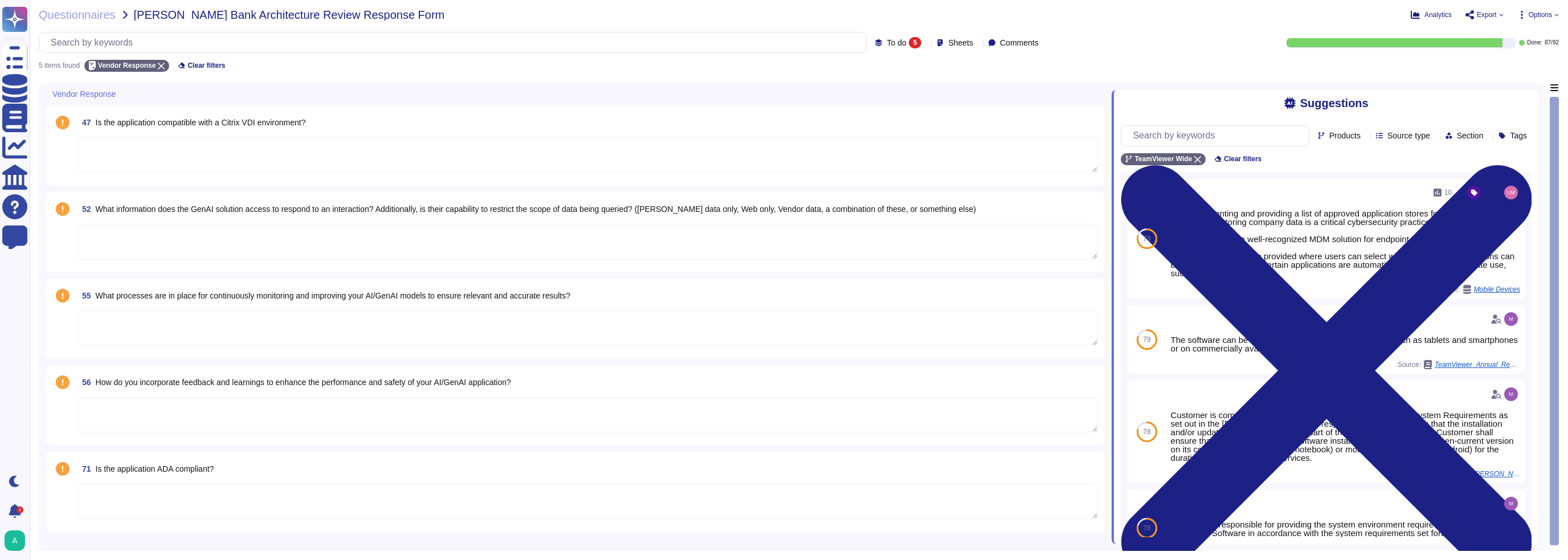
click at [149, 237] on textarea at bounding box center [587, 241] width 1020 height 35
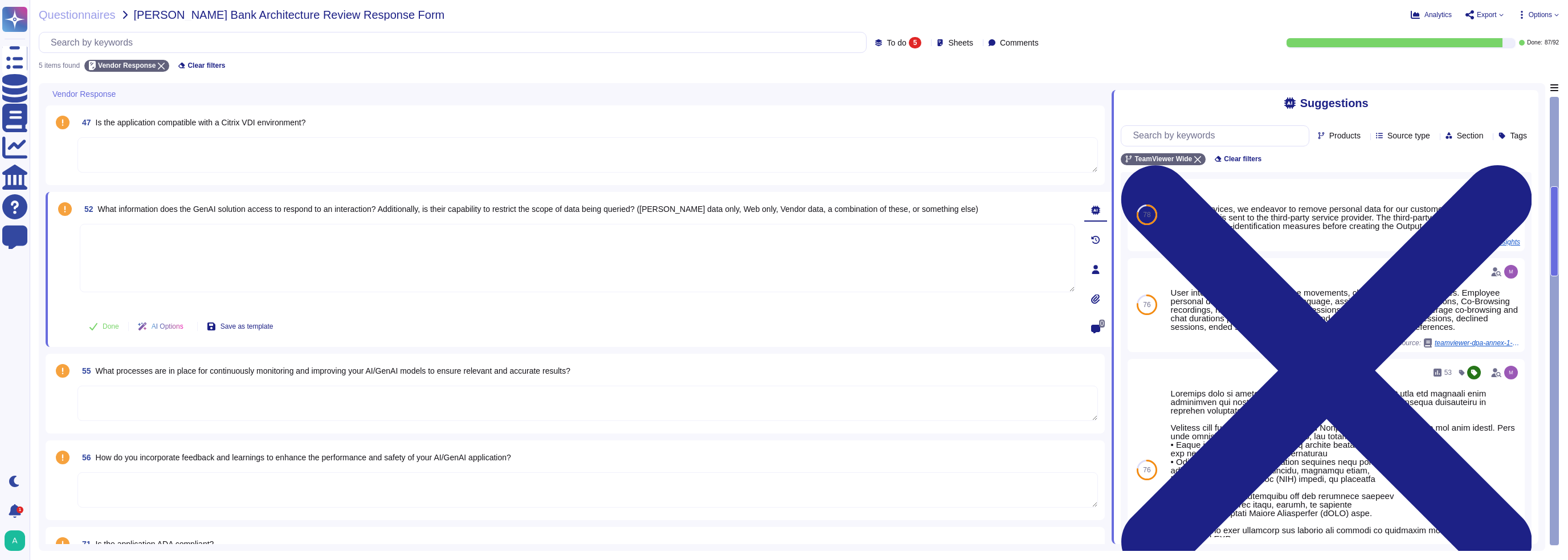
click at [169, 358] on textarea at bounding box center [587, 403] width 1020 height 35
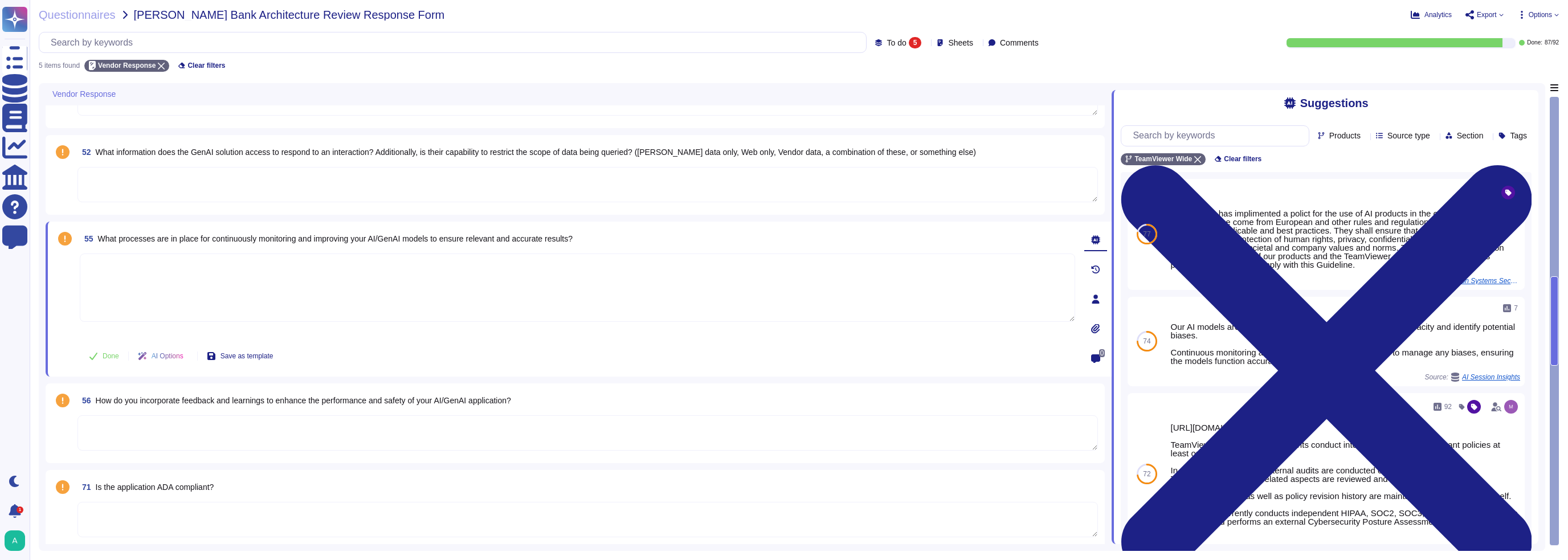
scroll to position [61, 0]
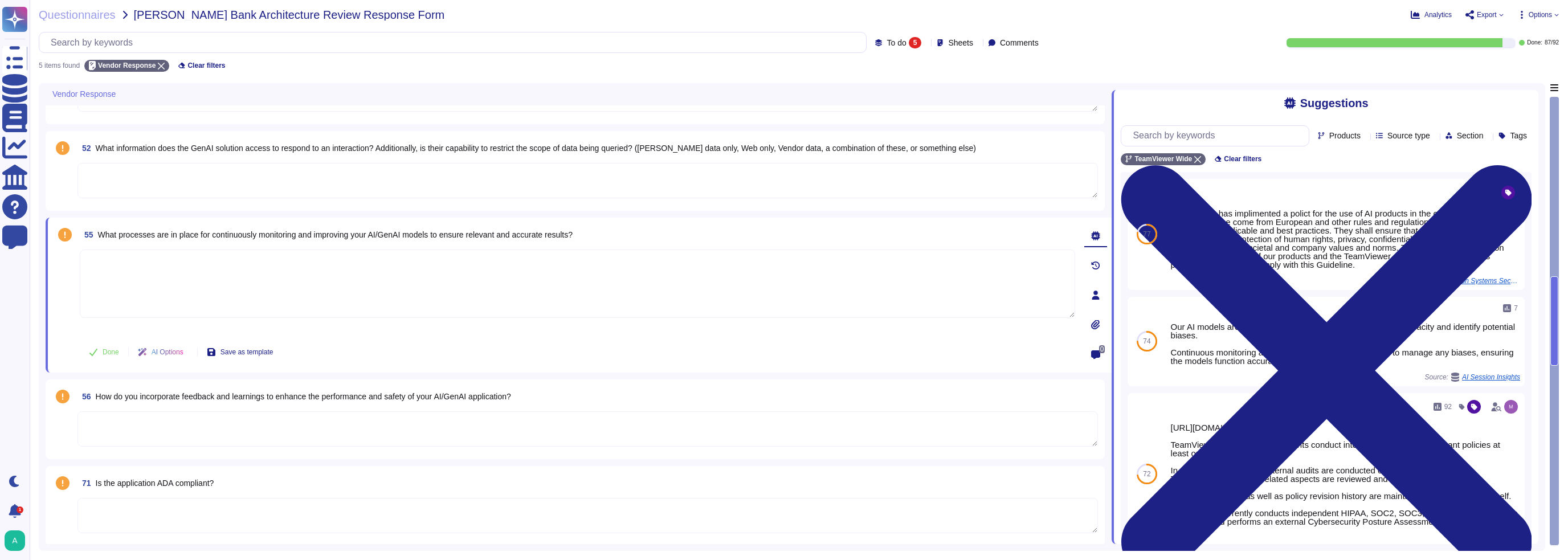
click at [138, 358] on textarea at bounding box center [587, 515] width 1020 height 35
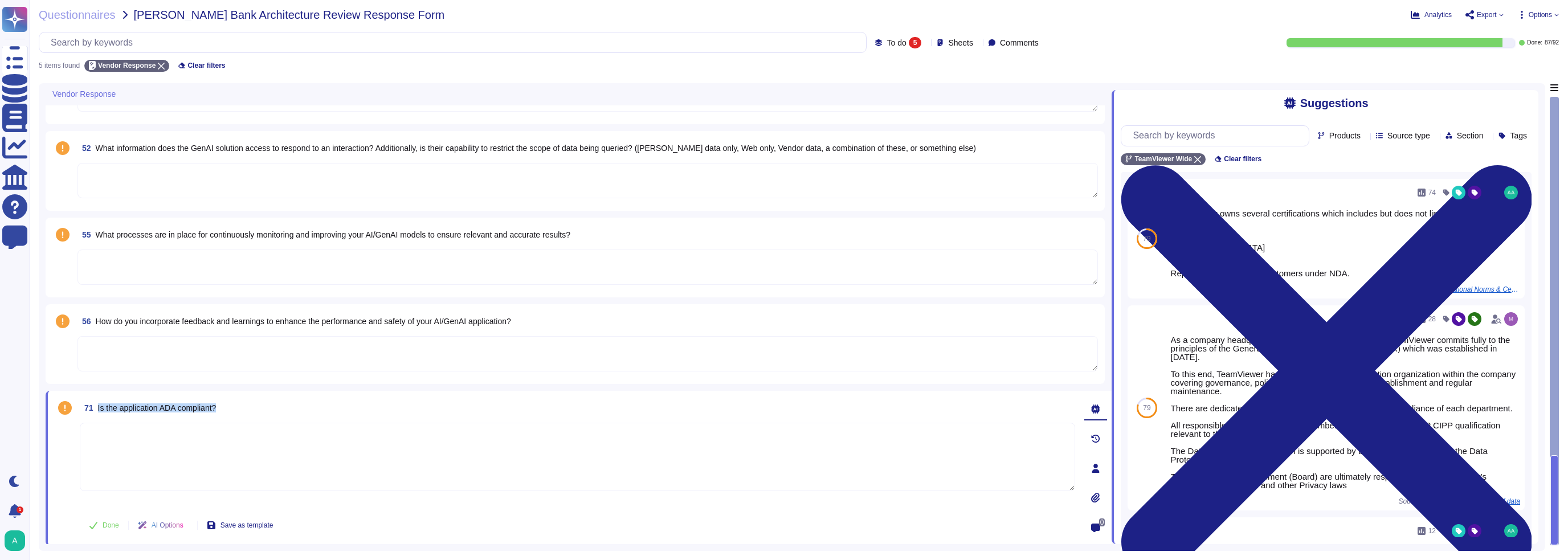
drag, startPoint x: 229, startPoint y: 406, endPoint x: 97, endPoint y: 402, distance: 132.1
click at [97, 358] on div "71 Is the application ADA compliant?" at bounding box center [578, 407] width 996 height 20
copy span "Is the application ADA compliant?"
drag, startPoint x: 523, startPoint y: 320, endPoint x: 96, endPoint y: 321, distance: 427.0
click at [96, 321] on span "How do you incorporate feedback and learnings to enhance the performance and sa…" at bounding box center [303, 320] width 415 height 9
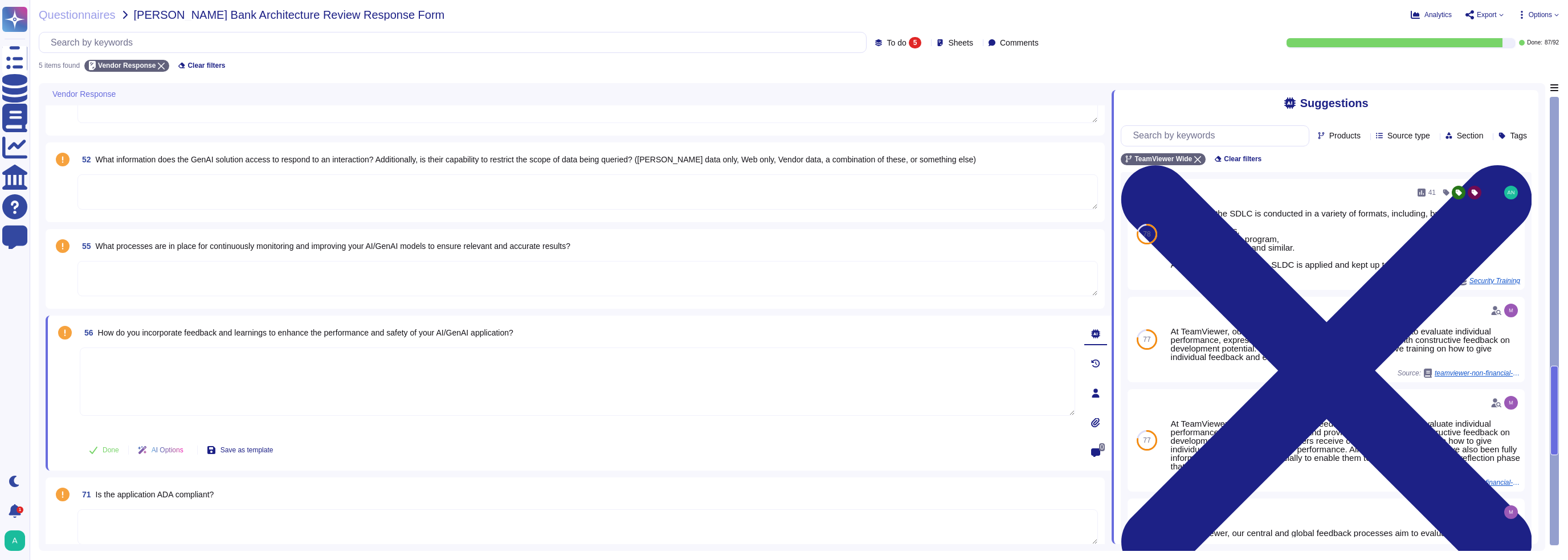
scroll to position [0, 0]
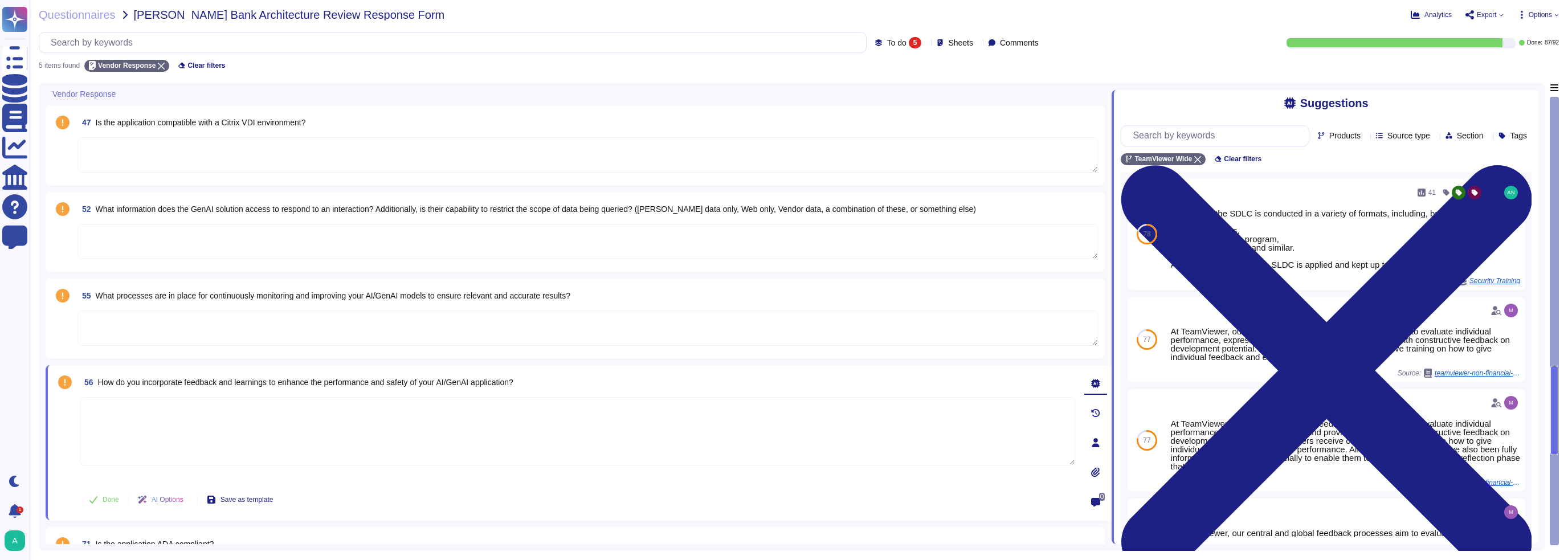
click at [273, 143] on textarea at bounding box center [587, 155] width 1020 height 35
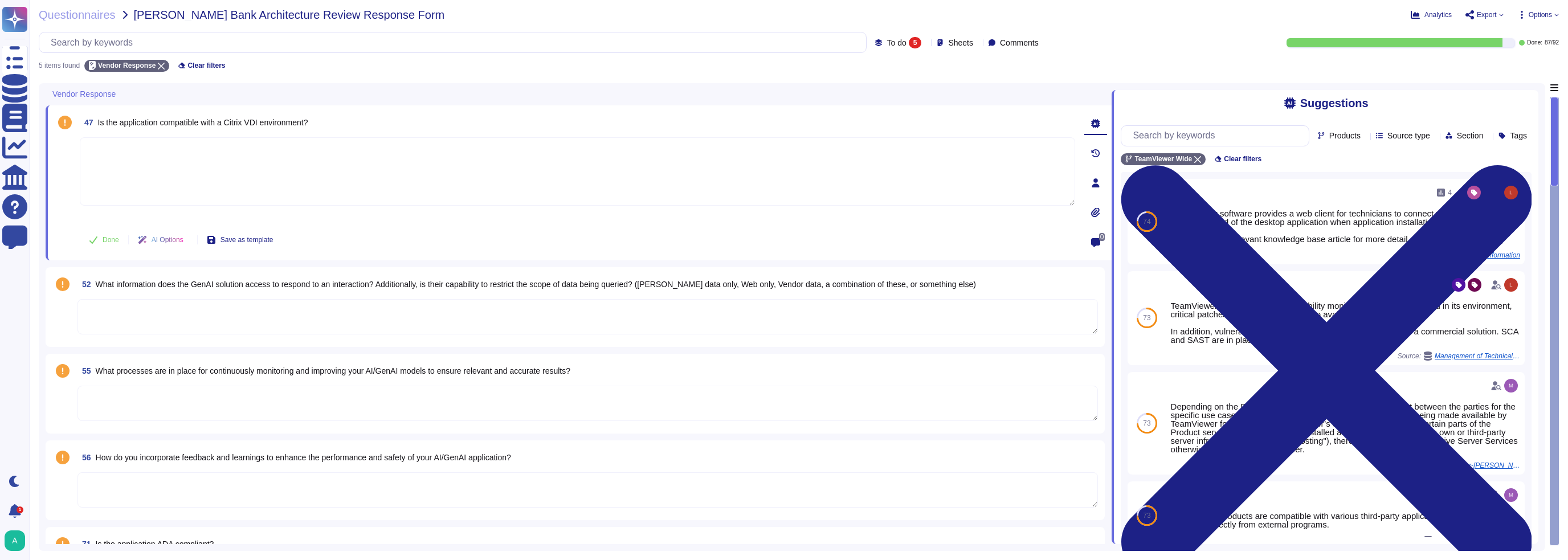
click at [729, 41] on div "To do 5" at bounding box center [900, 43] width 51 height 12
click at [729, 127] on span "Done" at bounding box center [878, 129] width 20 height 10
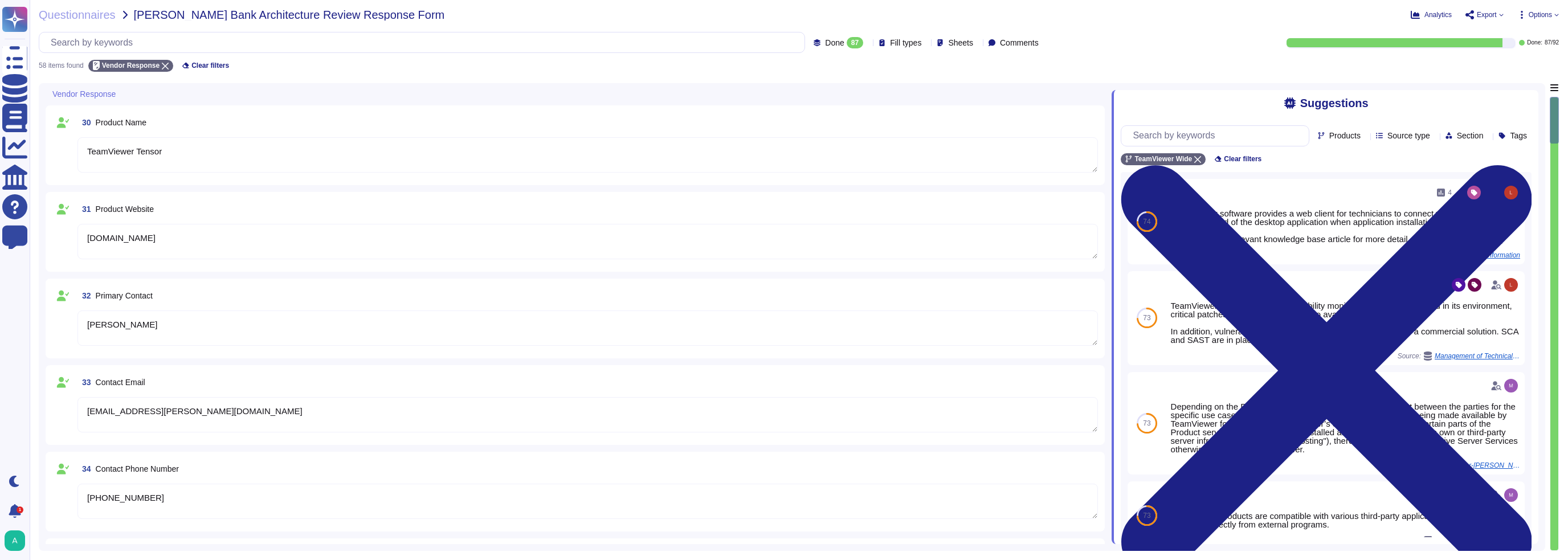
type textarea "TeamViewer was founded in [DATE]."
type textarea "Launched in [DATE], TeamViewer focuses on cloud-based technologies to enable on…"
type textarea "More than 60,000 customers worldwide."
type textarea "TeamViewer does not have any utilization of SVB for any part of our financial p…"
type textarea "[EMAIL_ADDRESS][PERSON_NAME][DOMAIN_NAME]"
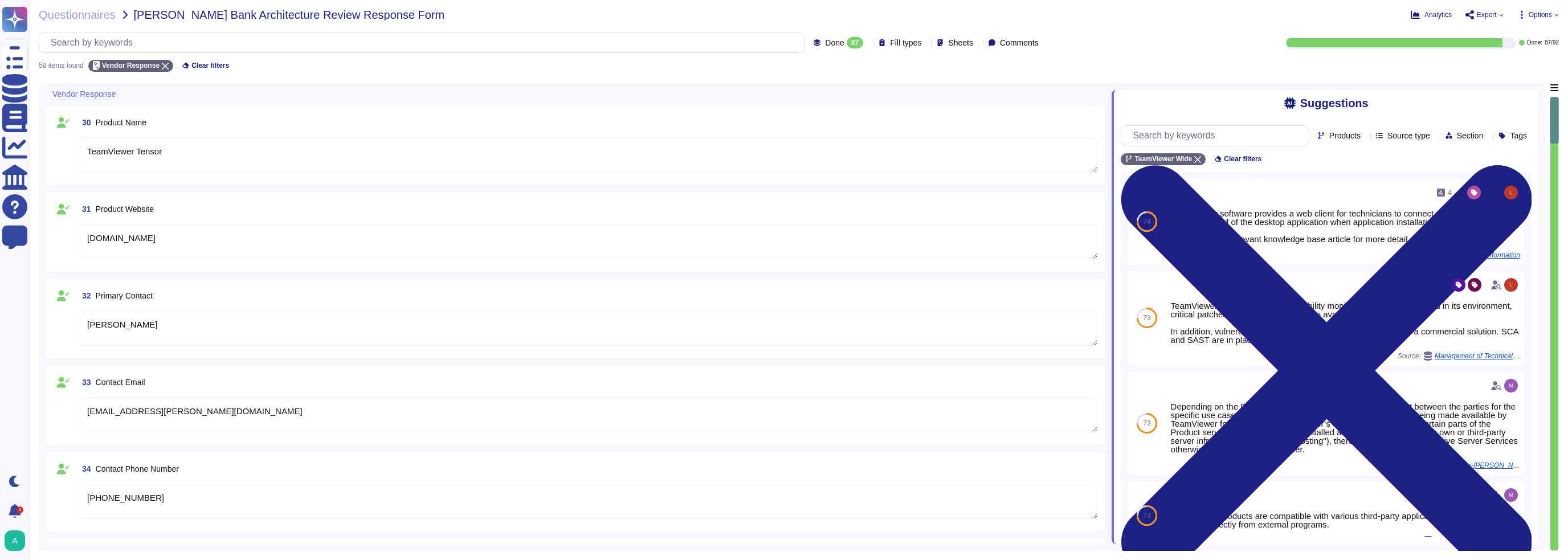
type textarea "[PHONE_NUMBER]"
type textarea "TeamViewer Tensor"
type textarea "[DOMAIN_NAME]"
type textarea "[PERSON_NAME]"
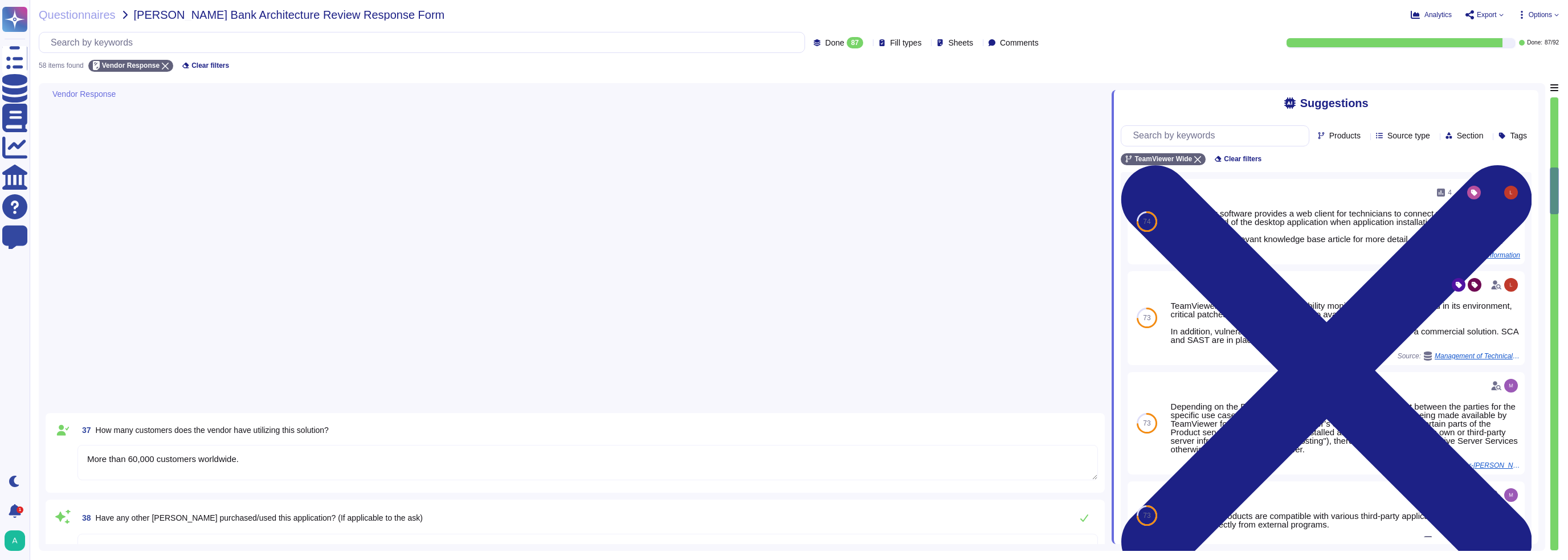
type textarea "Yes"
type textarea "Yes. Videos are available upon request for specific feature demonstrations. Doc…"
type textarea "Yes"
type textarea "Yes, via the TeamViewer QuickSupport Module."
type textarea "TeamViewer follows manufacturer/vendor release guidance. Non-compliant devices …"
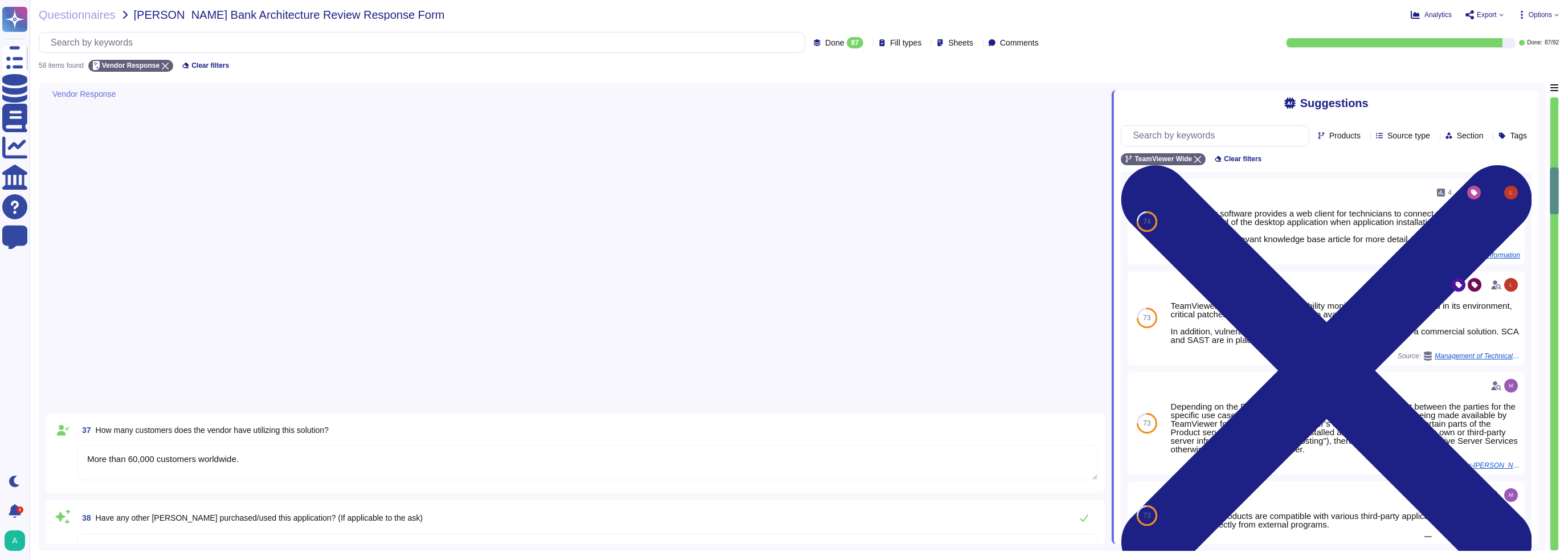
type textarea "Yes"
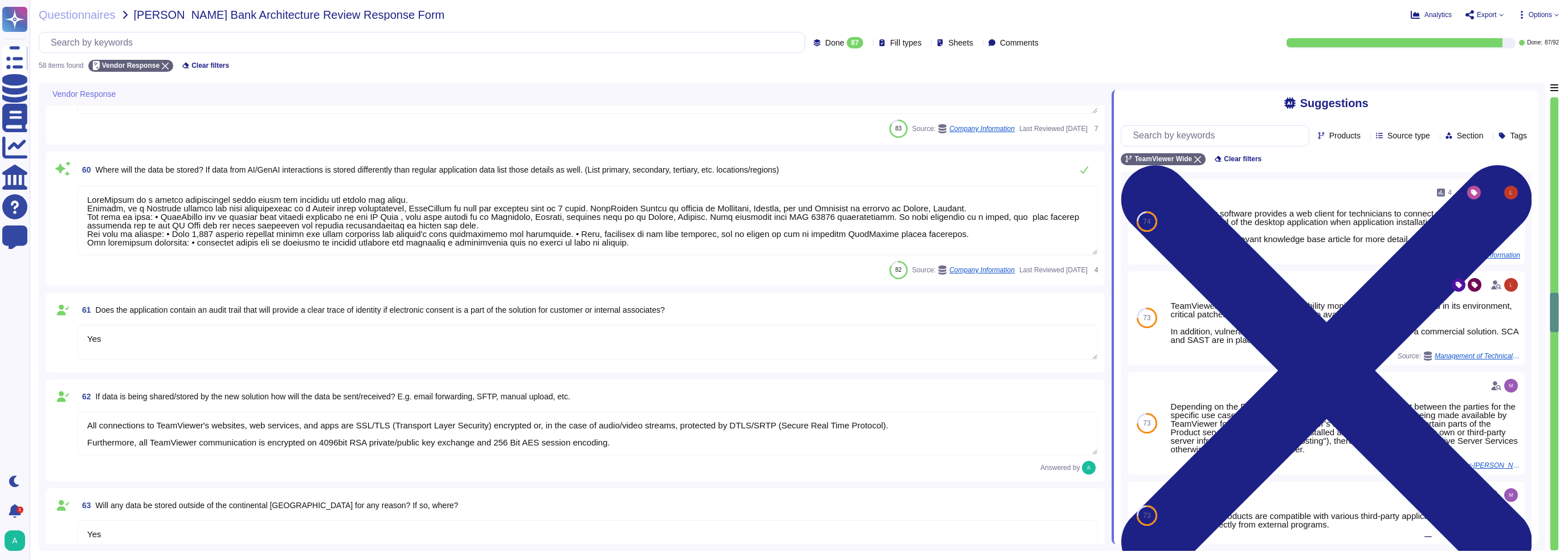
type textarea "Yes"
type textarea "TeamViewer will generally not transfer your personal data outside the [GEOGRAPH…"
type textarea "TeamViewer offers dedicated router which can be issued in one of its partner da…"
type textarea "Backups are made in a periodic manner for critical assets, applications and sys…"
type textarea "Data stored in the account — such as passwords, keys, and chat logs — are encry…"
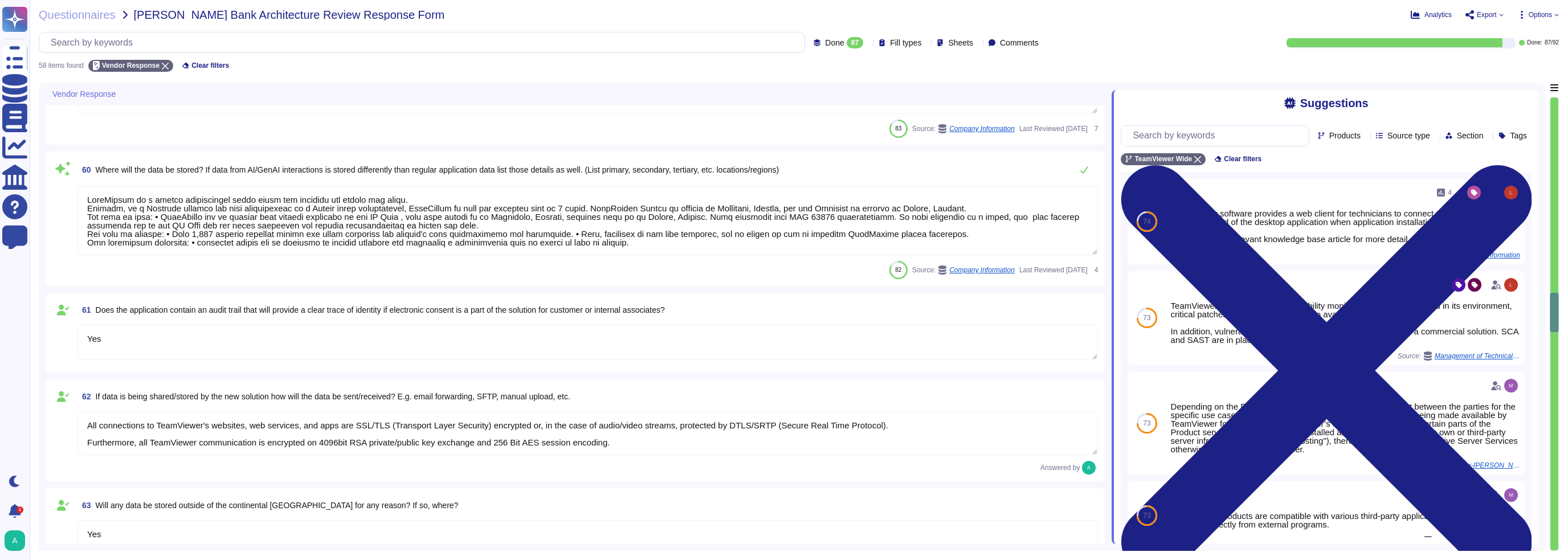
scroll to position [3132, 0]
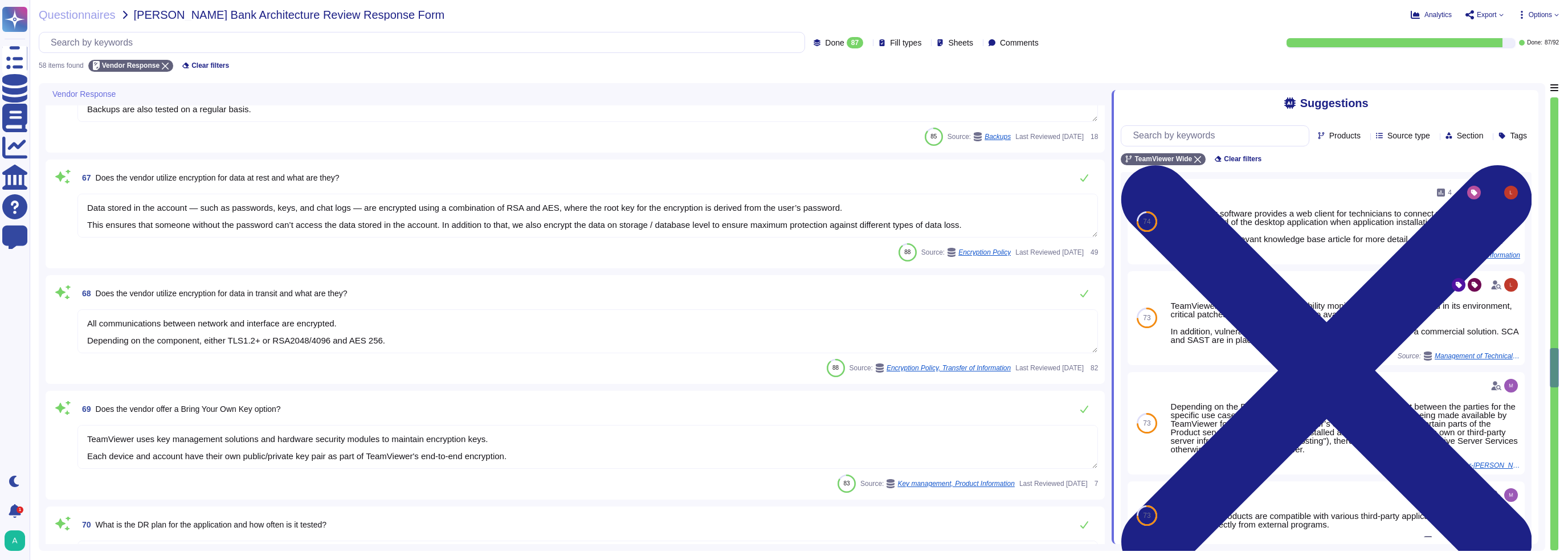
type textarea "All communications between network and interface are encrypted. Depending on th…"
type textarea "TeamViewer uses key management solutions and hardware security modules to maint…"
type textarea "TeamViewer's Business Recovery Plan and Disaster Recovery Plan are evaluated as…"
type textarea "TeamViewer does not store, process or transmit cardholder data. Customer paymen…"
type textarea "Yes - current SOC 2. A signed NDA is required and the SOC 2 can be provided."
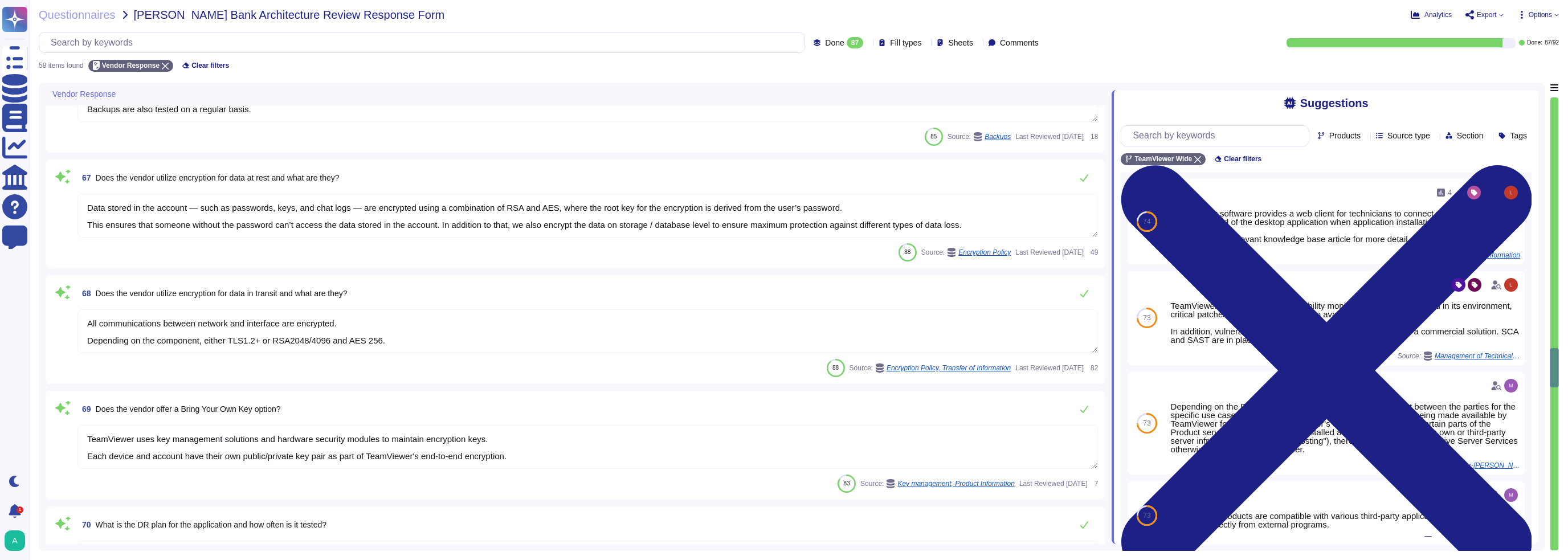
type textarea "Yes"
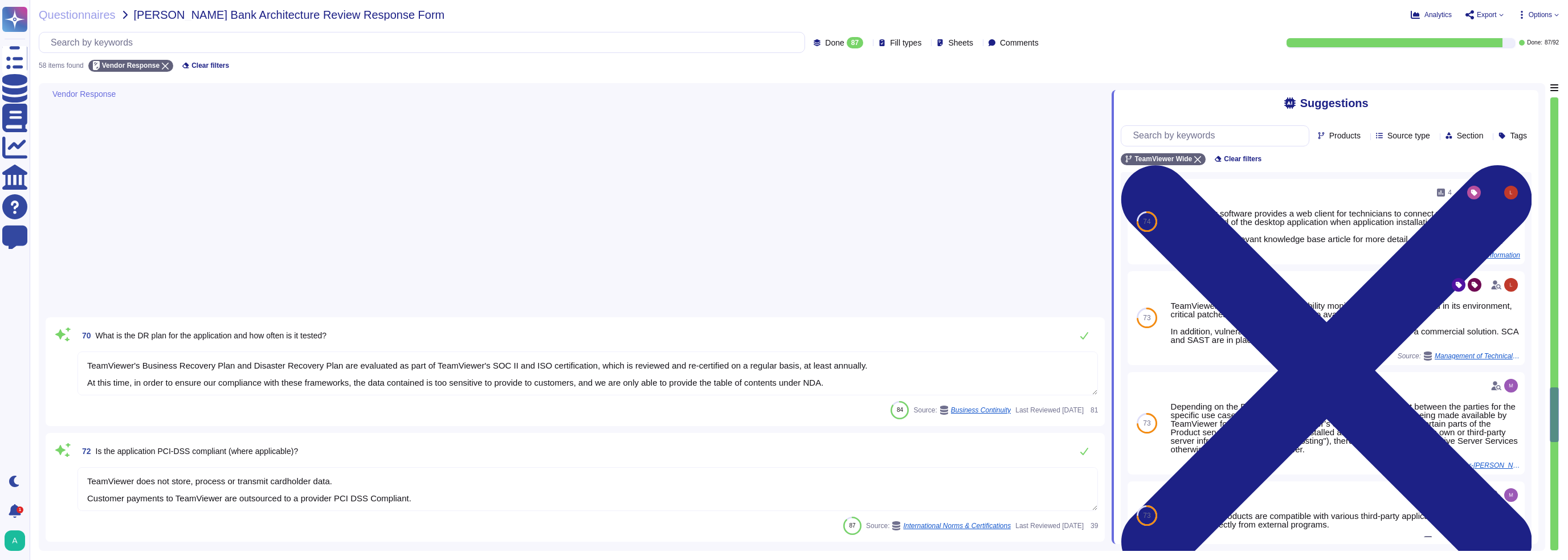
type textarea "Yes"
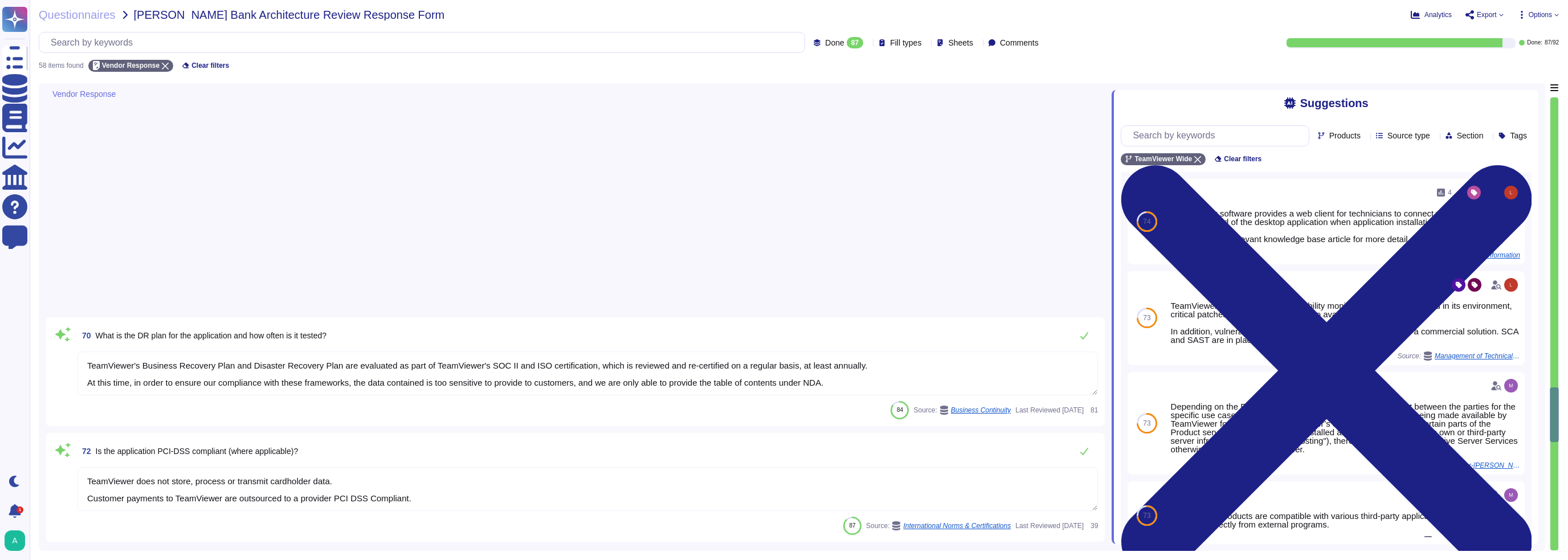
type textarea "Yes"
type textarea "Upon request, some items can be made available. Certain documentation is intern…"
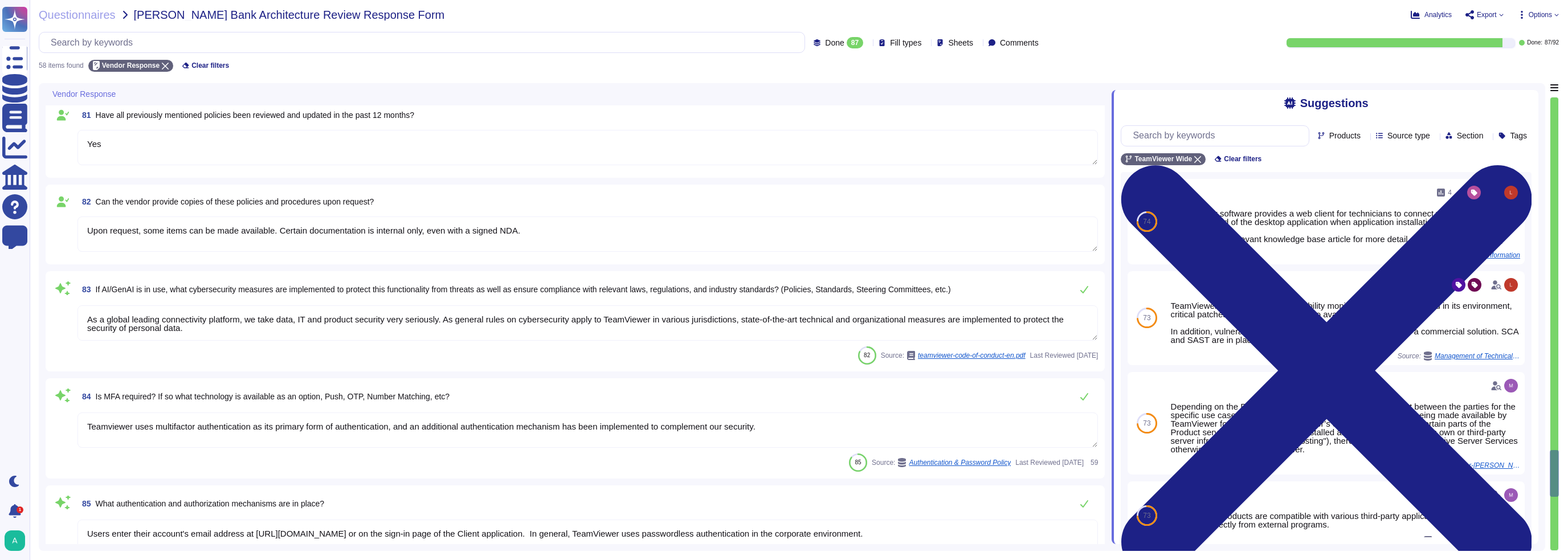
type textarea "As a global leading connectivity platform, we take data, IT and product securit…"
type textarea "Teamviewer uses multifactor authentication as its primary form of authenticatio…"
type textarea "Users enter their account's email address at [URL][DOMAIN_NAME] or on the sign-…"
type textarea "TeamViewer has defined the criteria for various types of administrative account…"
type textarea "Authorized employees can access the system over the Internet using VPN technolo…"
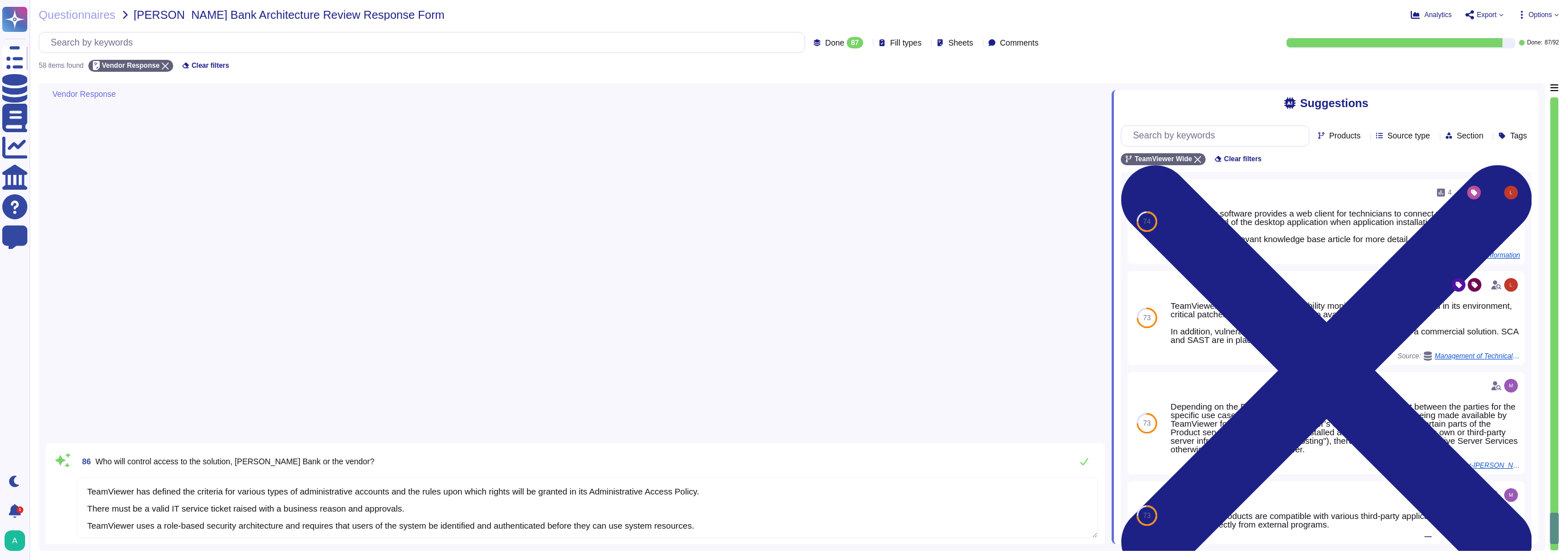
scroll to position [5360, 0]
type textarea "TeamViewer is a SaaS solution reachable 24/7/365. Uptime guarantee and response…"
type textarea "TeamViewer communicates updates about service availability through its status p…"
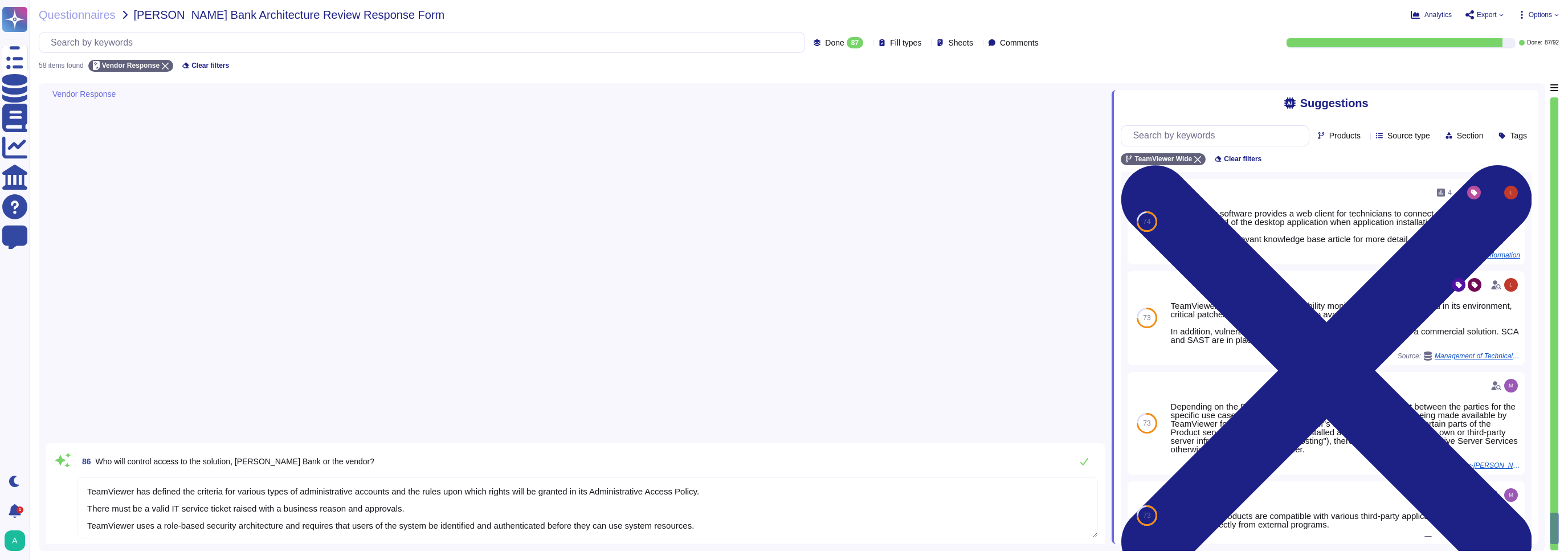
type textarea "TeamViewer has implemented a patch management process to ensure that contracted…"
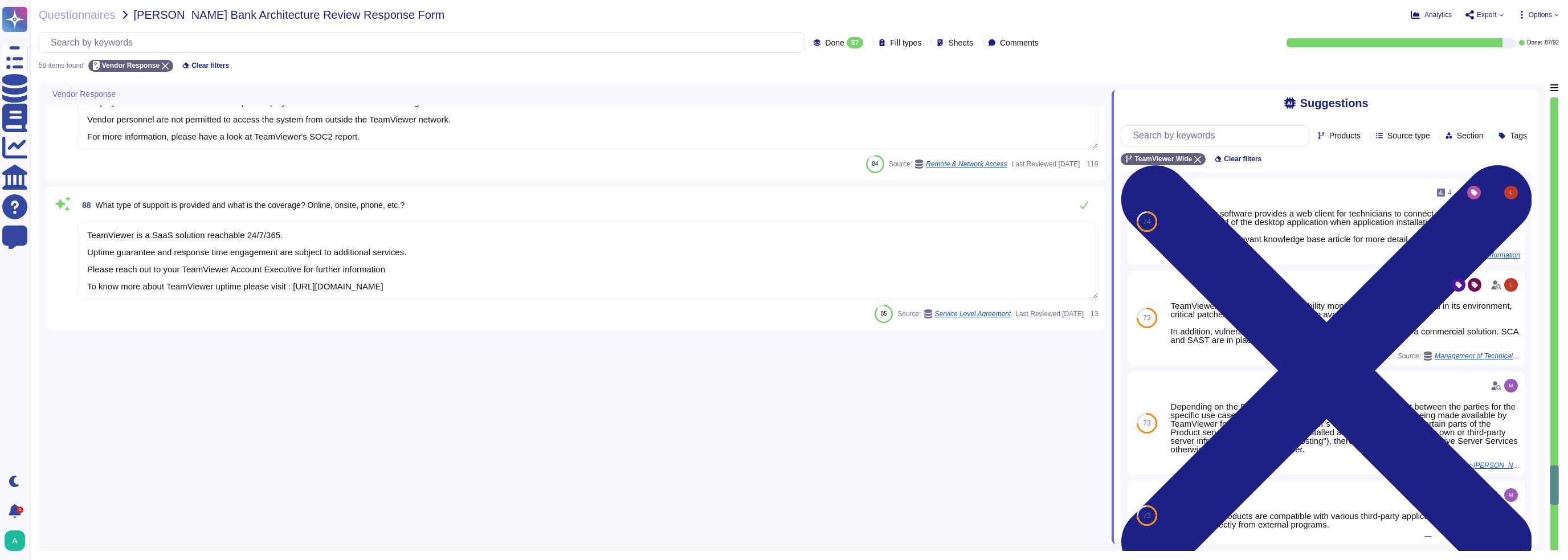
type textarea "Yes"
type textarea "Upon request, some items can be made available. Certain documentation is intern…"
type textarea "As a global leading connectivity platform, we take data, IT and product securit…"
type textarea "Teamviewer uses multifactor authentication as its primary form of authenticatio…"
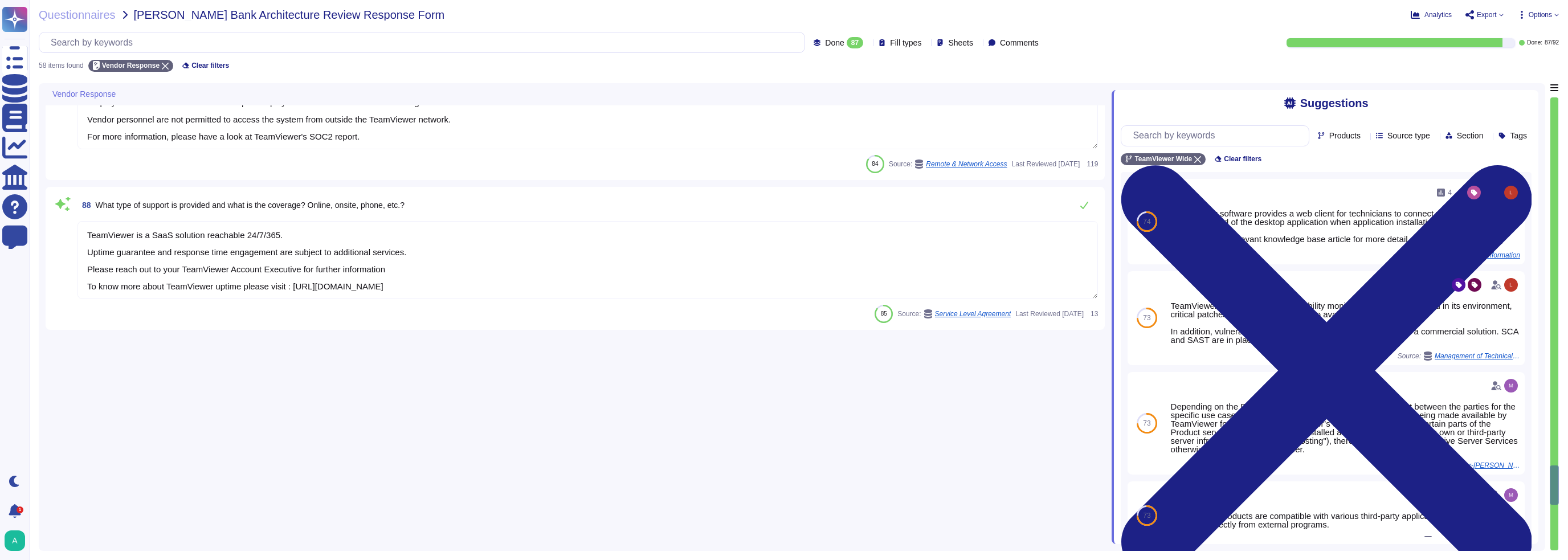
type textarea "Users enter their account's email address at [URL][DOMAIN_NAME] or on the sign-…"
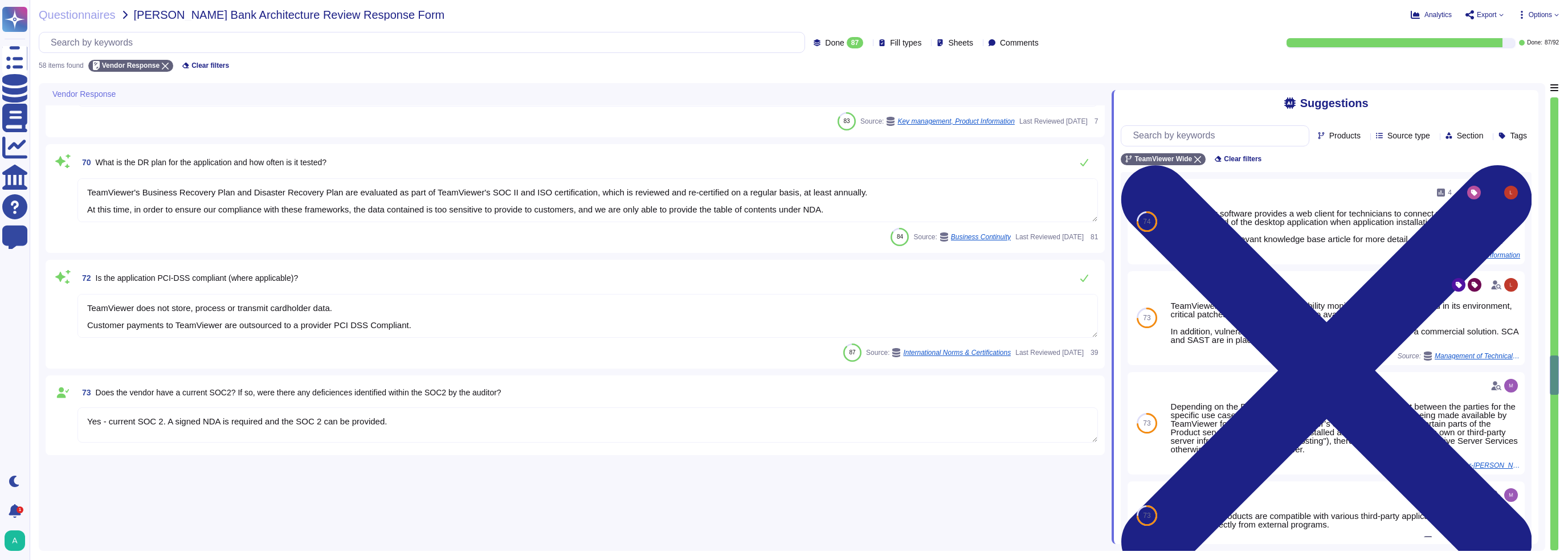
type textarea "TeamViewer will generally not transfer your personal data outside the [GEOGRAPH…"
type textarea "TeamViewer offers dedicated router which can be issued in one of its partner da…"
type textarea "Backups are made in a periodic manner for critical assets, applications and sys…"
type textarea "Data stored in the account — such as passwords, keys, and chat logs — are encry…"
type textarea "All communications between network and interface are encrypted. Depending on th…"
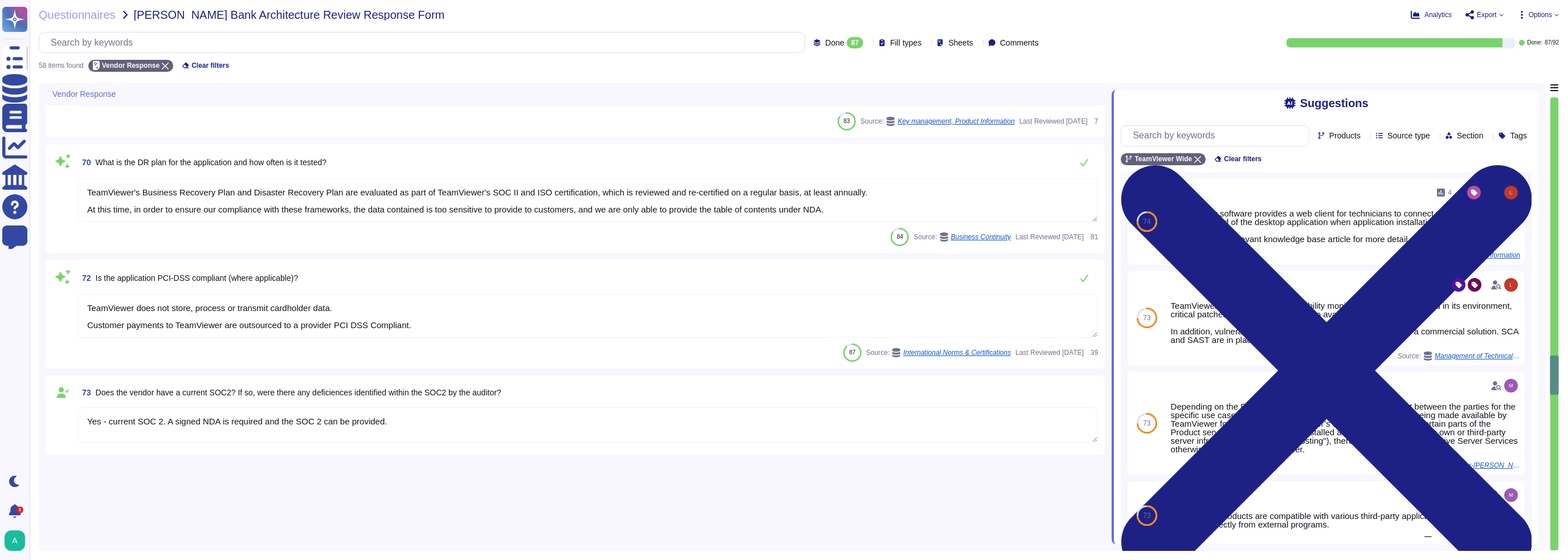
type textarea "TeamViewer uses key management solutions and hardware security modules to maint…"
type textarea "TeamViewer's Business Recovery Plan and Disaster Recovery Plan are evaluated as…"
type textarea "TeamViewer does not store, process or transmit cardholder data. Customer paymen…"
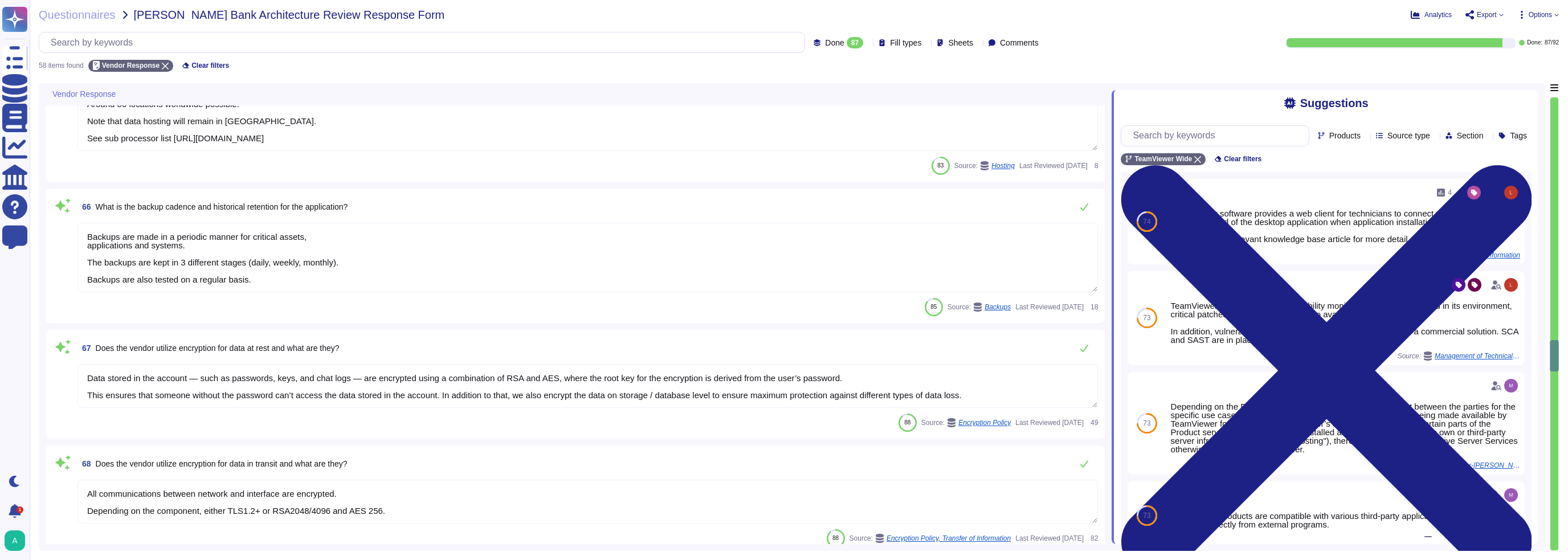
type textarea "Yes"
click at [729, 46] on span "Done 87" at bounding box center [844, 43] width 38 height 12
click at [729, 100] on div "To do 5" at bounding box center [845, 100] width 92 height 13
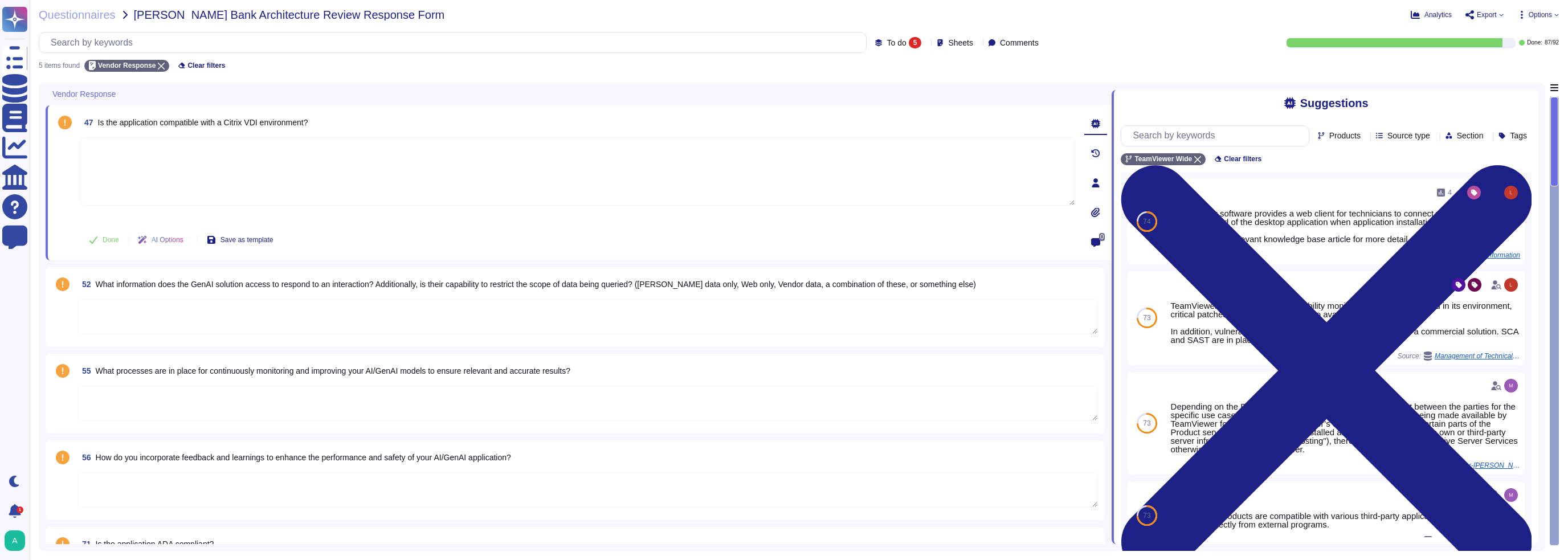
click at [257, 166] on textarea at bounding box center [578, 171] width 996 height 68
type textarea "Yes, via the TeamViewer QuickSupport Module."
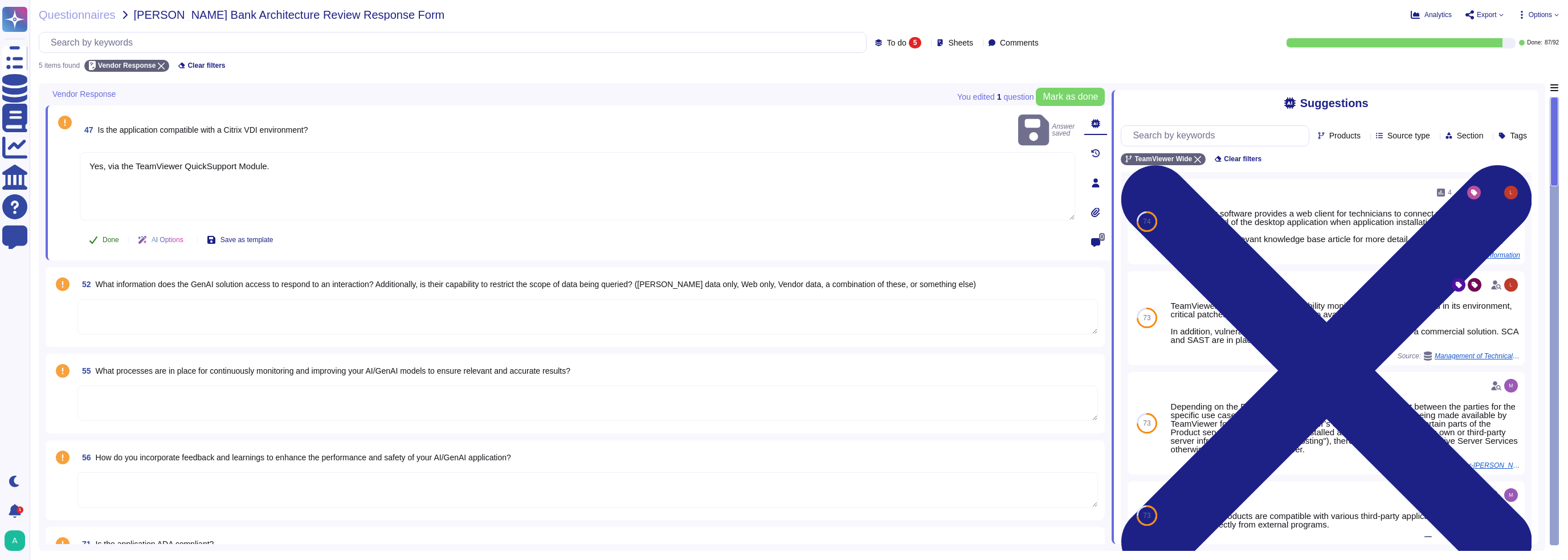
click at [111, 241] on span "Done" at bounding box center [111, 240] width 17 height 7
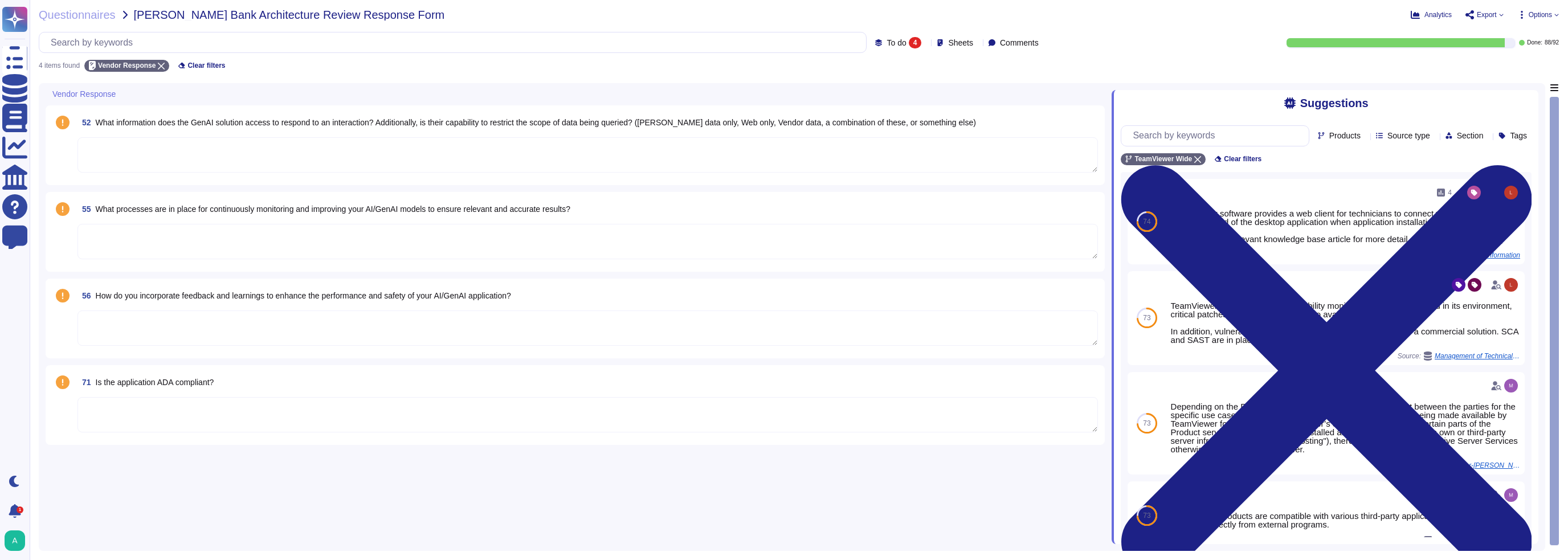
click at [228, 358] on textarea at bounding box center [587, 415] width 1020 height 35
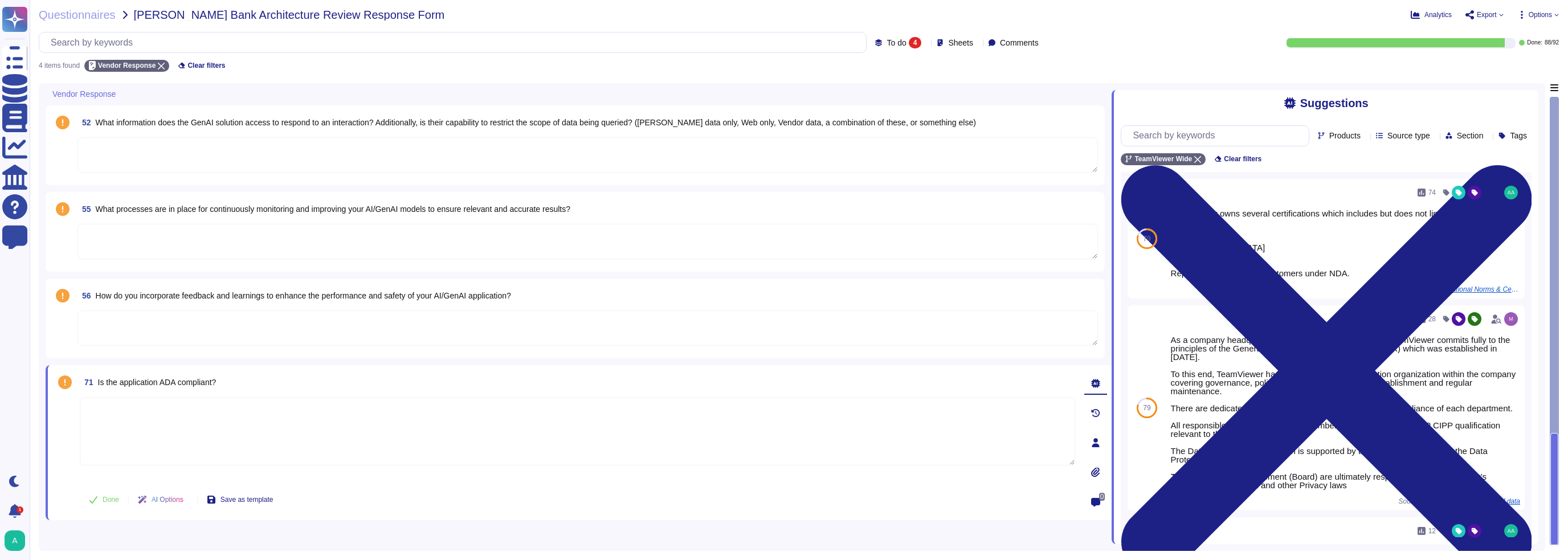
click at [204, 315] on textarea at bounding box center [587, 328] width 1020 height 35
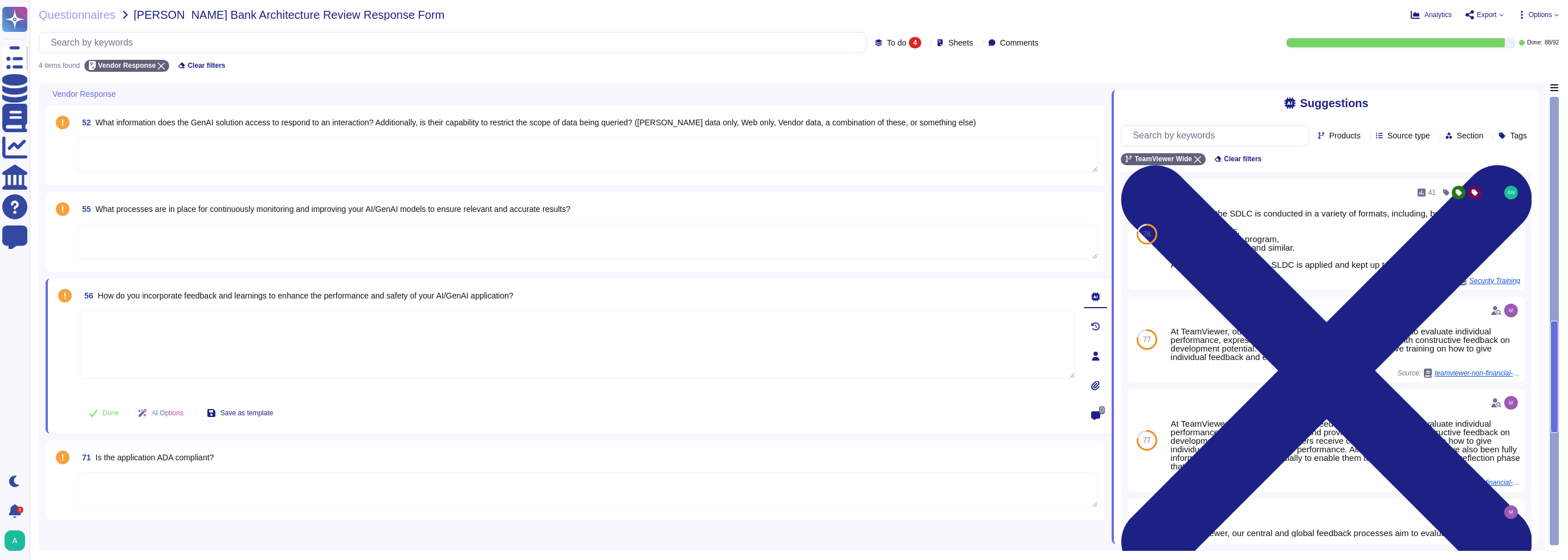
click at [297, 153] on textarea at bounding box center [587, 155] width 1020 height 35
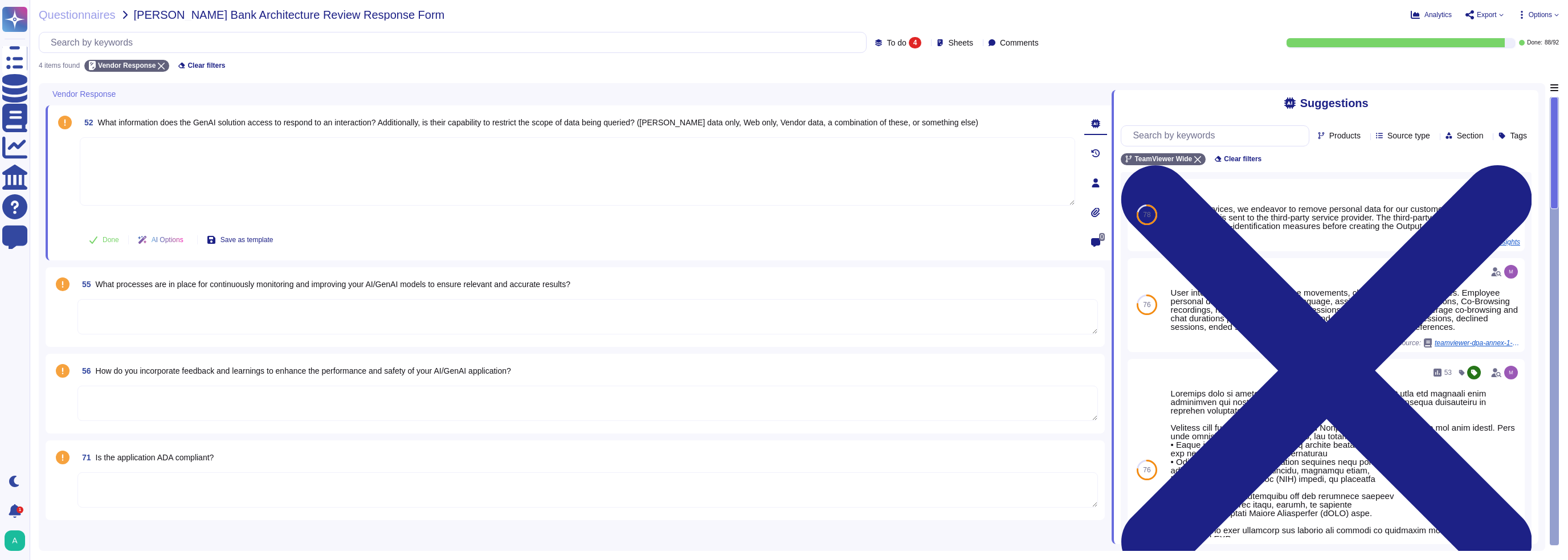
click at [215, 316] on textarea at bounding box center [587, 317] width 1020 height 35
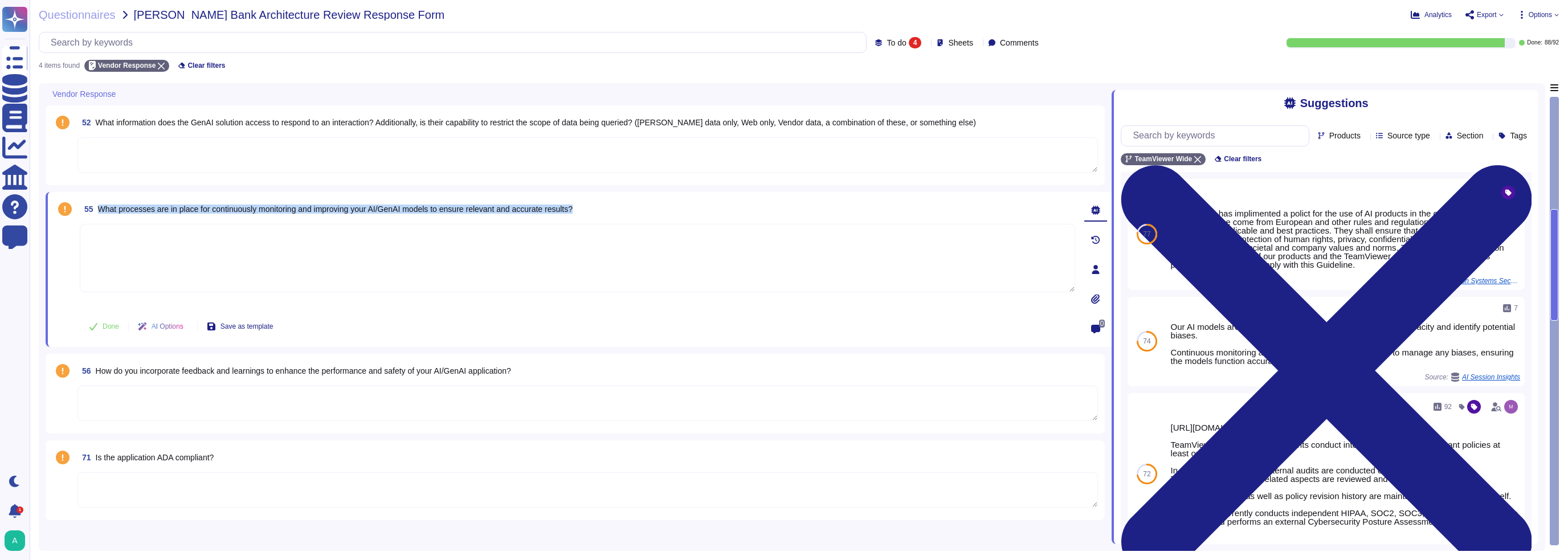
drag, startPoint x: 518, startPoint y: 207, endPoint x: 97, endPoint y: 205, distance: 421.0
click at [97, 205] on div "55 What processes are in place for continuously monitoring and improving your A…" at bounding box center [578, 209] width 996 height 20
click at [729, 345] on span "Use" at bounding box center [1502, 341] width 13 height 7
type textarea "Our AI models are subject to rigorous testing to evaluate their veracity and id…"
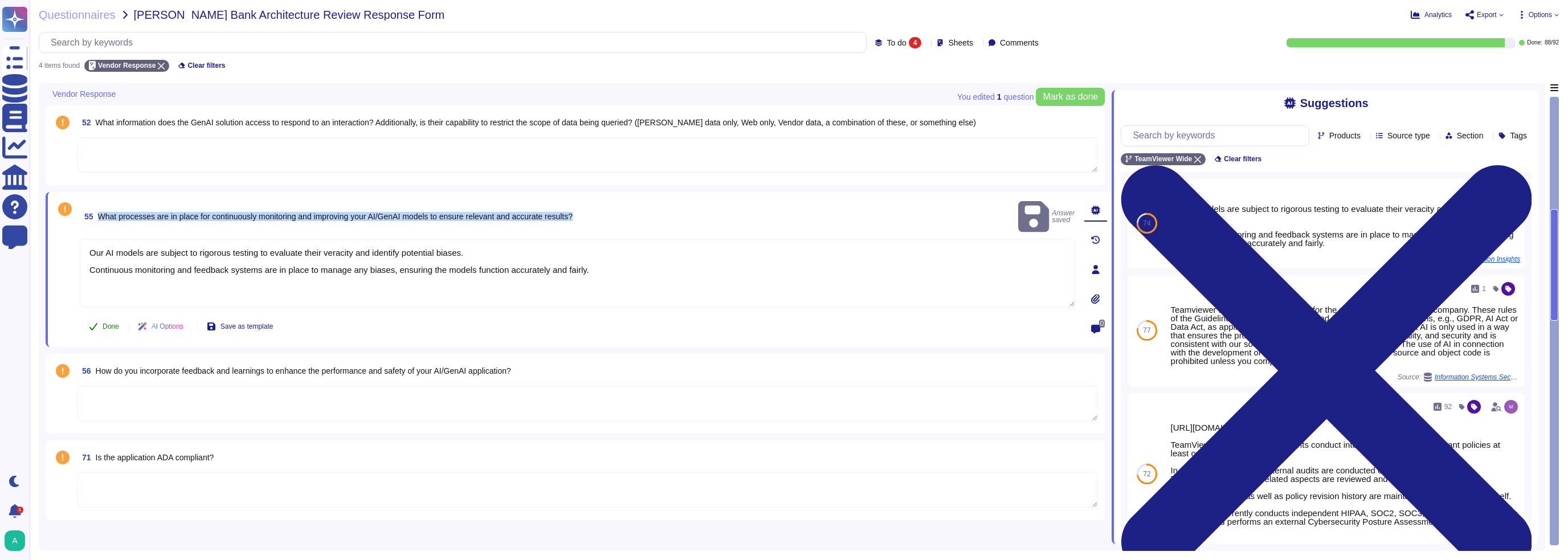
click at [98, 323] on button "Done" at bounding box center [104, 326] width 48 height 23
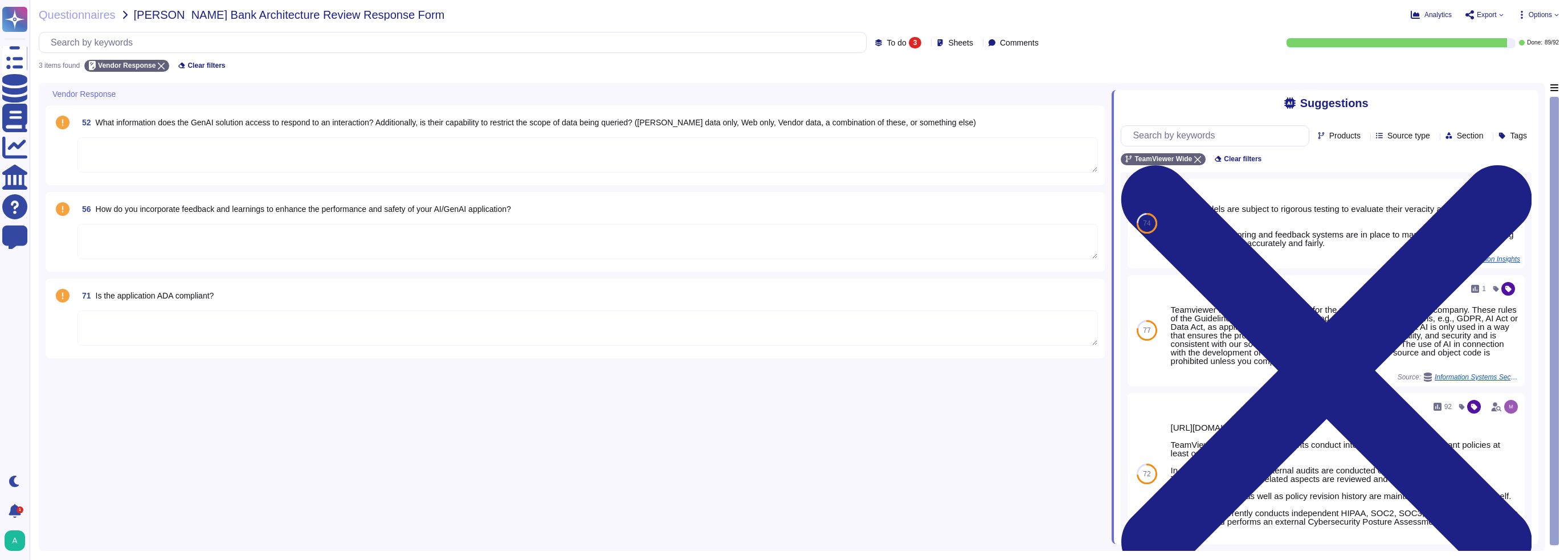
click at [143, 247] on textarea at bounding box center [587, 241] width 1020 height 35
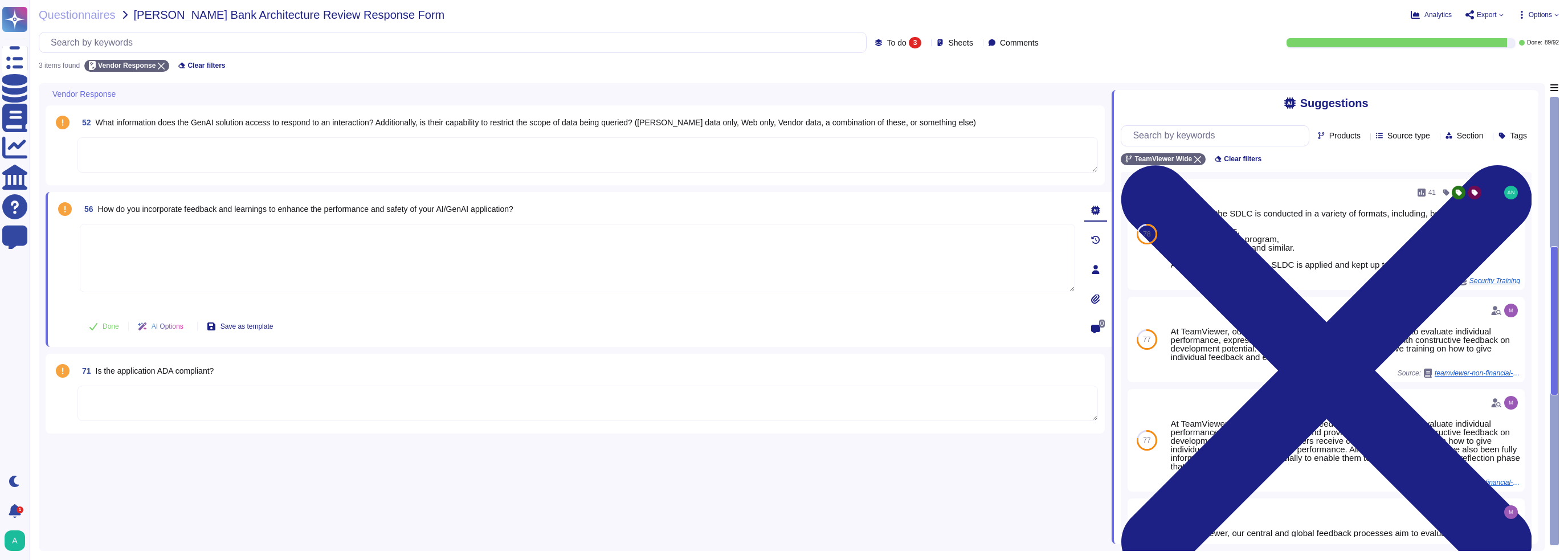
click at [187, 153] on textarea at bounding box center [587, 155] width 1020 height 35
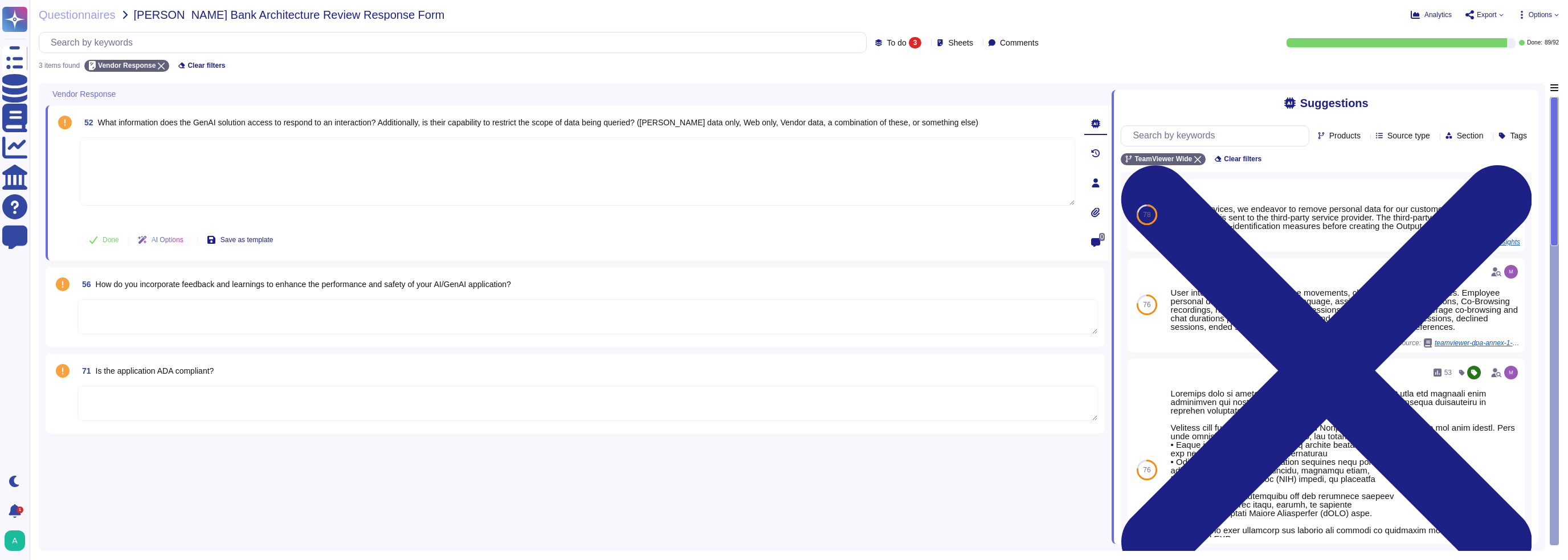
click at [206, 358] on div "52 What information does the GenAI solution access to respond to an interaction…" at bounding box center [578, 314] width 1066 height 460
click at [116, 358] on textarea at bounding box center [587, 403] width 1020 height 35
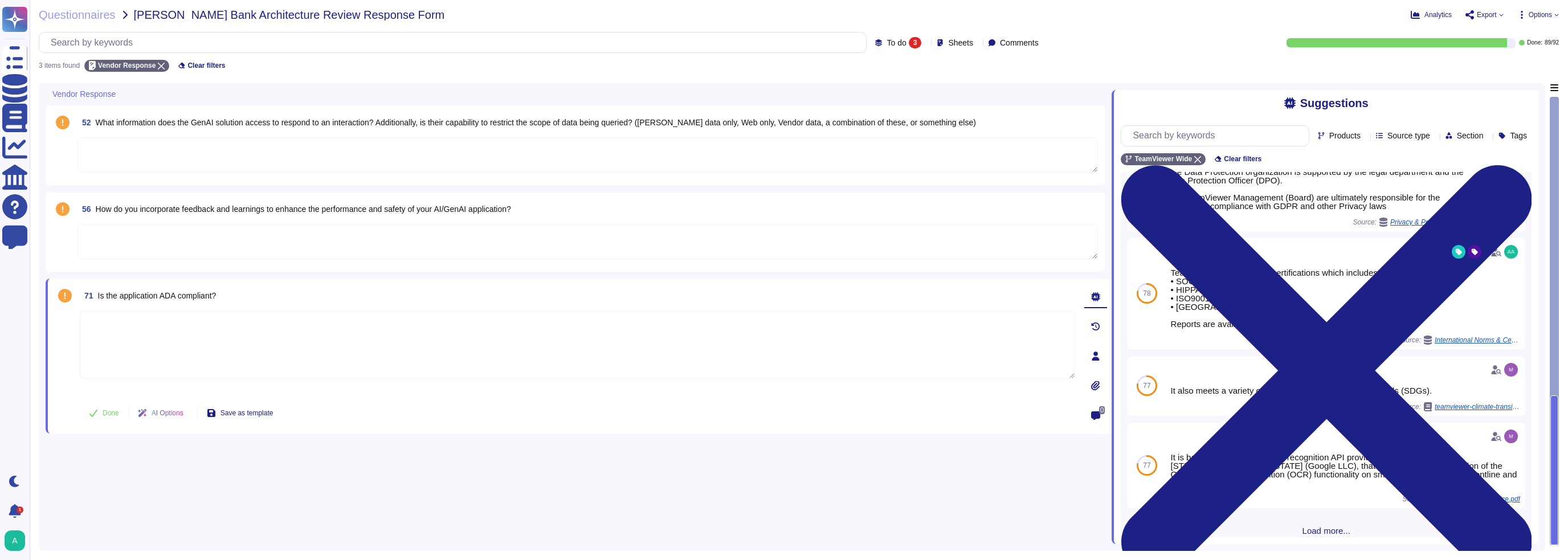
scroll to position [295, 0]
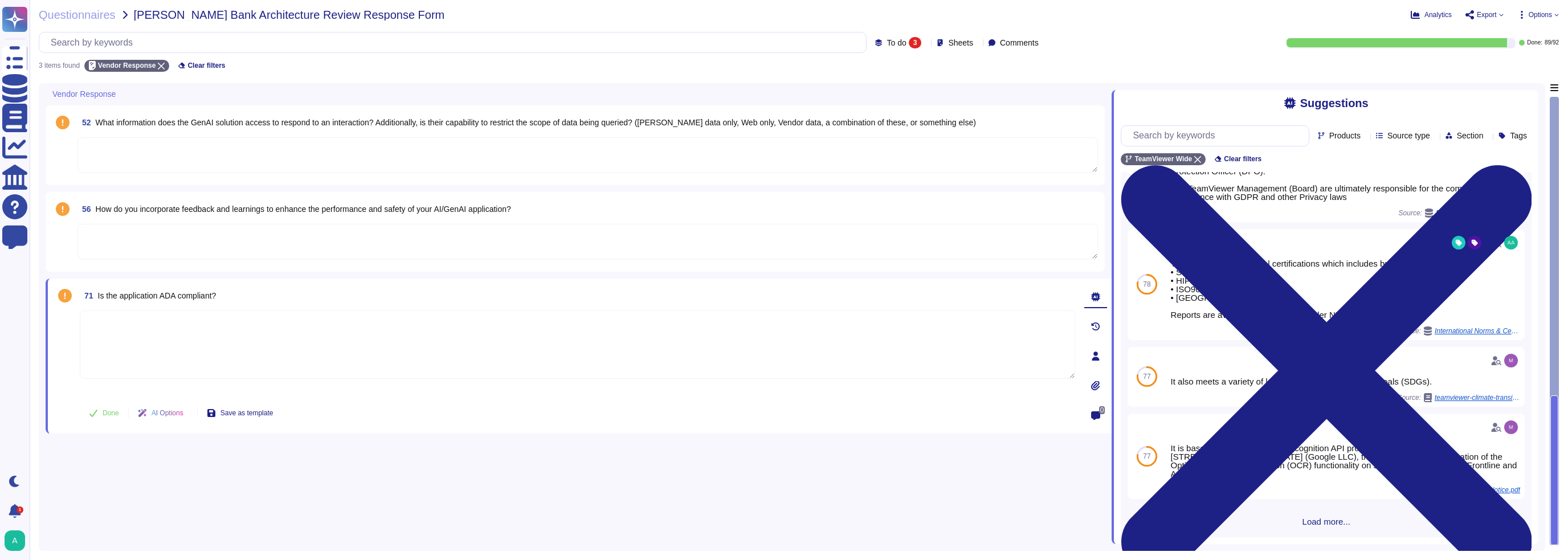
click at [729, 358] on span "Load more..." at bounding box center [1326, 521] width 411 height 8
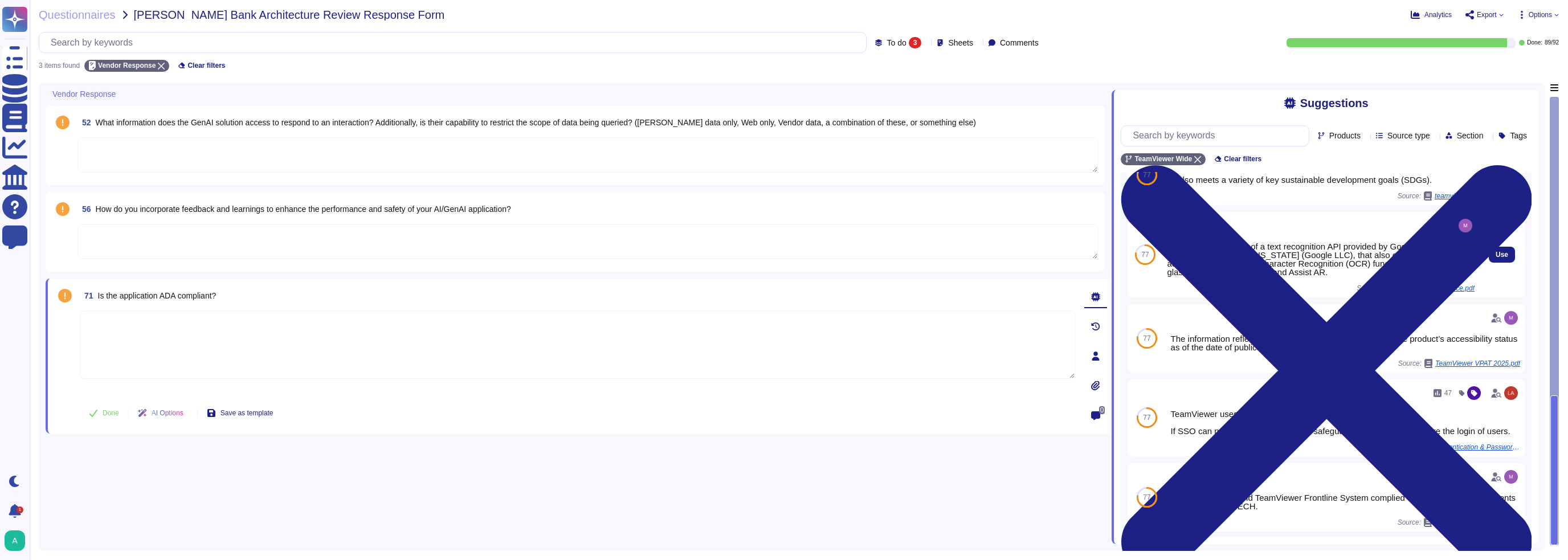
scroll to position [523, 0]
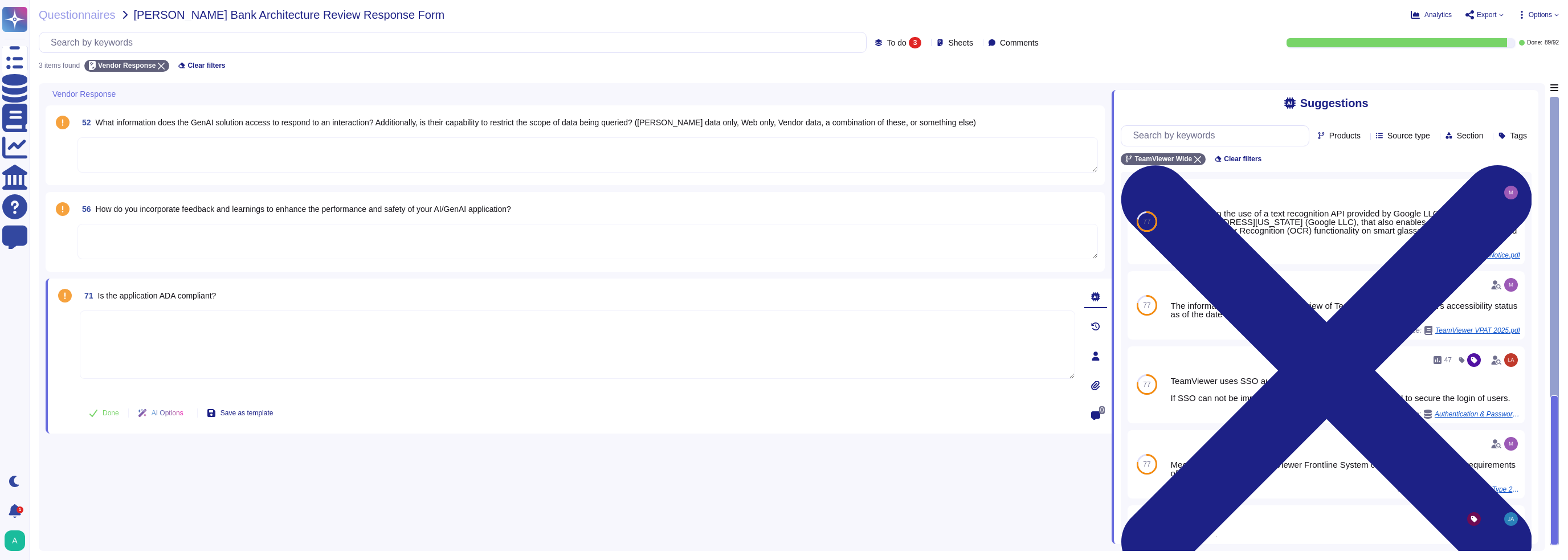
click at [301, 147] on textarea at bounding box center [587, 155] width 1020 height 35
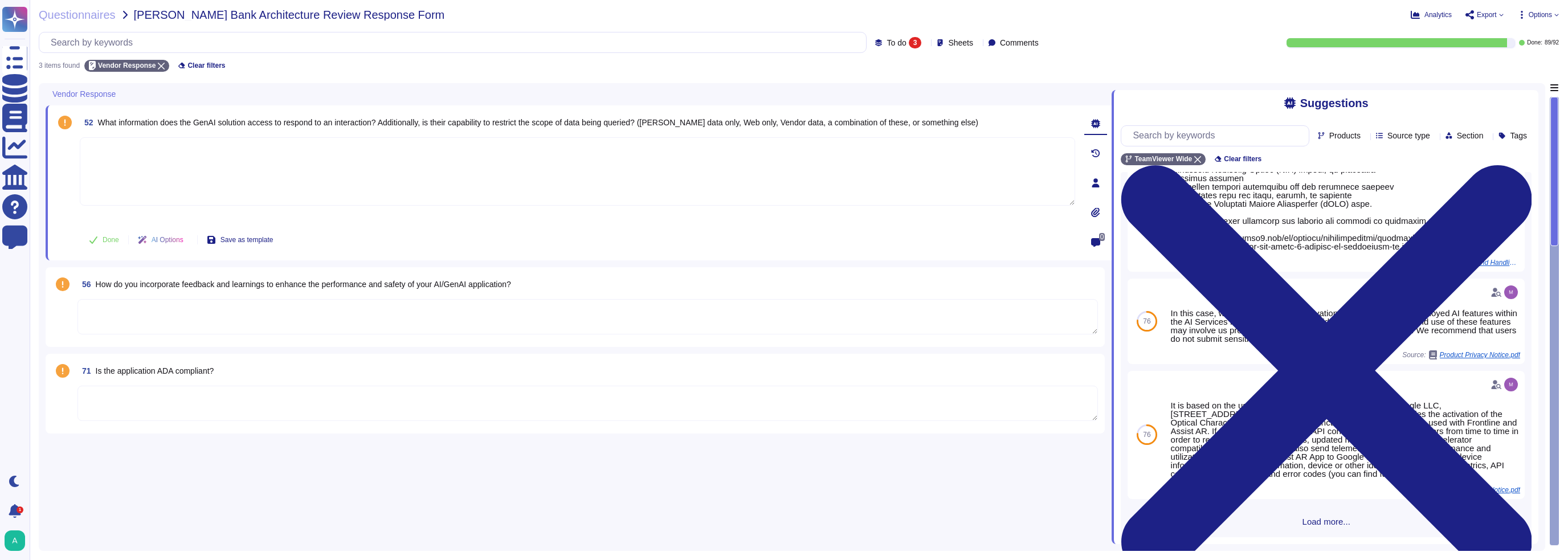
scroll to position [0, 0]
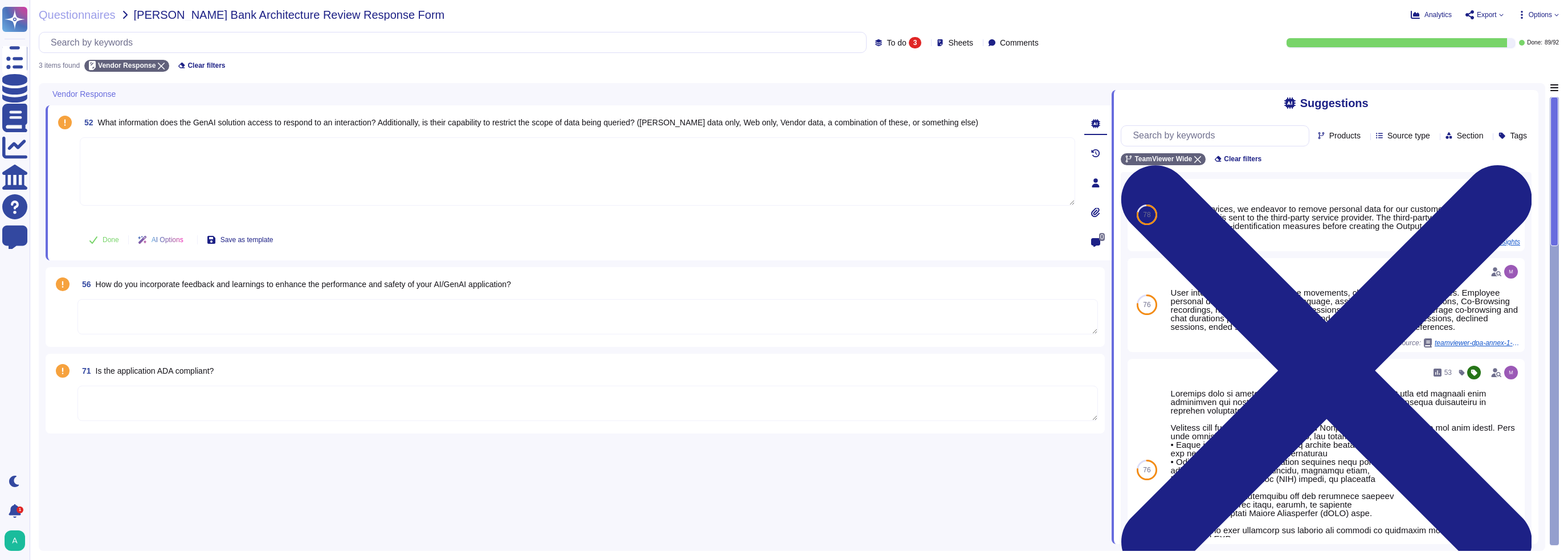
click at [729, 12] on span "Export" at bounding box center [1487, 15] width 20 height 7
click at [729, 13] on span "Export" at bounding box center [1487, 15] width 20 height 7
click at [729, 15] on span "Export" at bounding box center [1487, 15] width 20 height 7
click at [729, 13] on span "Options" at bounding box center [1541, 15] width 24 height 7
click at [729, 17] on icon at bounding box center [1470, 14] width 9 height 9
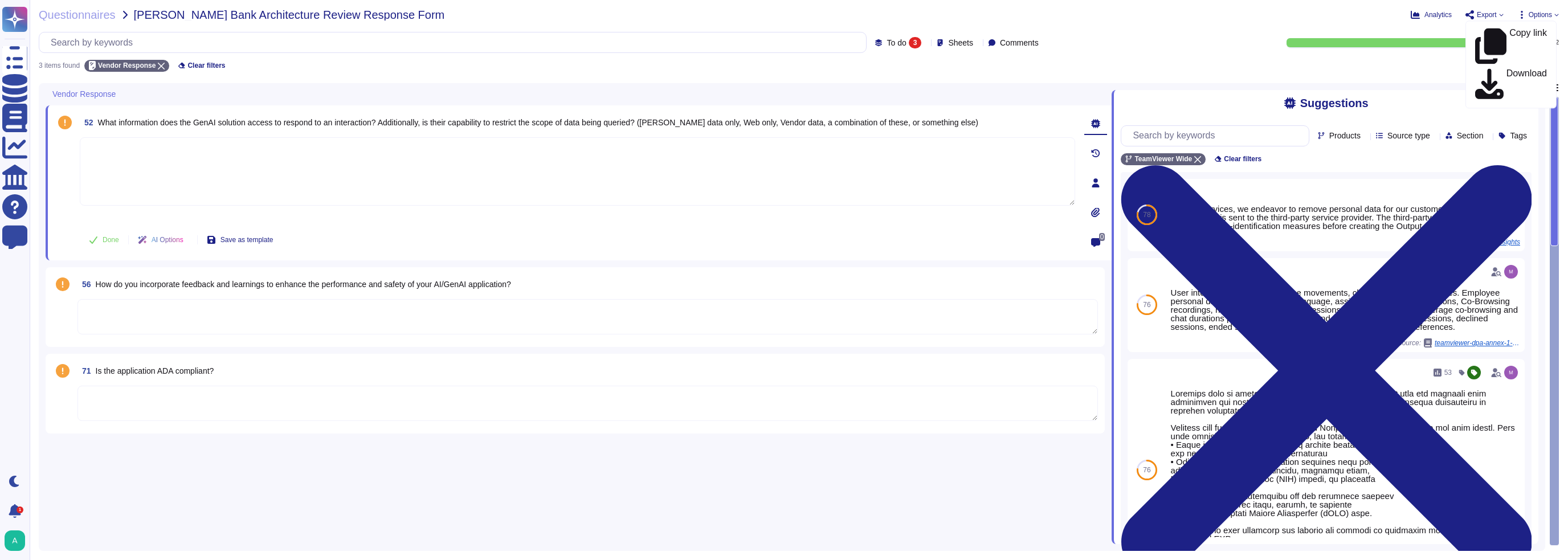
click at [729, 23] on div "Copy link Download" at bounding box center [1511, 64] width 91 height 88
click at [729, 13] on span "Options" at bounding box center [1541, 15] width 24 height 7
click at [729, 70] on p "Set Format" at bounding box center [1527, 80] width 45 height 20
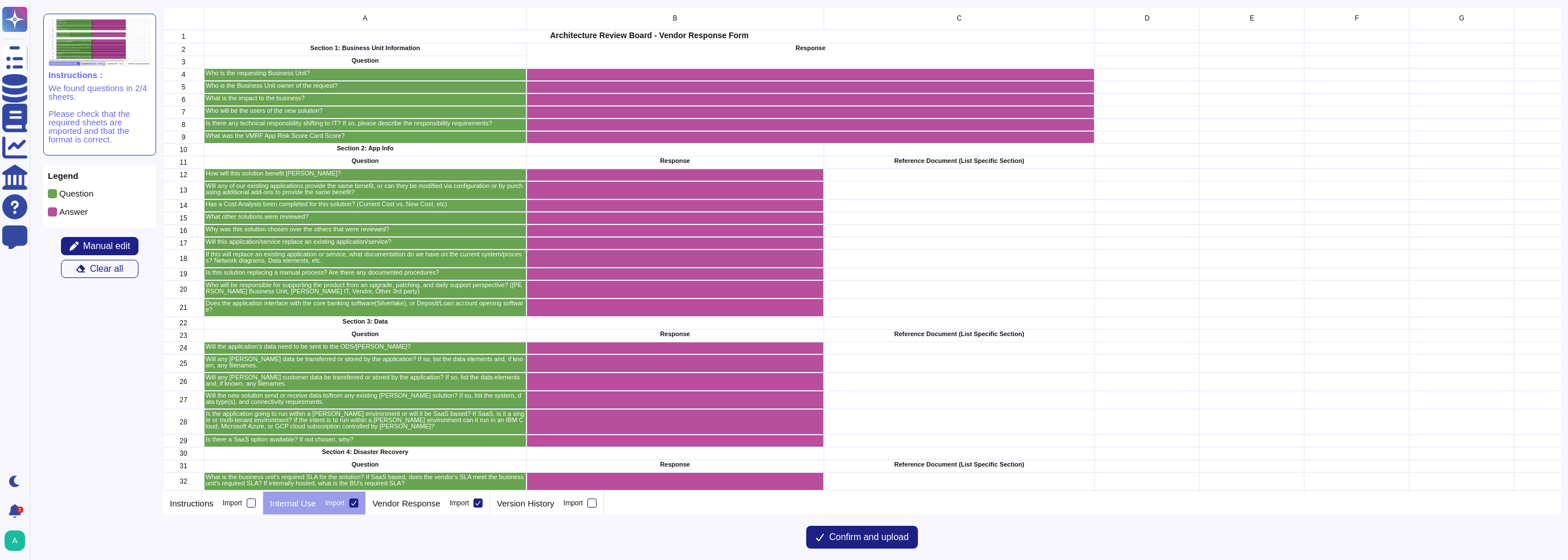
scroll to position [477, 1390]
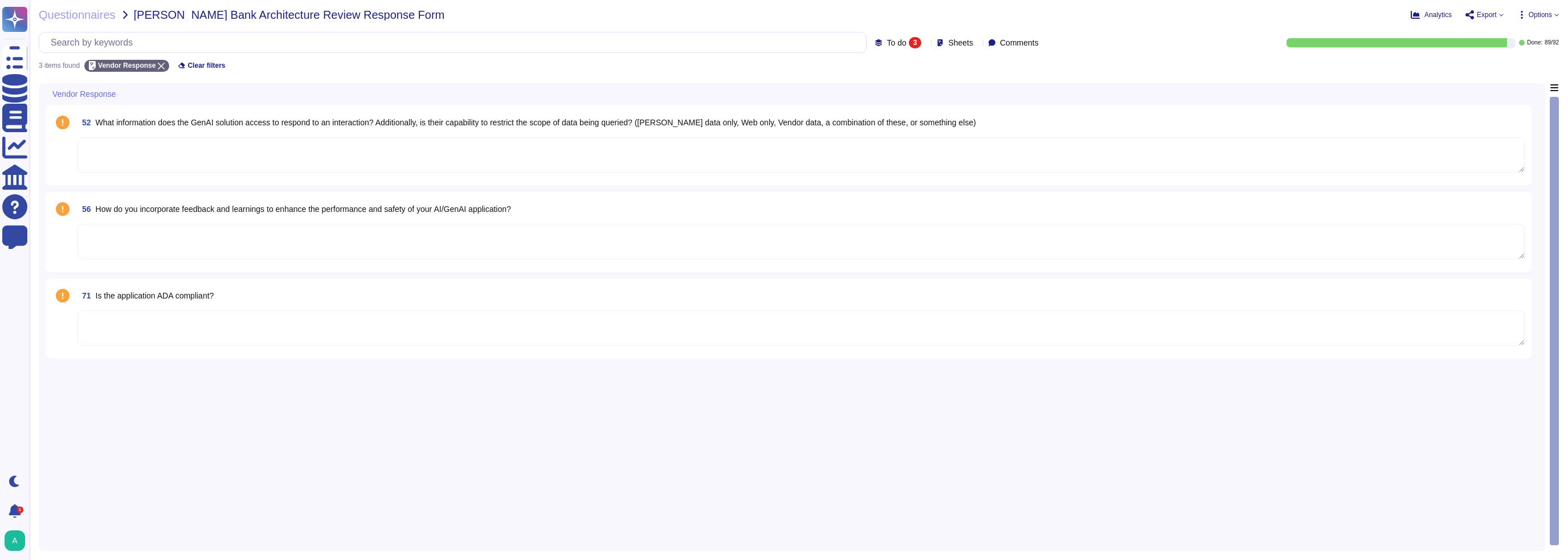
click at [729, 15] on span "Export" at bounding box center [1487, 15] width 20 height 7
click at [729, 69] on p "Download" at bounding box center [1527, 85] width 41 height 32
